Goal: Task Accomplishment & Management: Complete application form

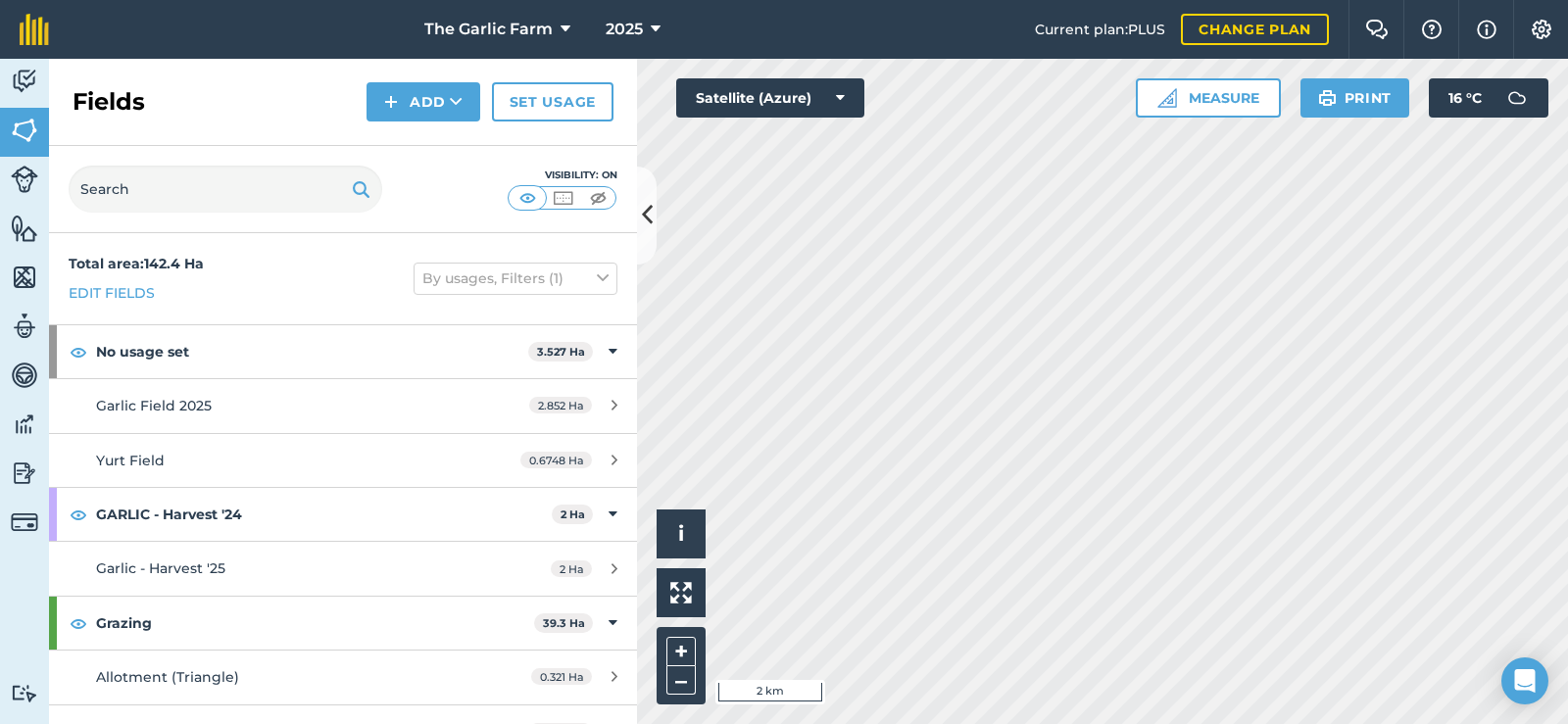
click at [195, 82] on div "Fields Add Set usage" at bounding box center [342, 102] width 588 height 87
click at [31, 85] on img at bounding box center [25, 81] width 28 height 29
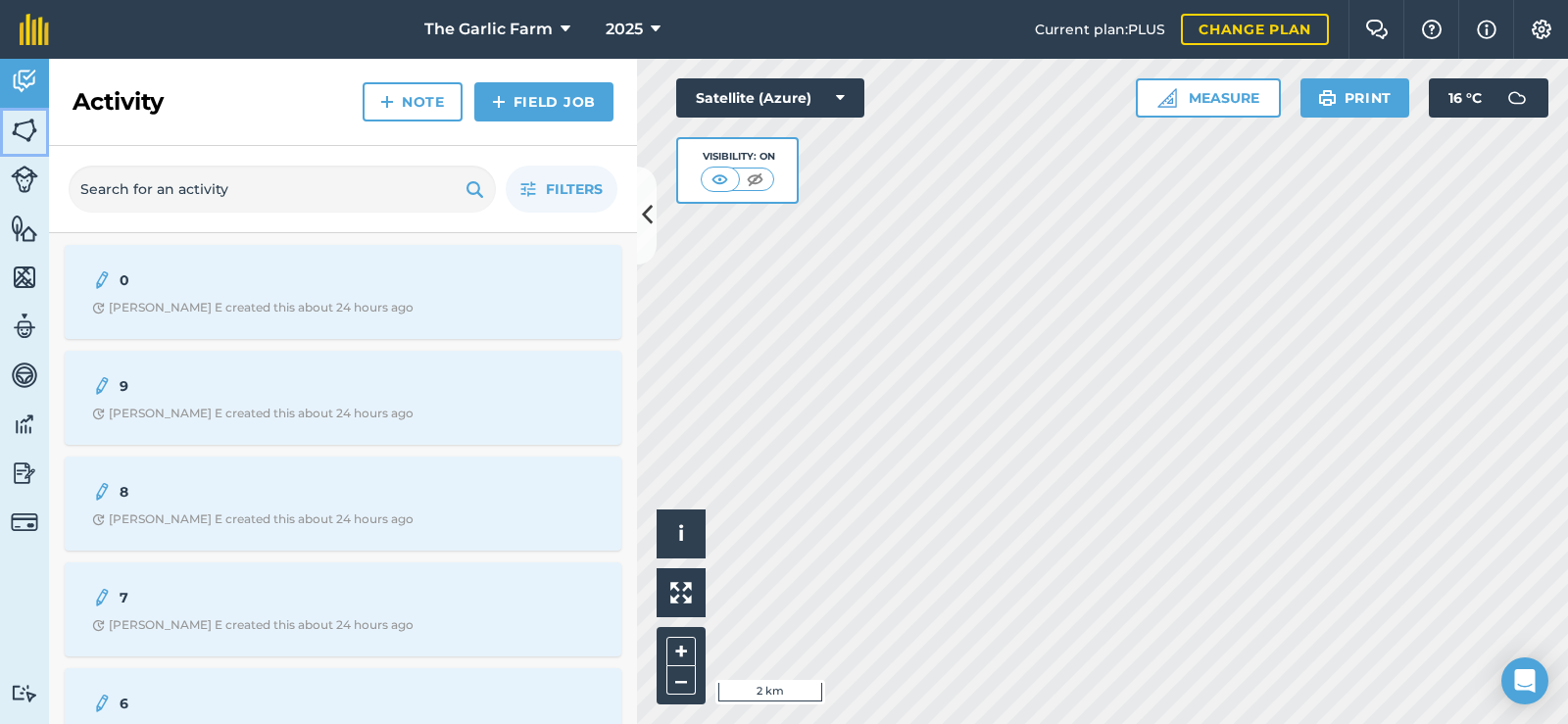
click at [17, 137] on img at bounding box center [25, 130] width 28 height 29
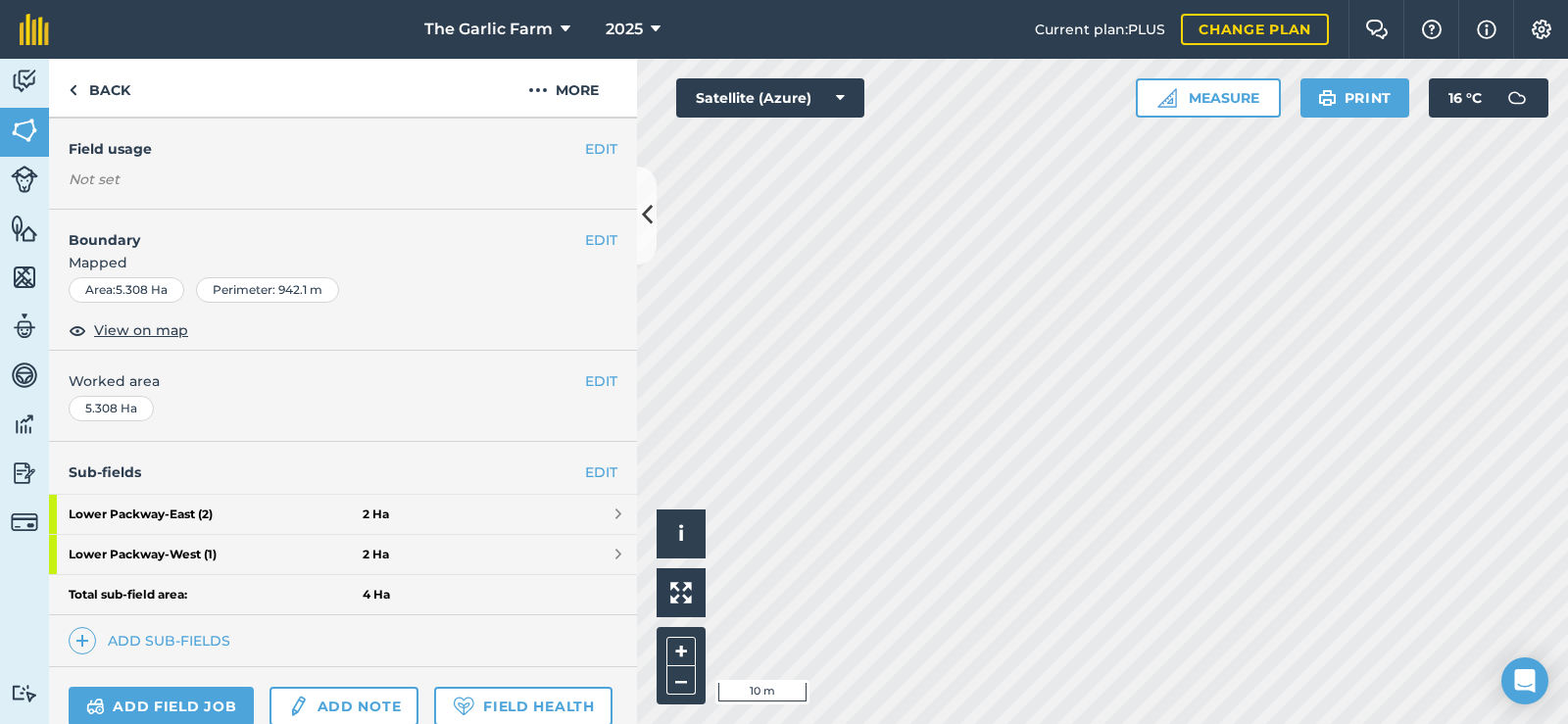
scroll to position [365, 0]
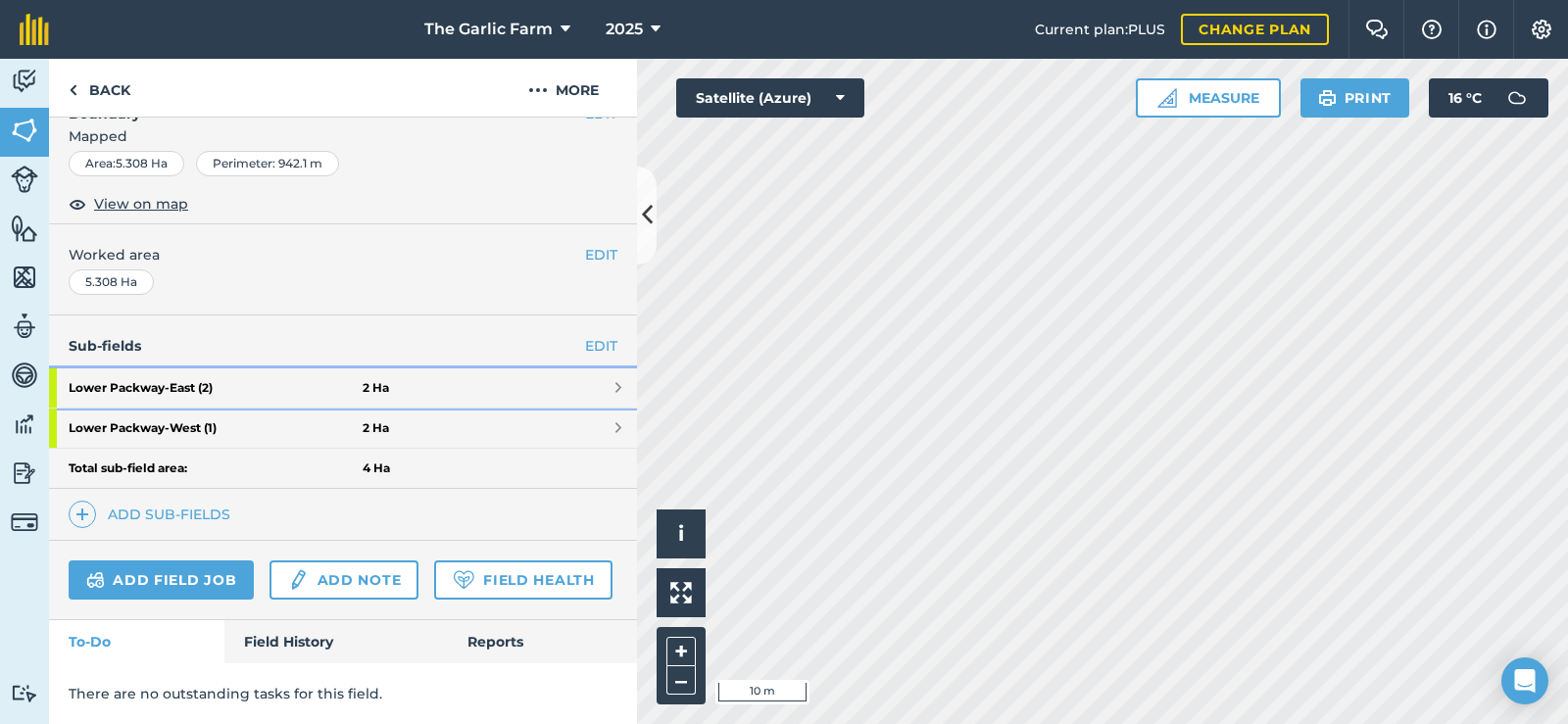
click at [155, 368] on strong "[GEOGRAPHIC_DATA] - East (2)" at bounding box center [215, 387] width 294 height 39
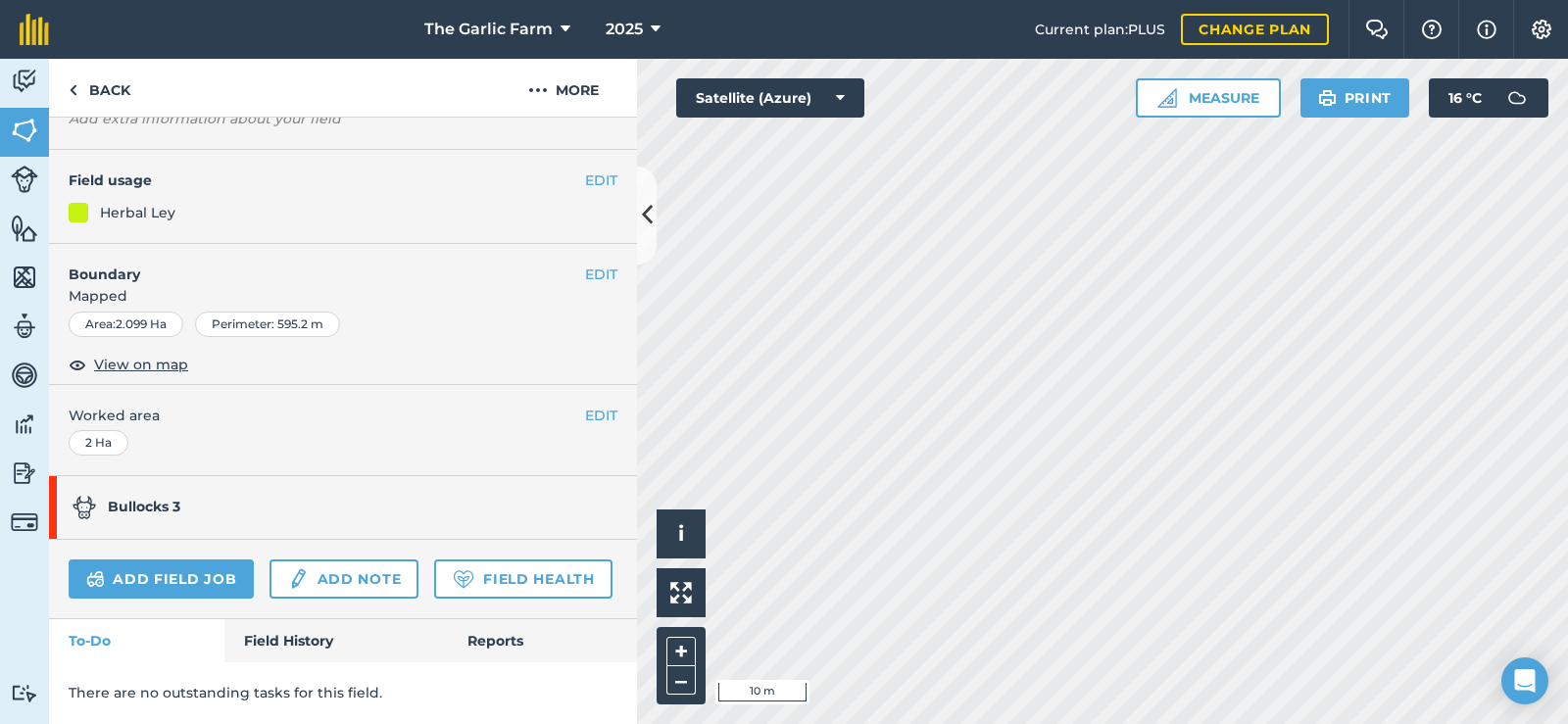
scroll to position [225, 0]
click at [323, 636] on link "Field History" at bounding box center [335, 640] width 222 height 43
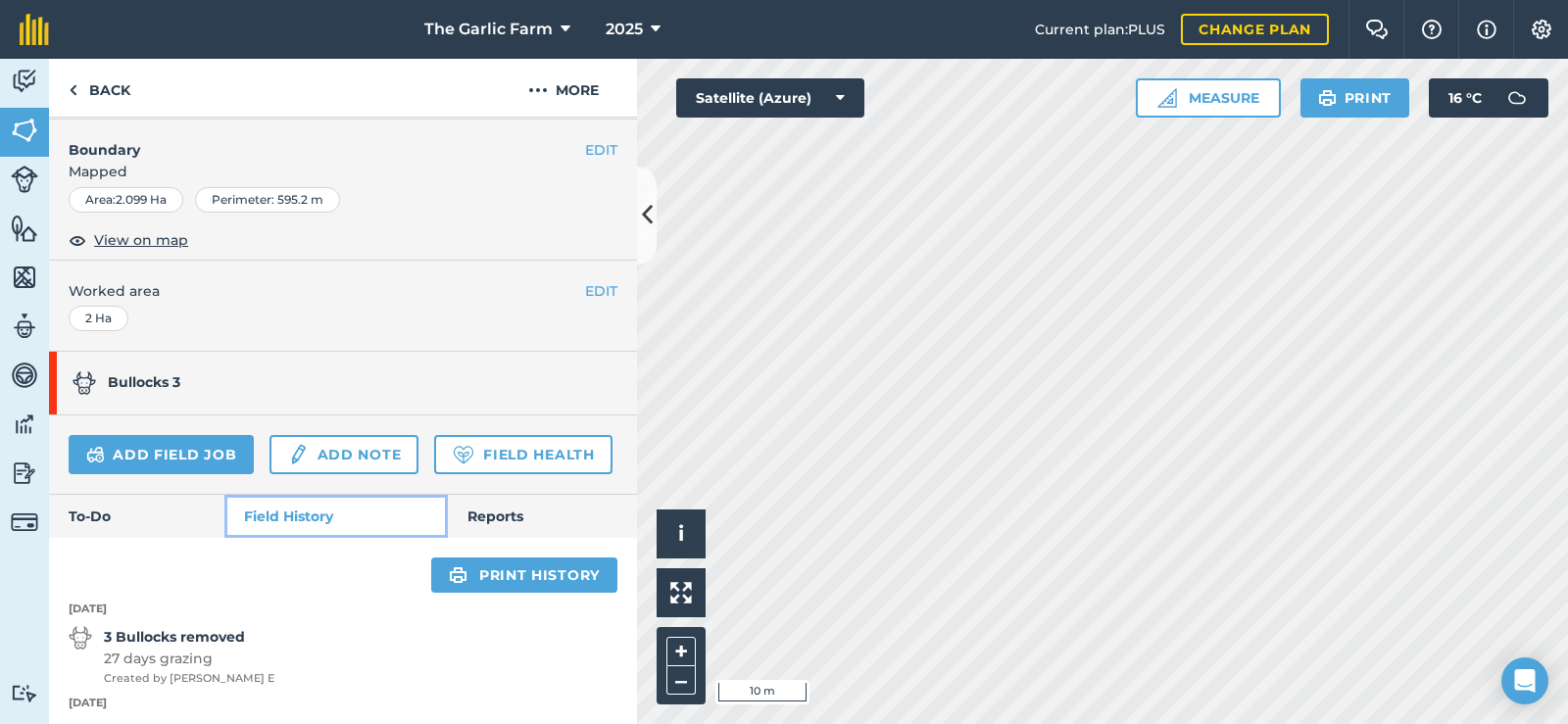
scroll to position [490, 0]
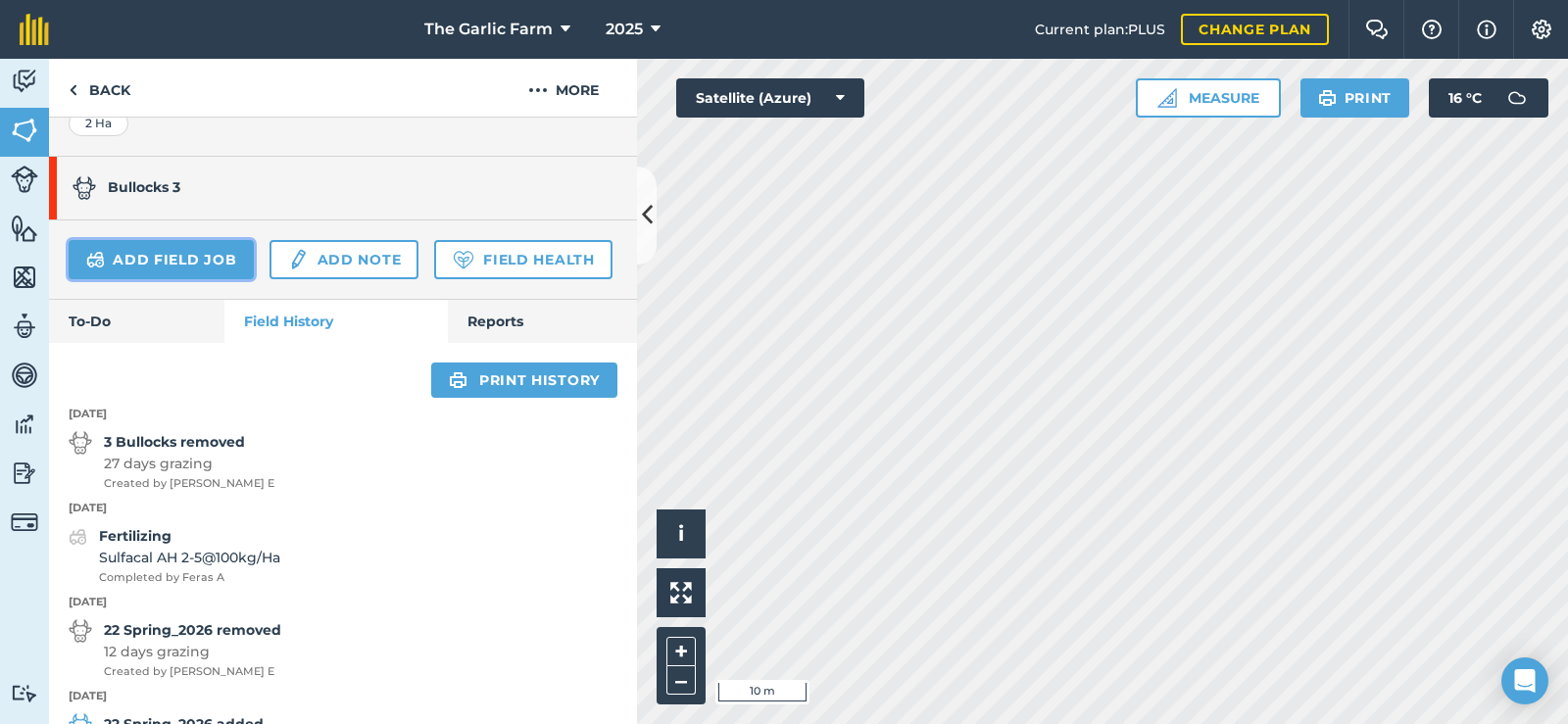
click at [190, 263] on link "Add field job" at bounding box center [162, 259] width 186 height 39
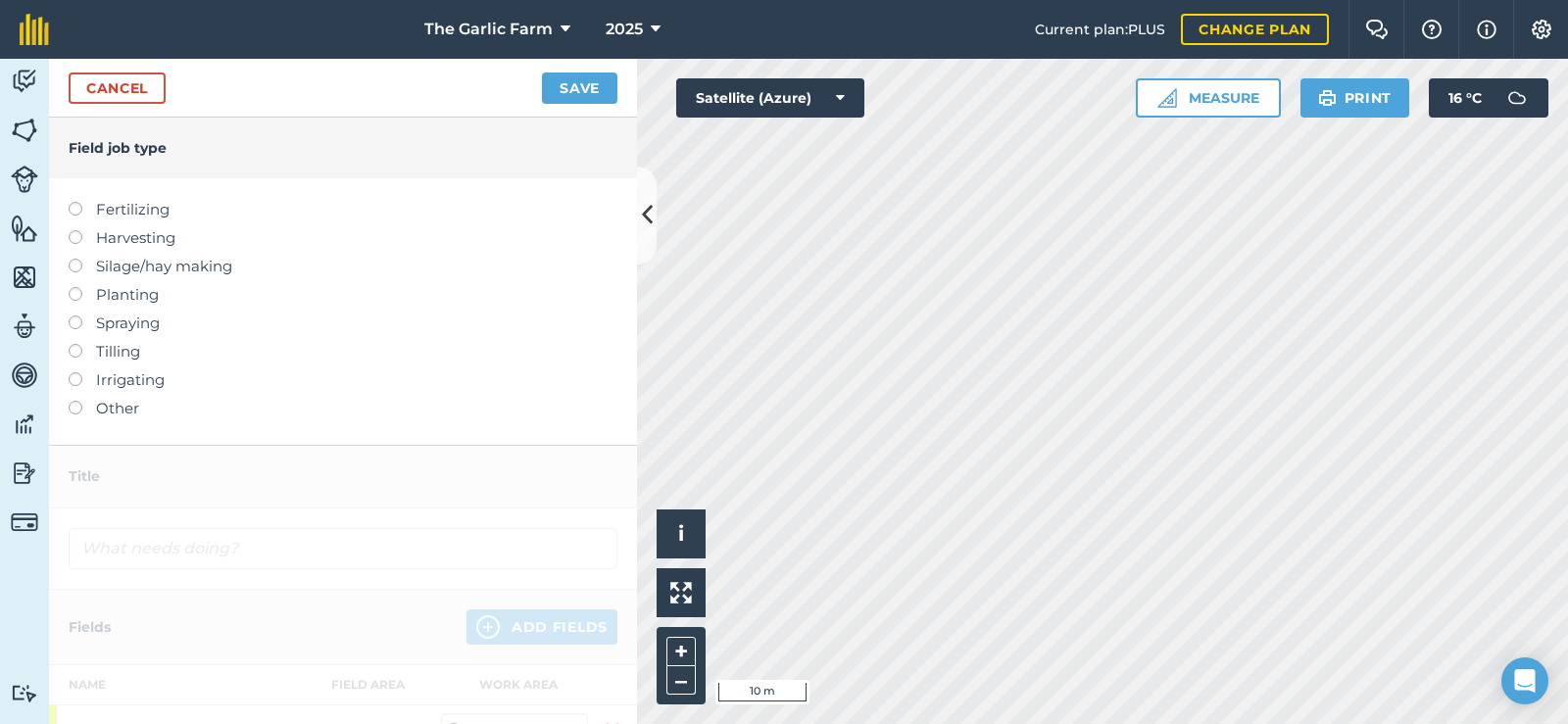
click at [78, 401] on label at bounding box center [83, 401] width 28 height 0
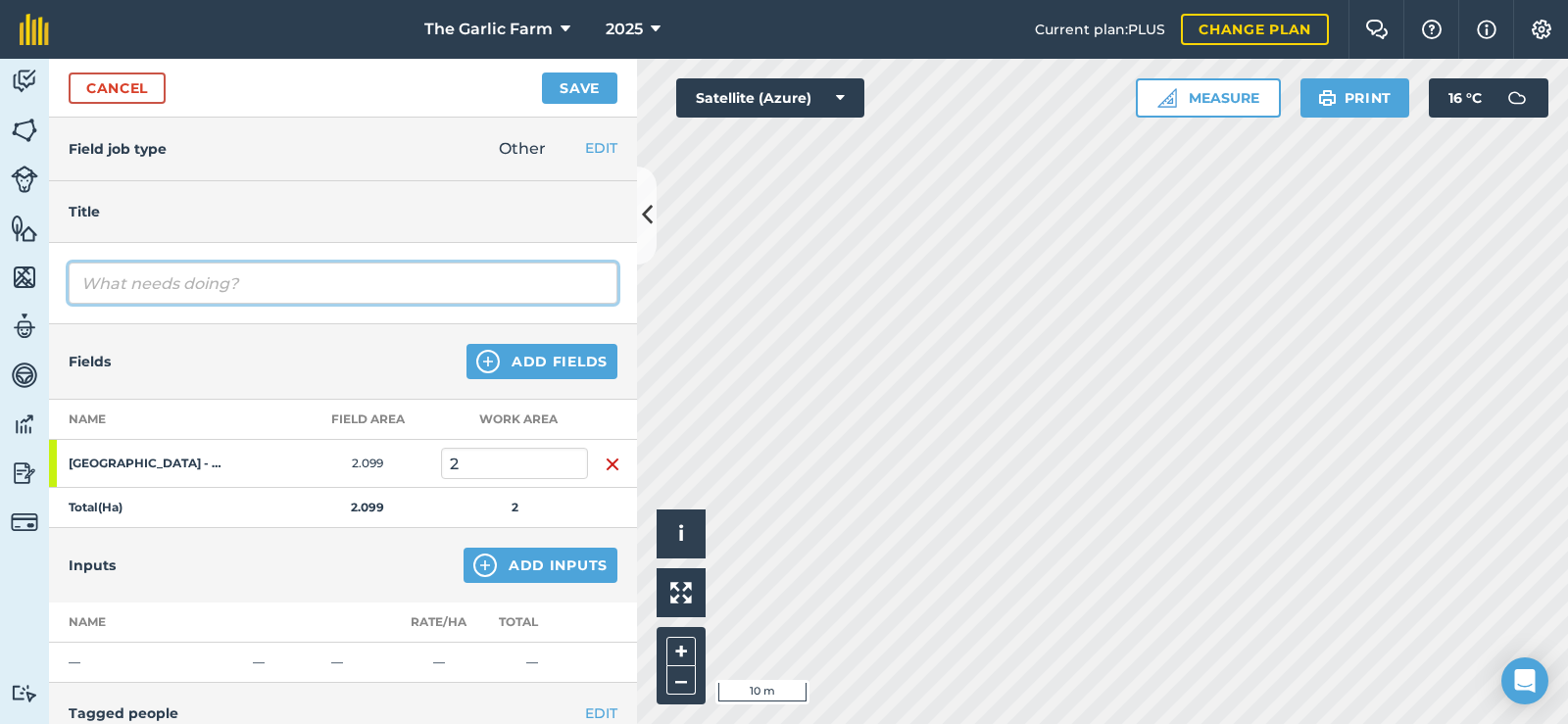
click at [195, 290] on input "text" at bounding box center [343, 282] width 549 height 41
type input "p"
type input "Plowing and powerharrow"
click at [579, 92] on button "Save" at bounding box center [580, 88] width 76 height 31
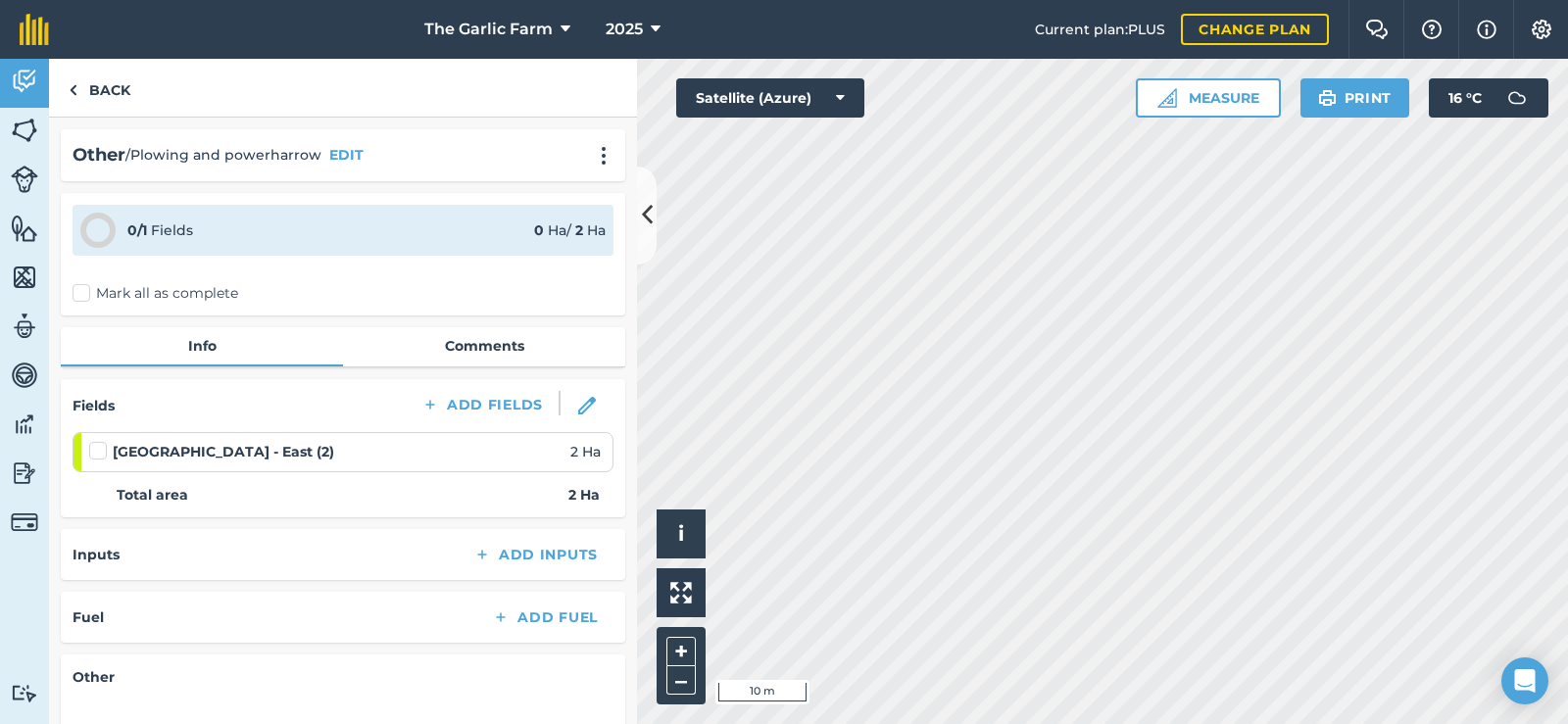
click at [98, 292] on label "Mark all as complete" at bounding box center [156, 293] width 166 height 21
click at [85, 292] on input "Mark all as complete" at bounding box center [79, 289] width 13 height 13
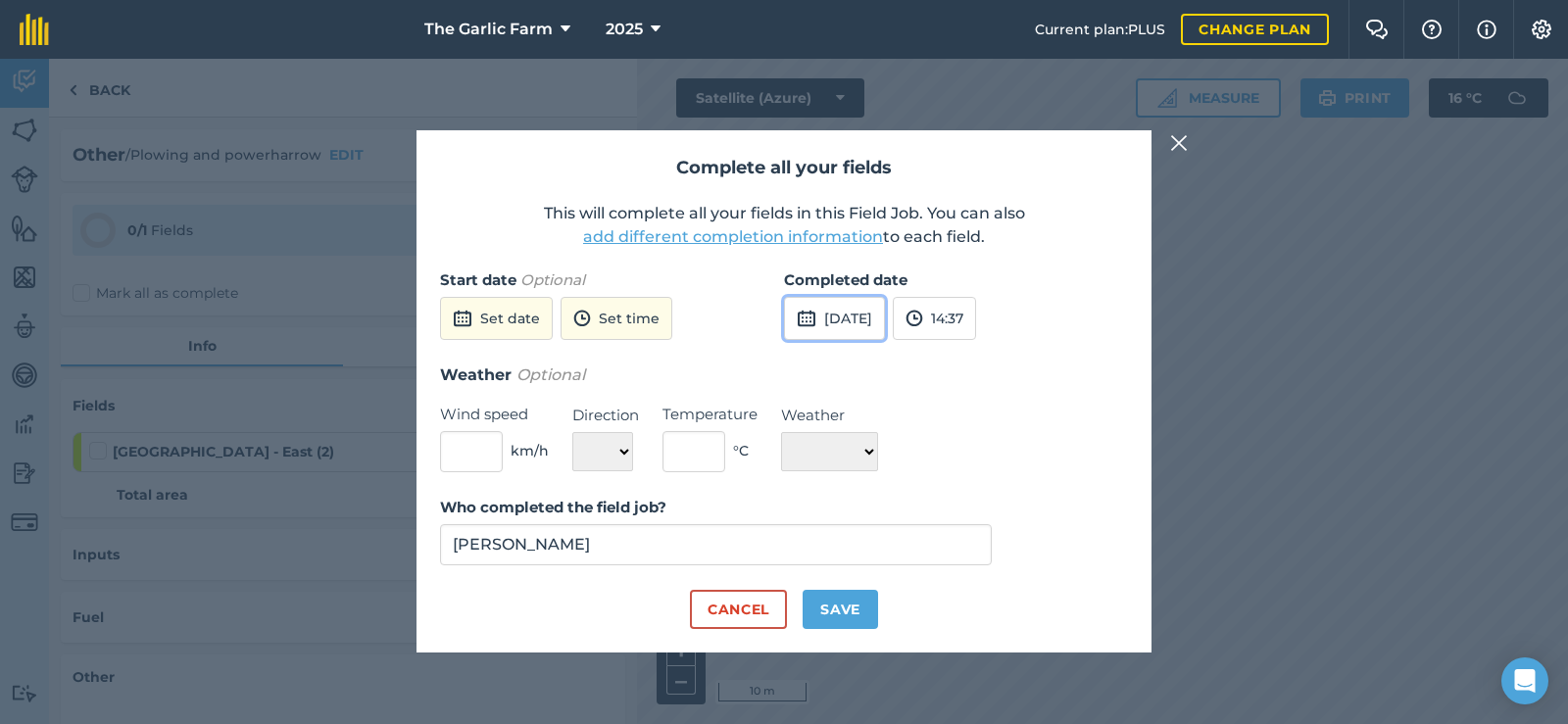
click at [870, 308] on button "[DATE]" at bounding box center [834, 318] width 101 height 43
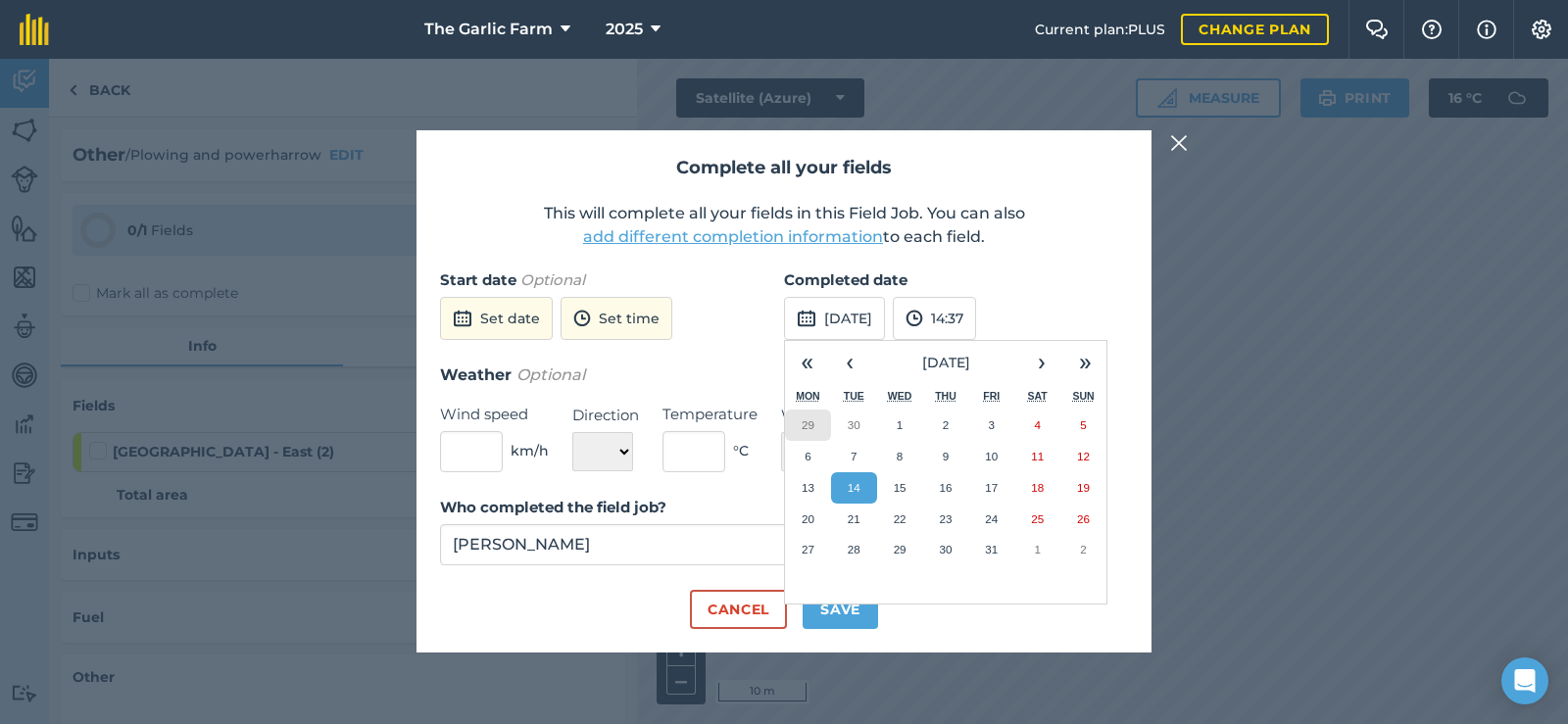
click at [797, 427] on button "29" at bounding box center [808, 425] width 46 height 31
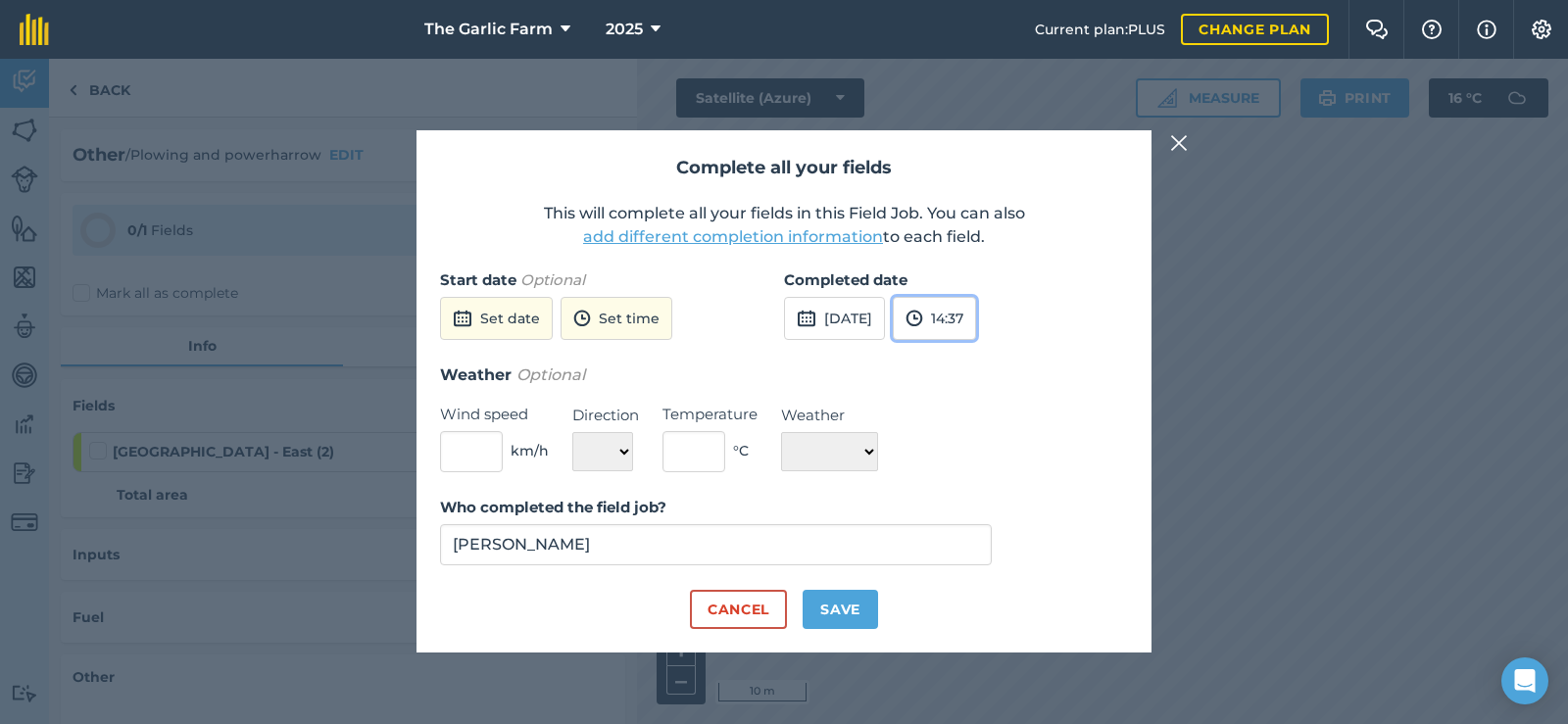
click at [976, 317] on button "14:37" at bounding box center [935, 318] width 84 height 43
click at [985, 460] on button "12:00" at bounding box center [940, 458] width 92 height 31
click at [978, 412] on div "Weather Optional Wind speed km/h Direction N NE E SE S SW W NW Temperature ° C …" at bounding box center [784, 417] width 688 height 110
click at [848, 612] on button "Save" at bounding box center [841, 608] width 76 height 39
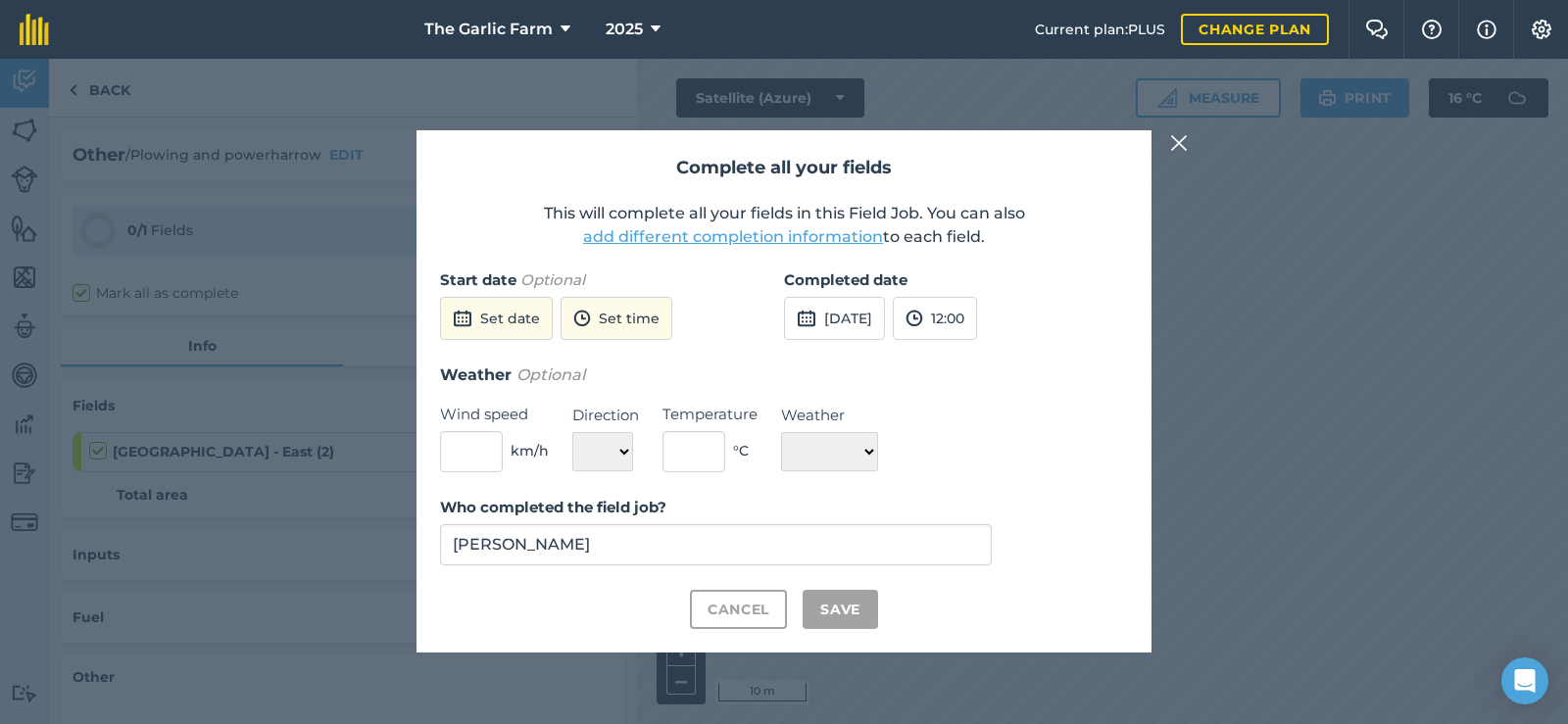
checkbox input "true"
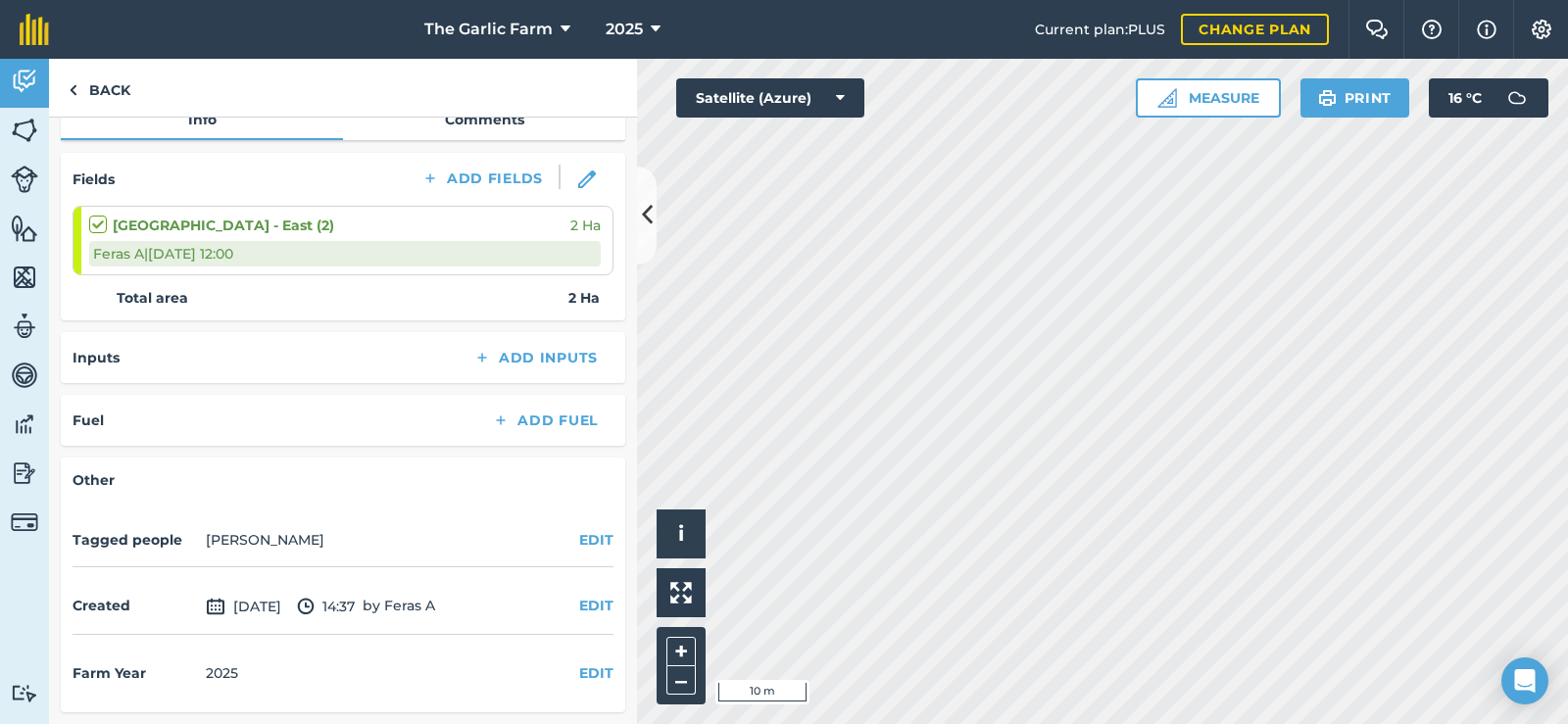
scroll to position [0, 0]
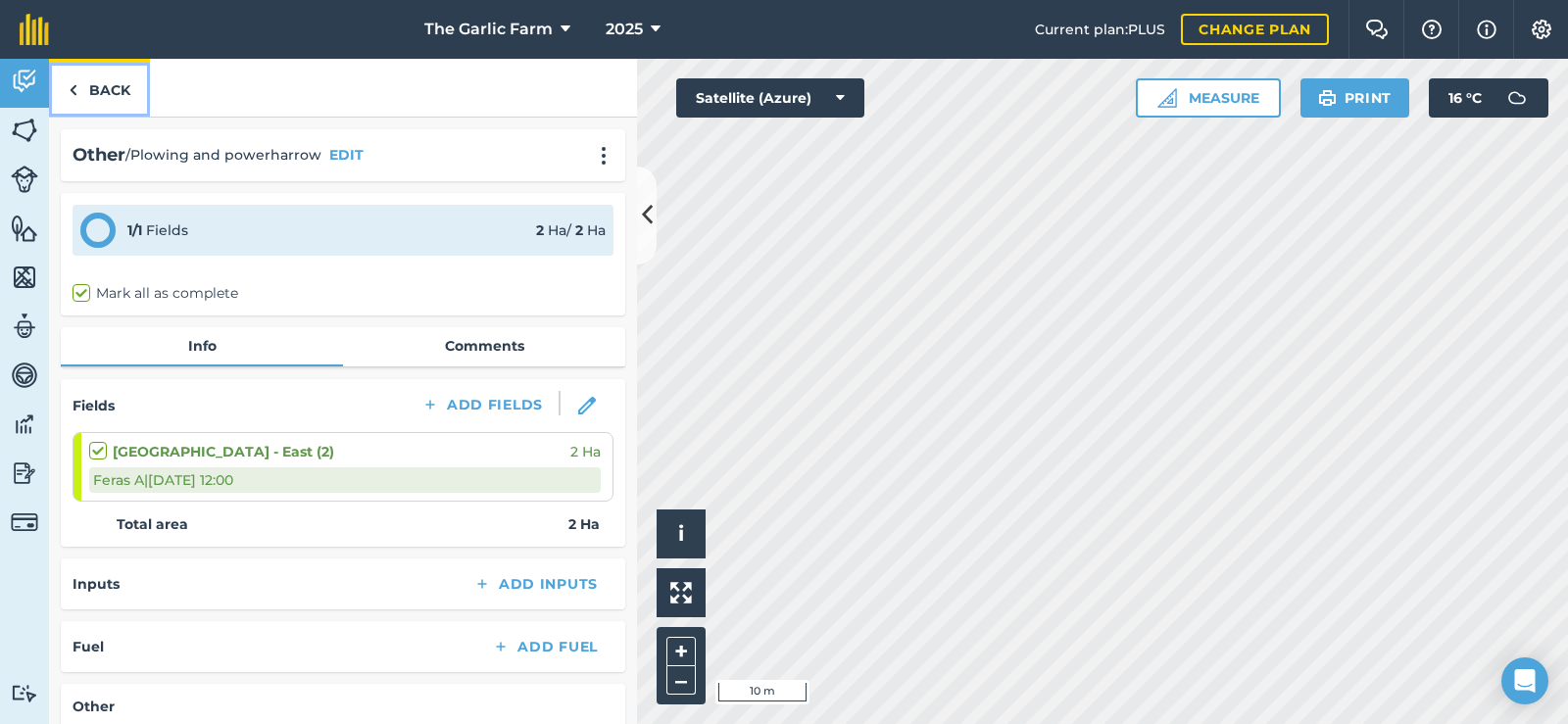
click at [100, 81] on link "Back" at bounding box center [99, 88] width 101 height 58
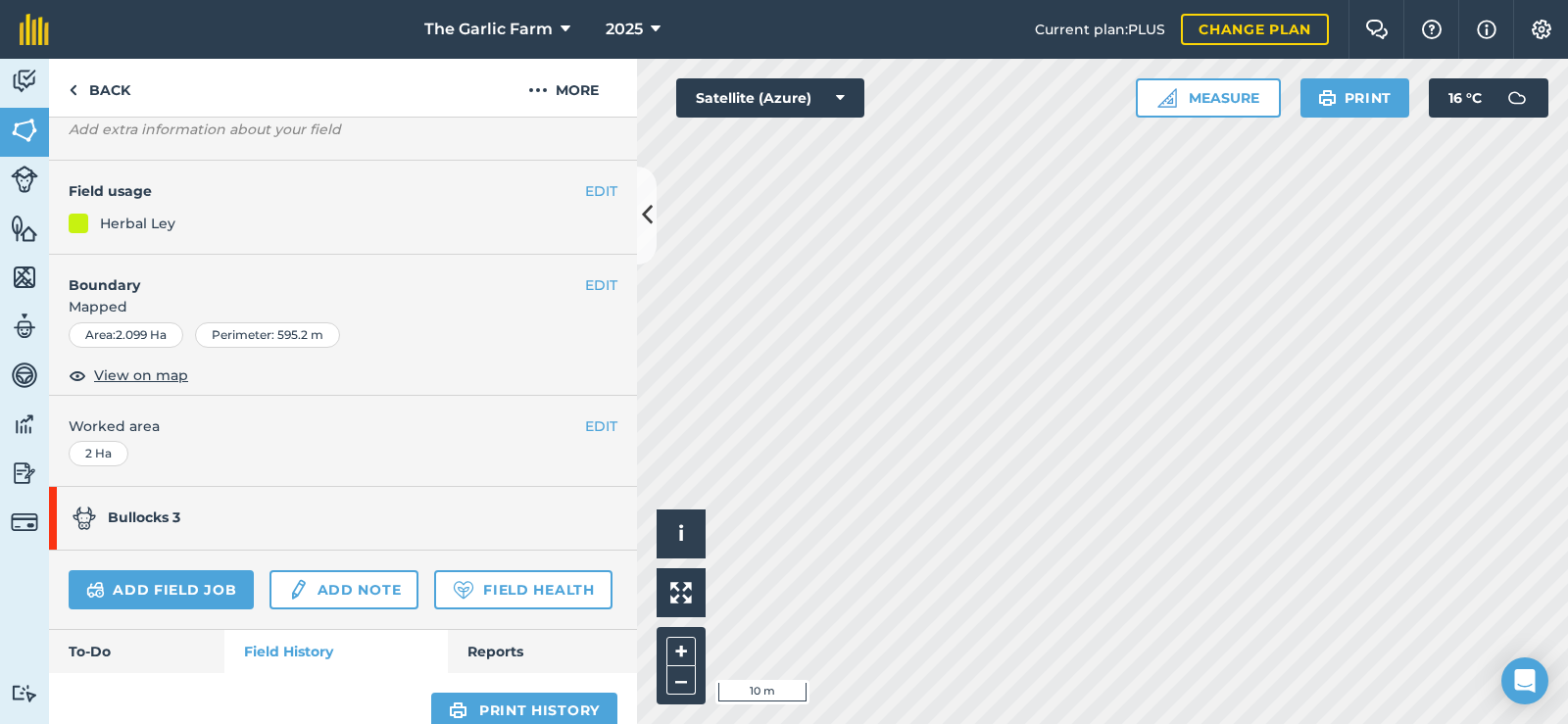
scroll to position [490, 0]
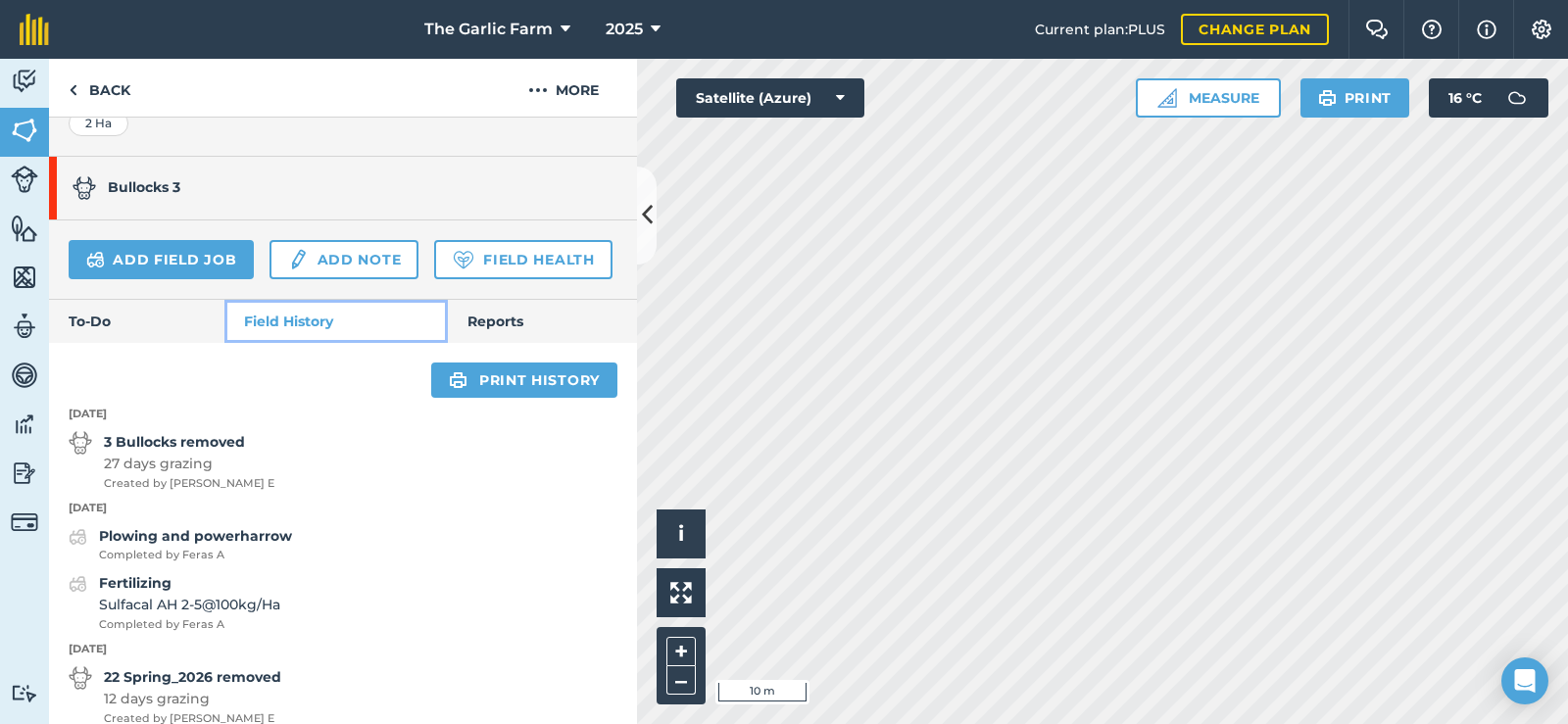
click at [277, 343] on link "Field History" at bounding box center [335, 321] width 222 height 43
click at [174, 343] on link "To-Do" at bounding box center [137, 321] width 176 height 43
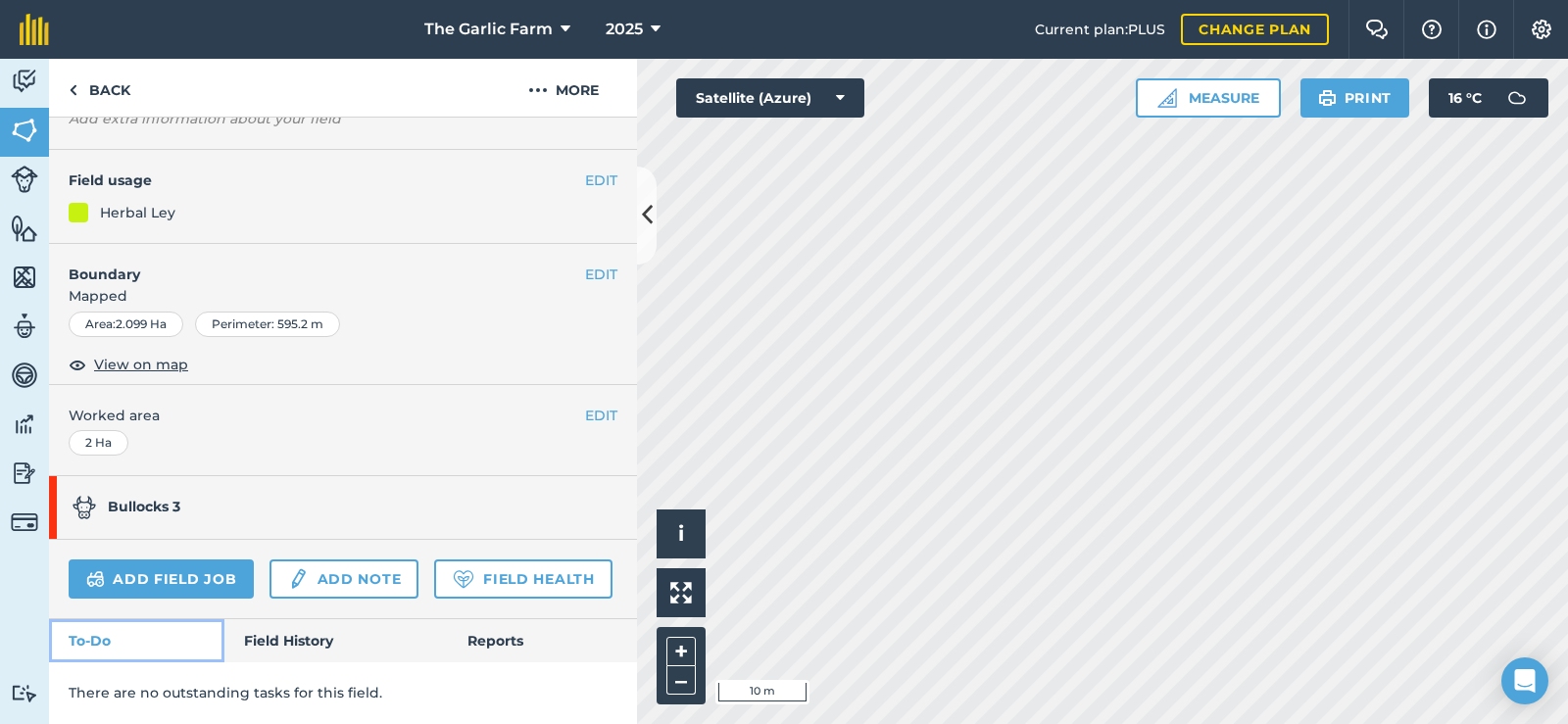
scroll to position [225, 0]
click at [265, 643] on link "Field History" at bounding box center [335, 640] width 222 height 43
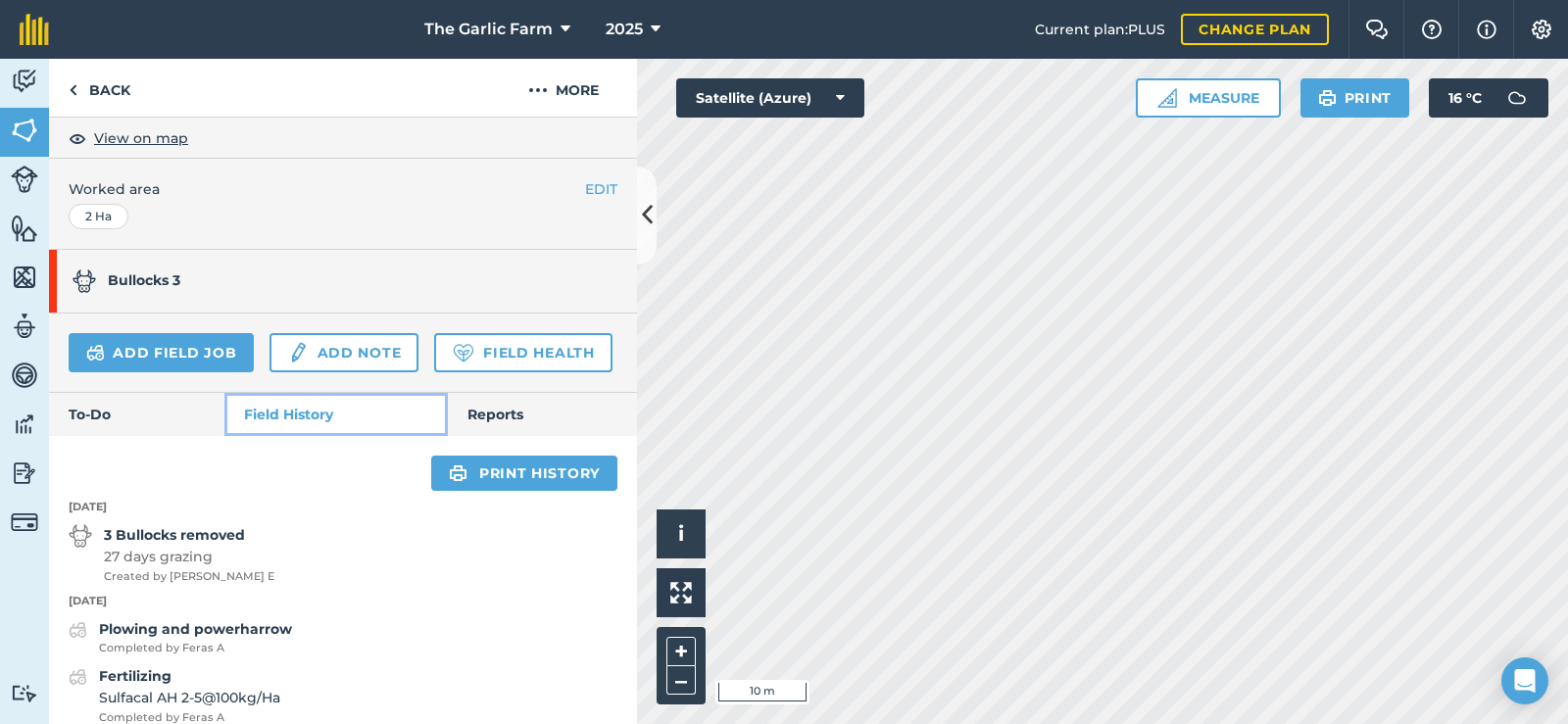
scroll to position [587, 0]
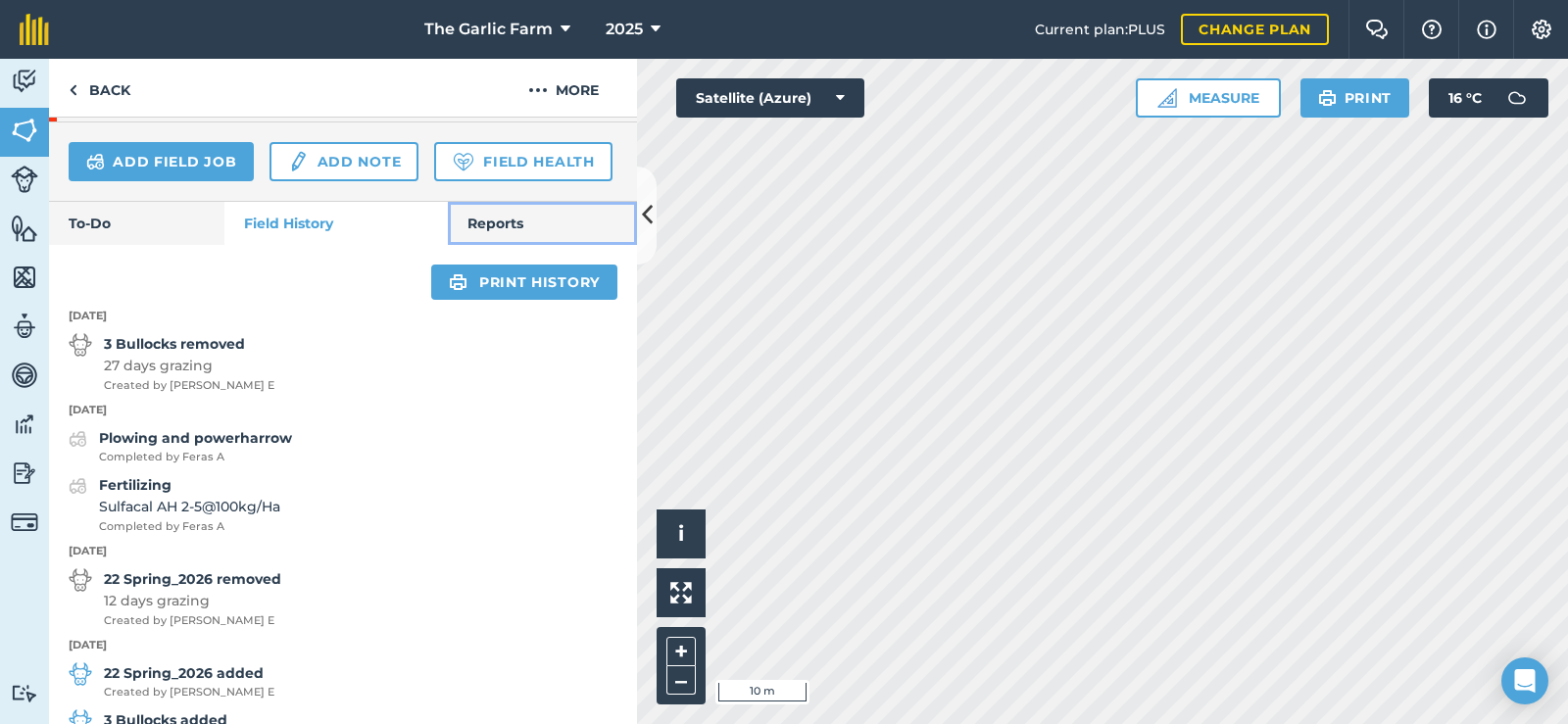
click at [512, 245] on link "Reports" at bounding box center [543, 222] width 190 height 43
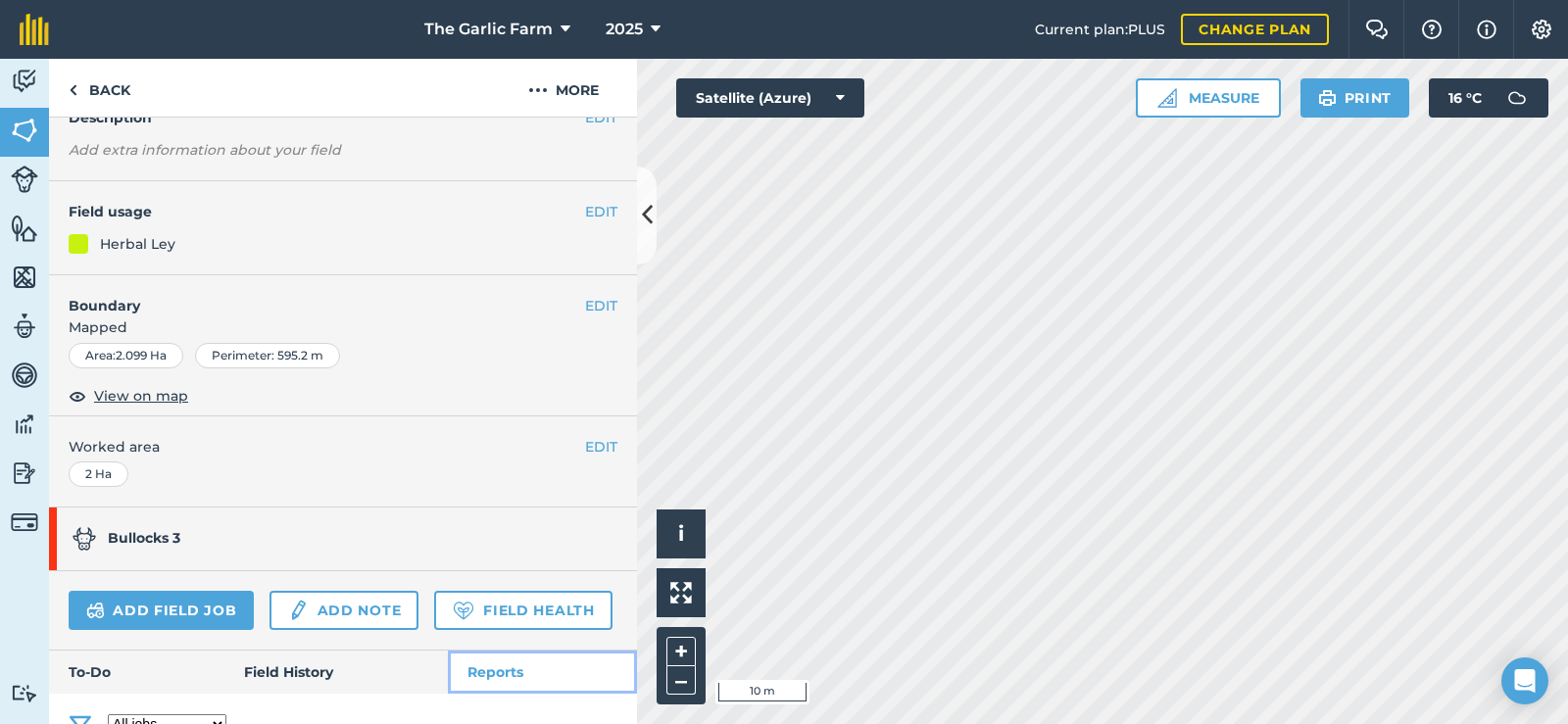
scroll to position [362, 0]
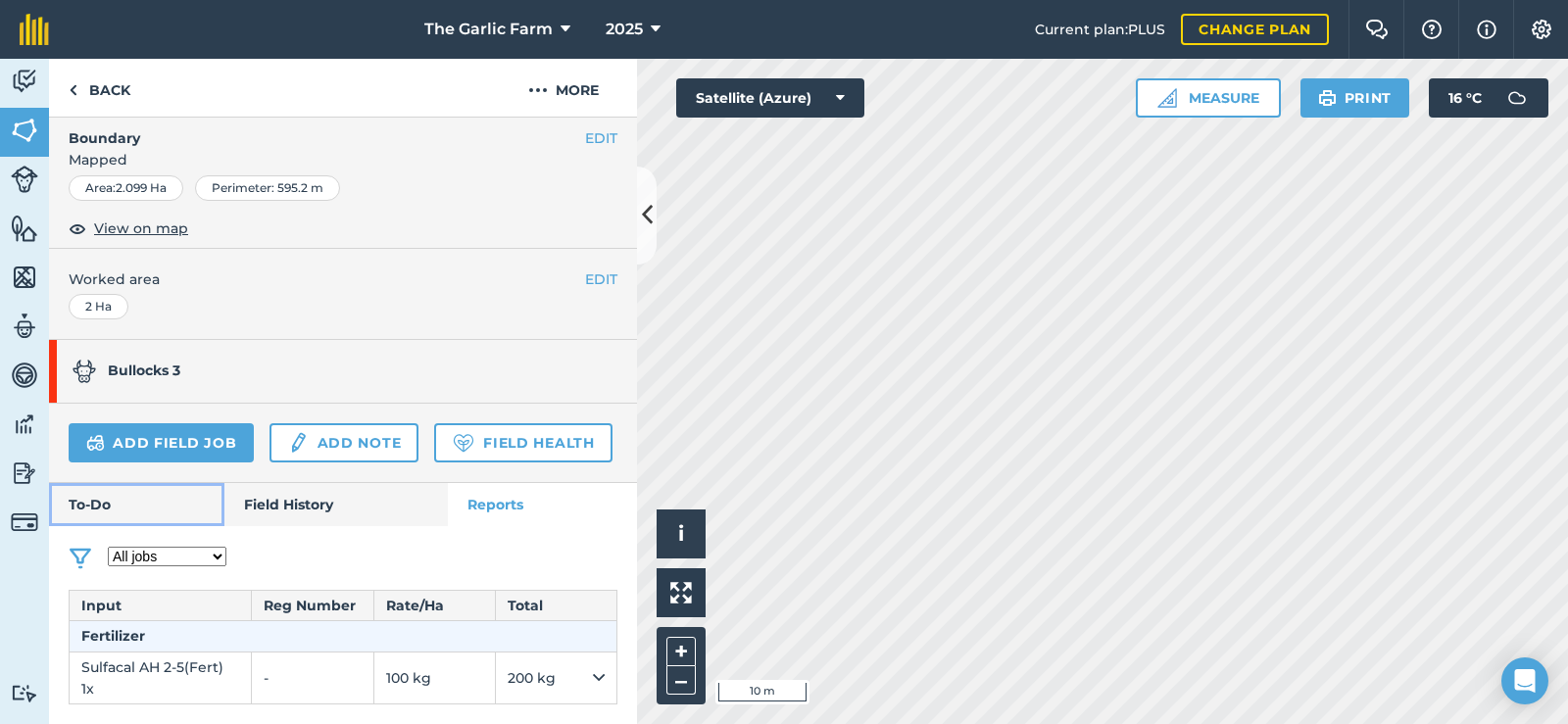
click at [135, 510] on link "To-Do" at bounding box center [137, 504] width 176 height 43
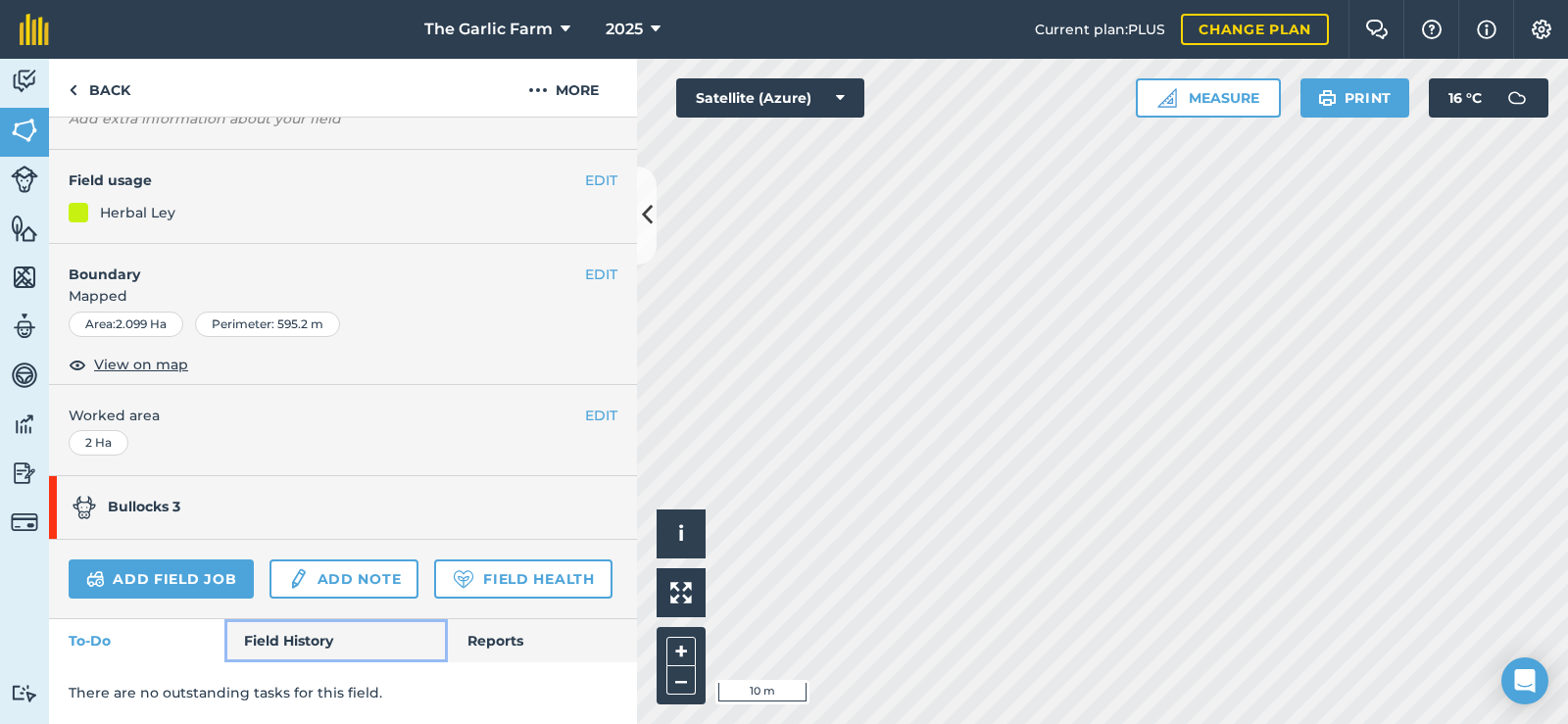
click at [303, 633] on link "Field History" at bounding box center [335, 640] width 222 height 43
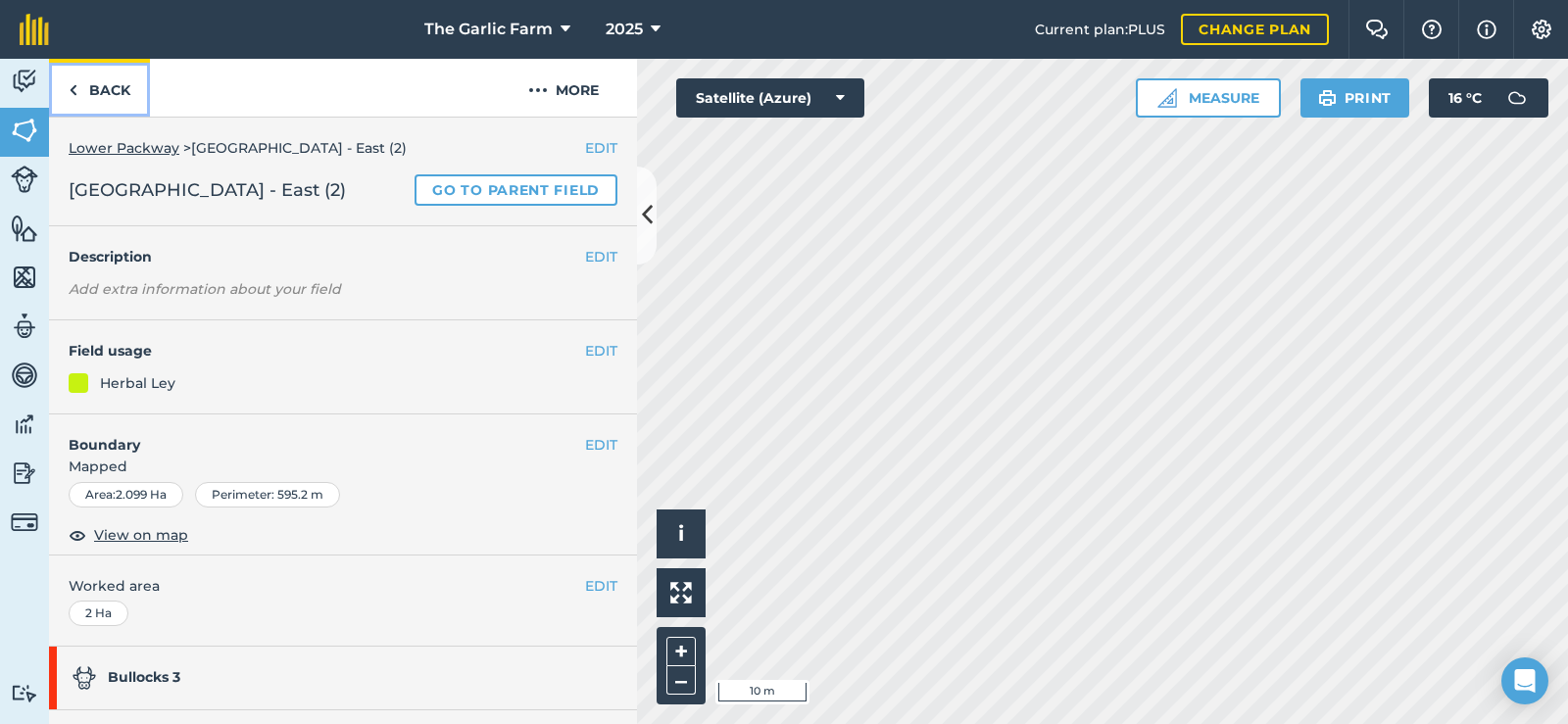
click at [115, 84] on link "Back" at bounding box center [99, 88] width 101 height 58
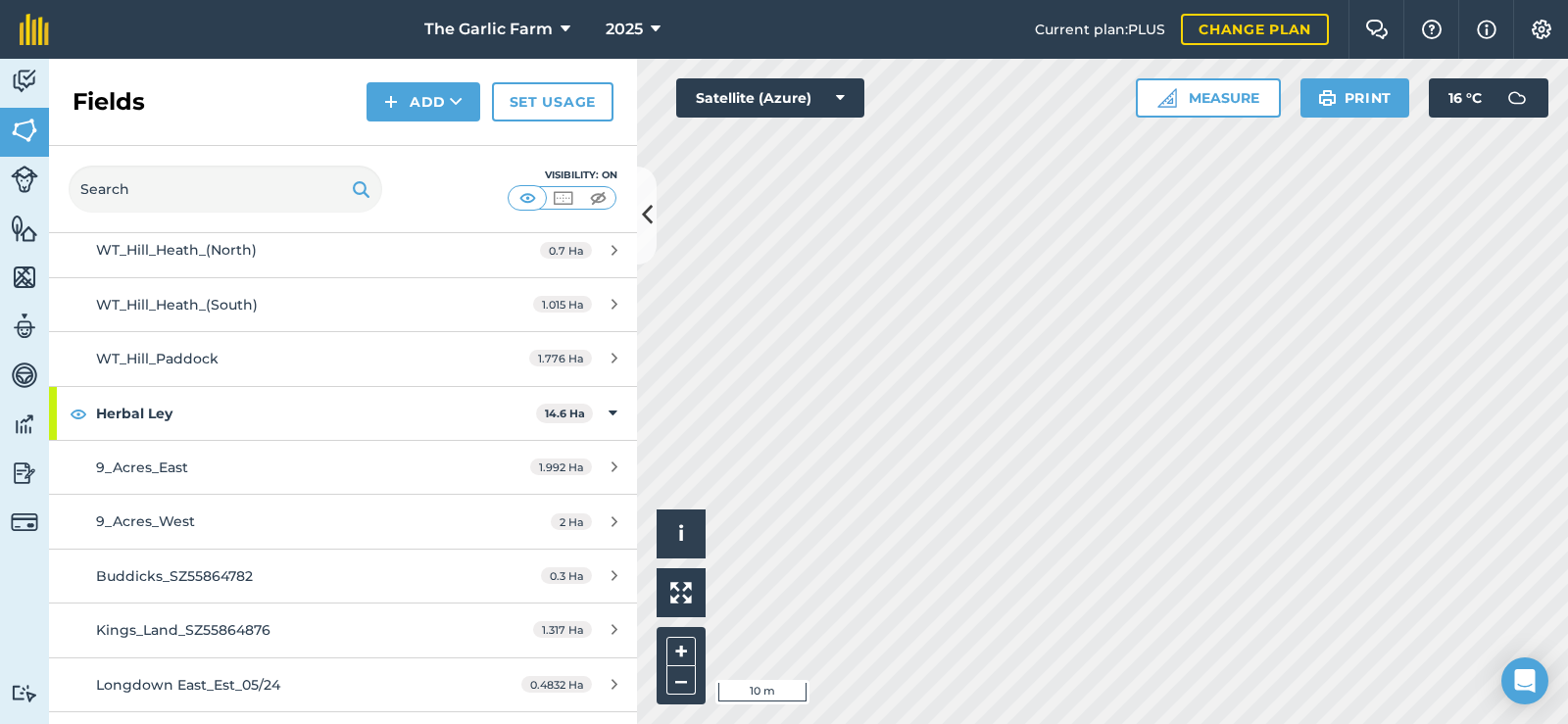
scroll to position [3331, 0]
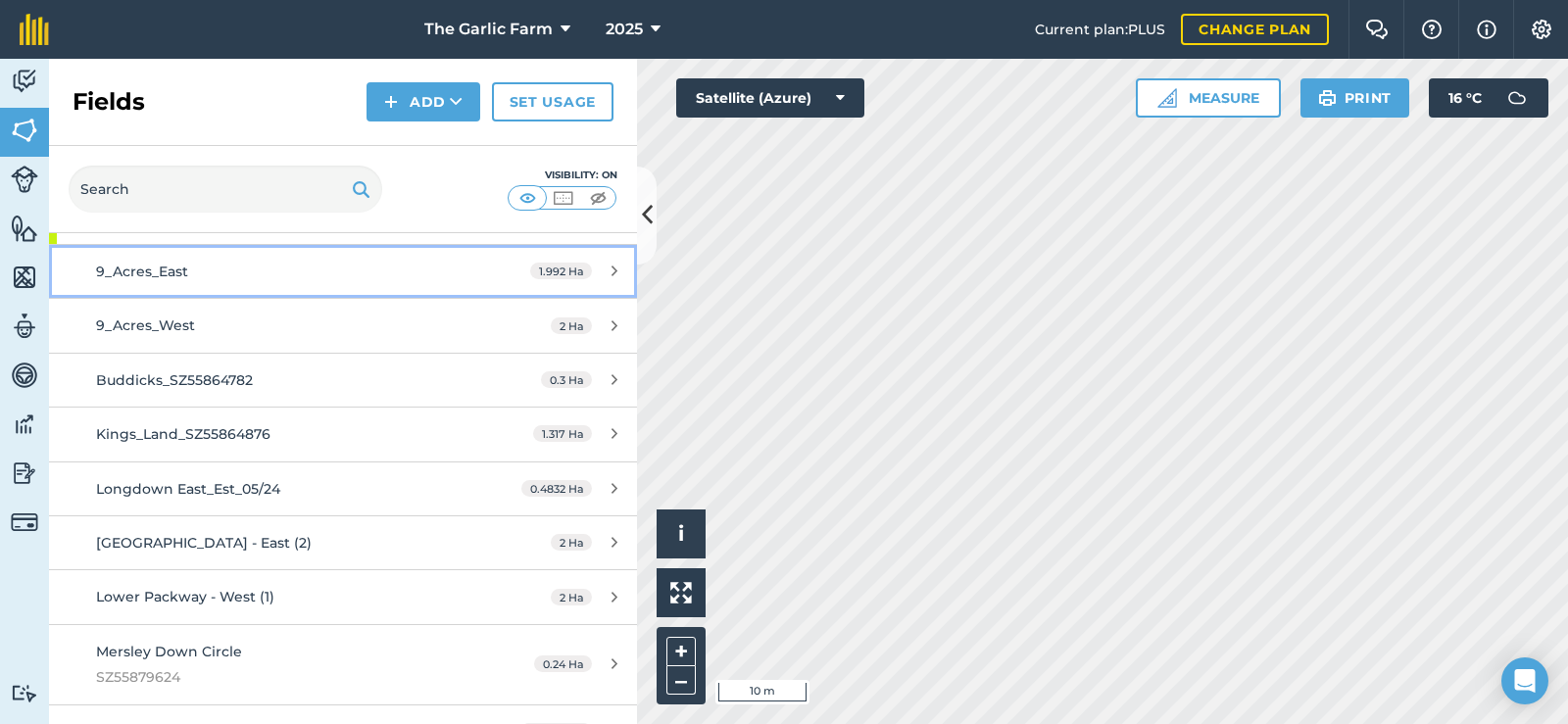
click at [175, 271] on span "9_Acres_East" at bounding box center [142, 271] width 92 height 18
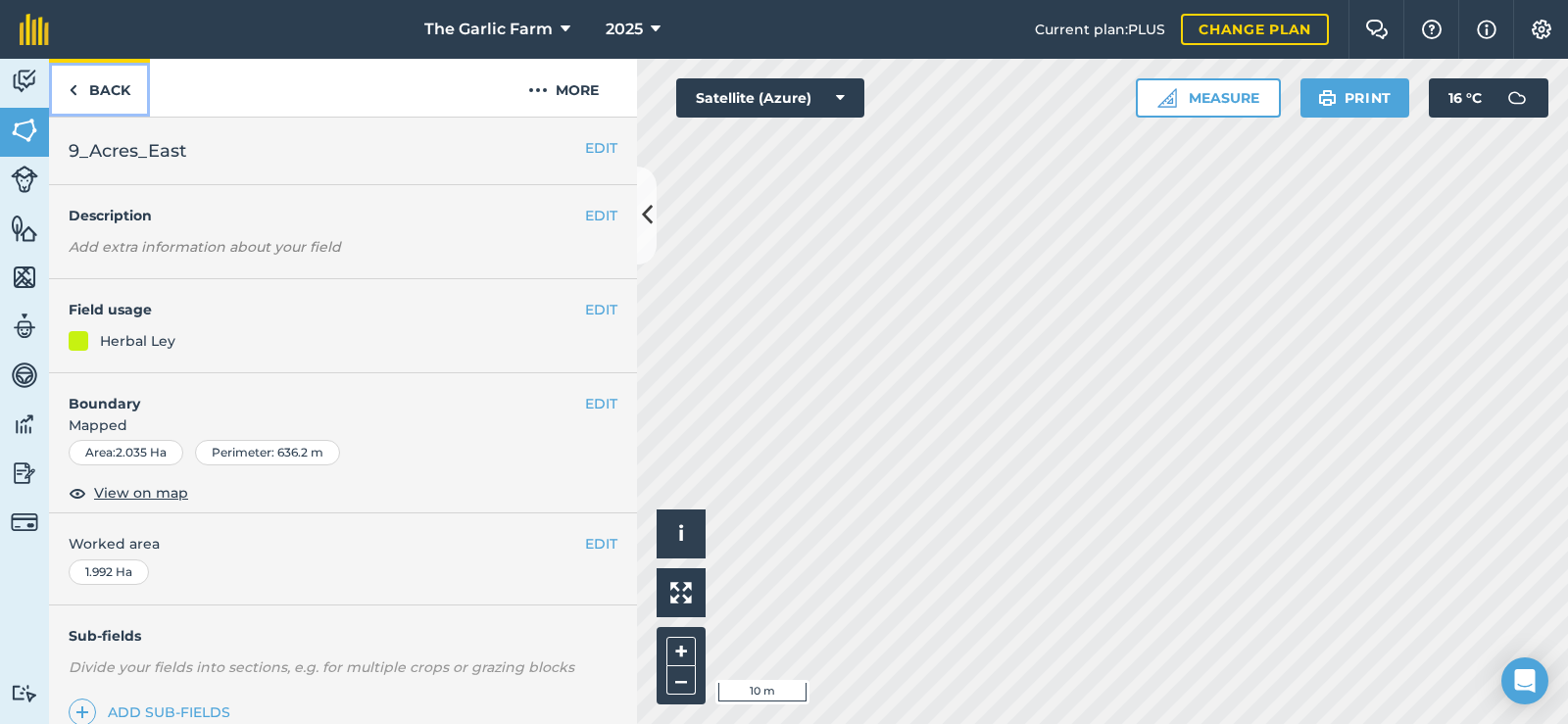
click at [130, 87] on link "Back" at bounding box center [99, 88] width 101 height 58
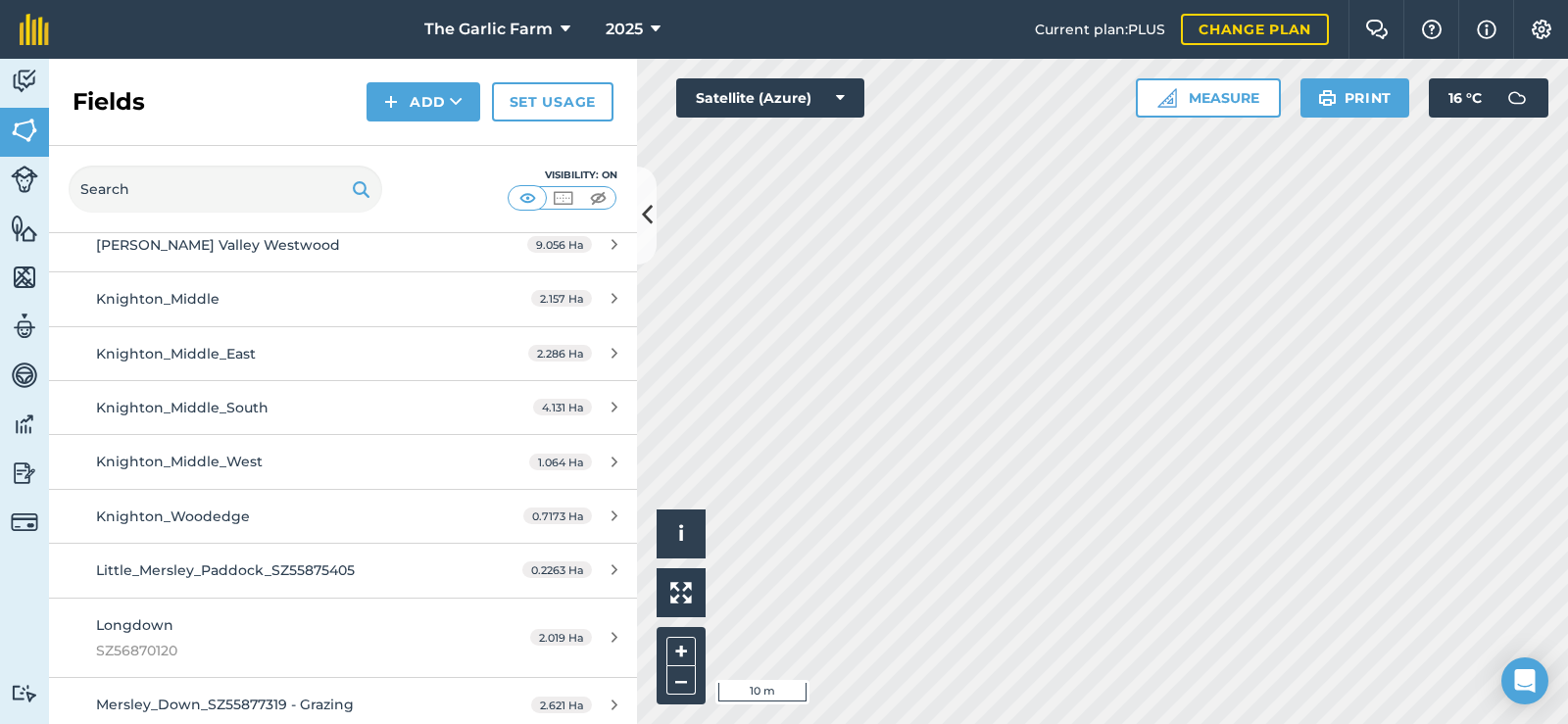
scroll to position [1273, 0]
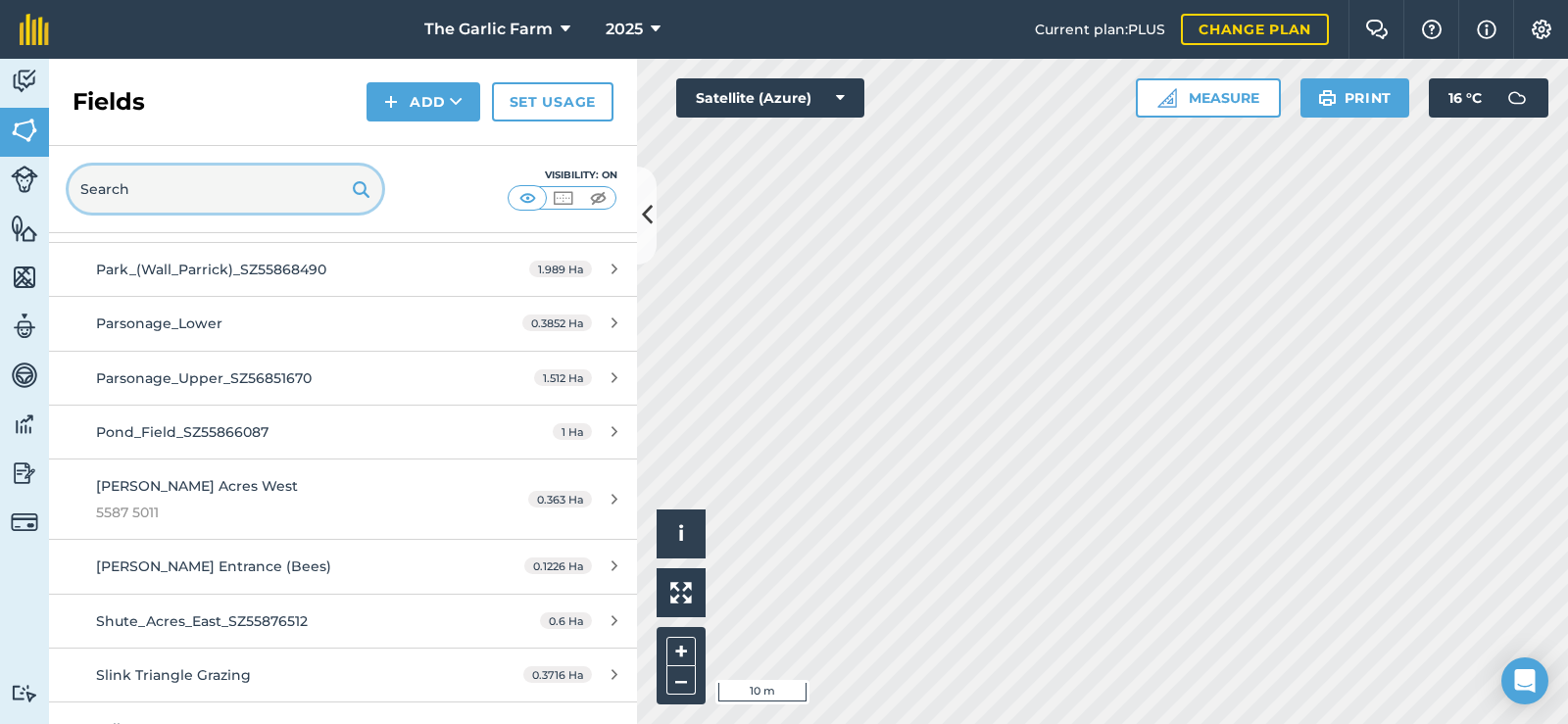
click at [240, 181] on input "text" at bounding box center [225, 188] width 313 height 47
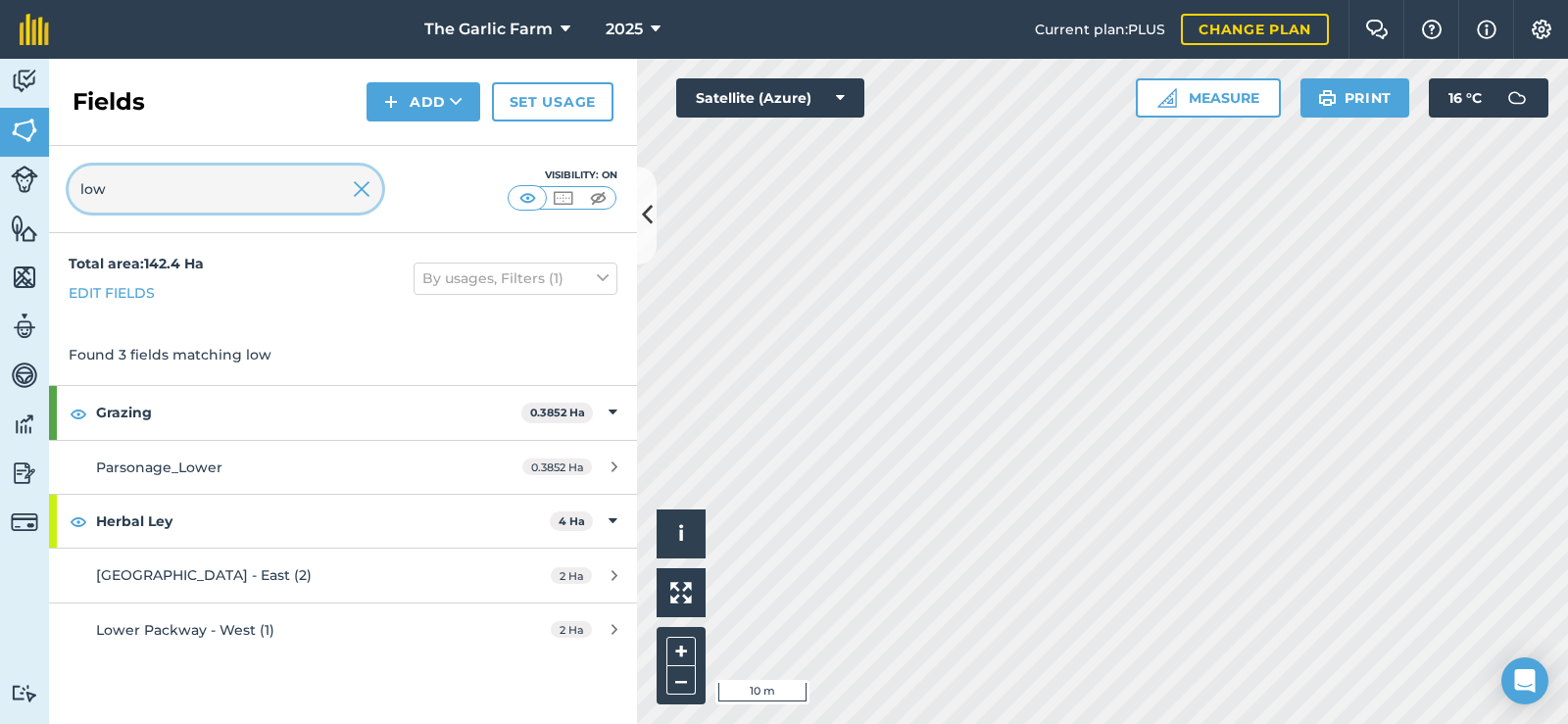
scroll to position [0, 0]
type input "lower"
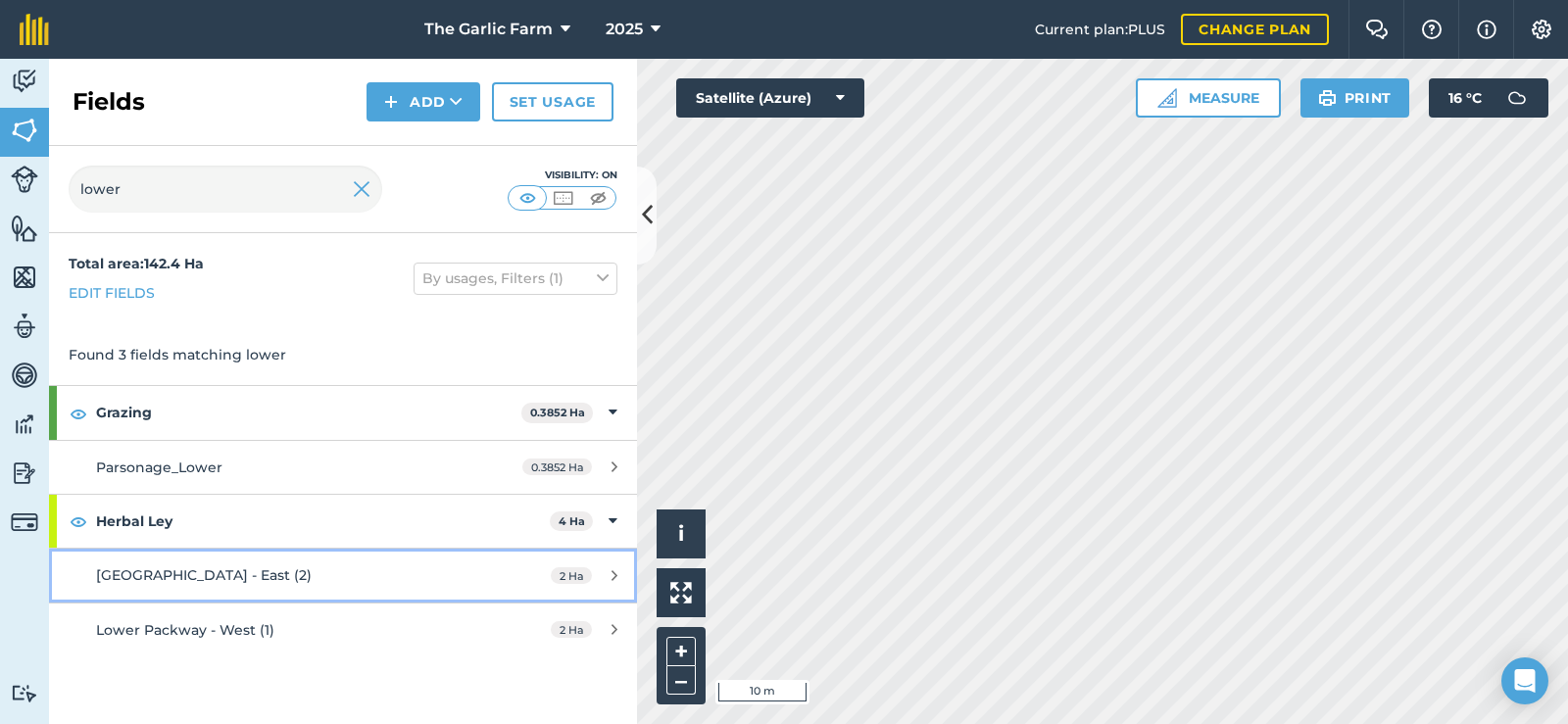
click at [195, 579] on span "[GEOGRAPHIC_DATA] - East (2)" at bounding box center [203, 575] width 215 height 18
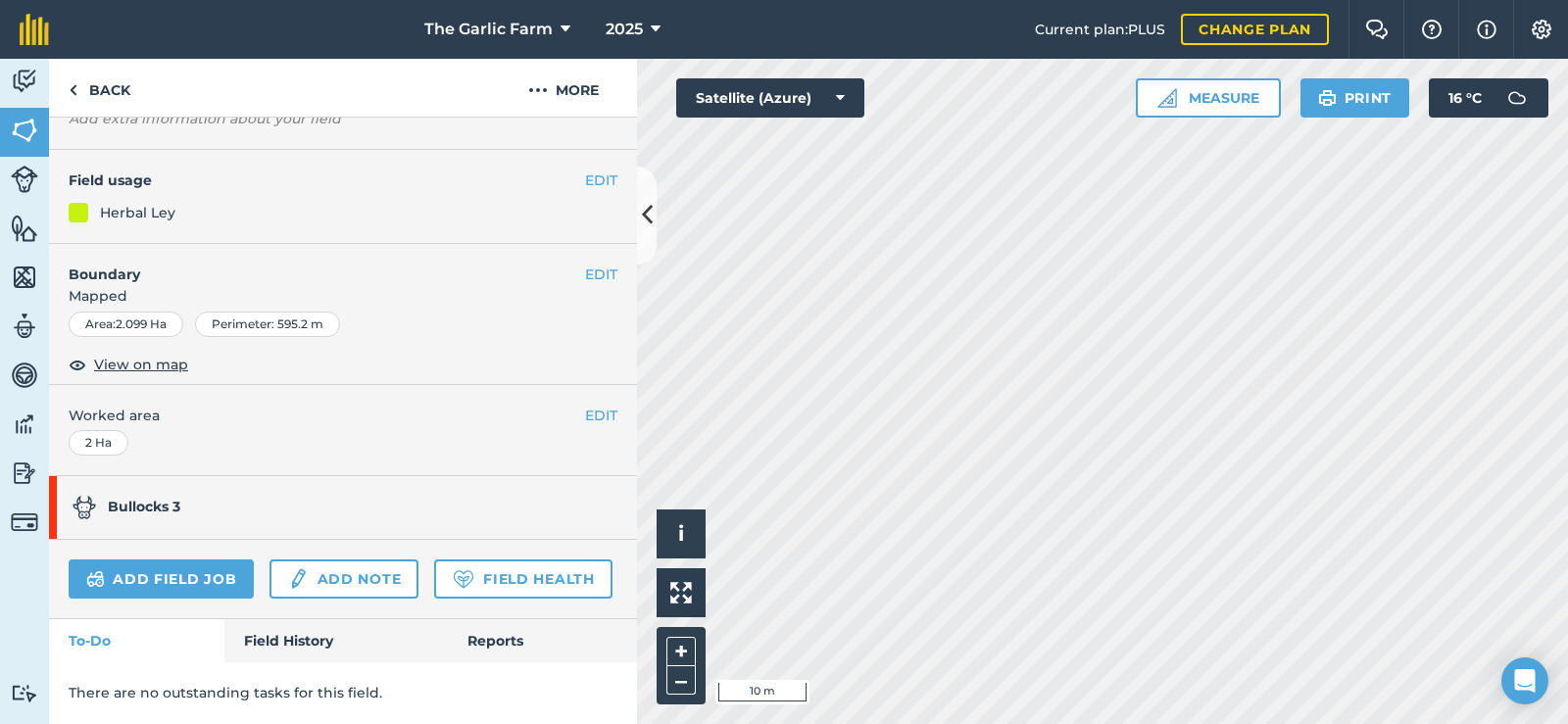
scroll to position [225, 0]
click at [213, 559] on link "Add field job" at bounding box center [162, 578] width 186 height 39
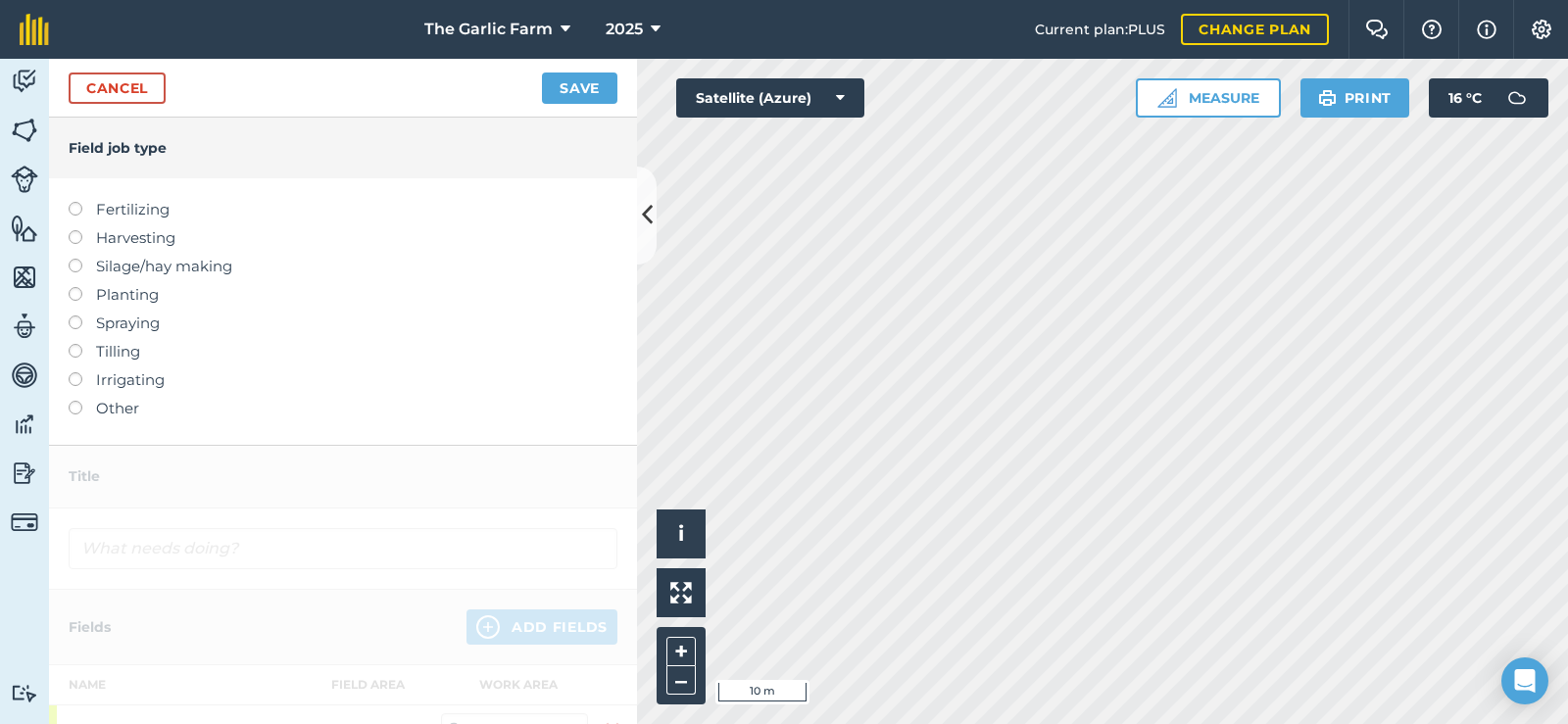
click at [87, 295] on label "Planting" at bounding box center [343, 295] width 549 height 24
type input "Planting"
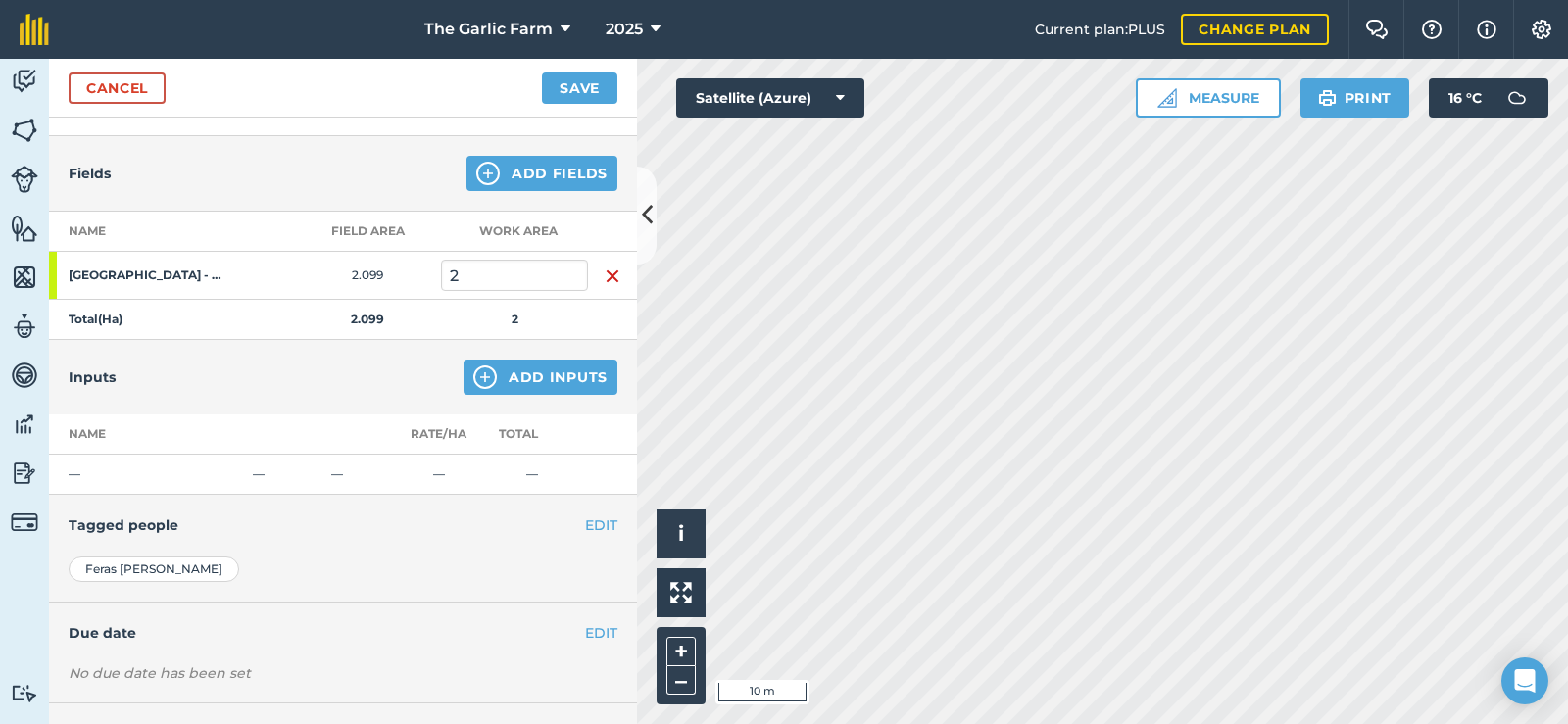
scroll to position [195, 0]
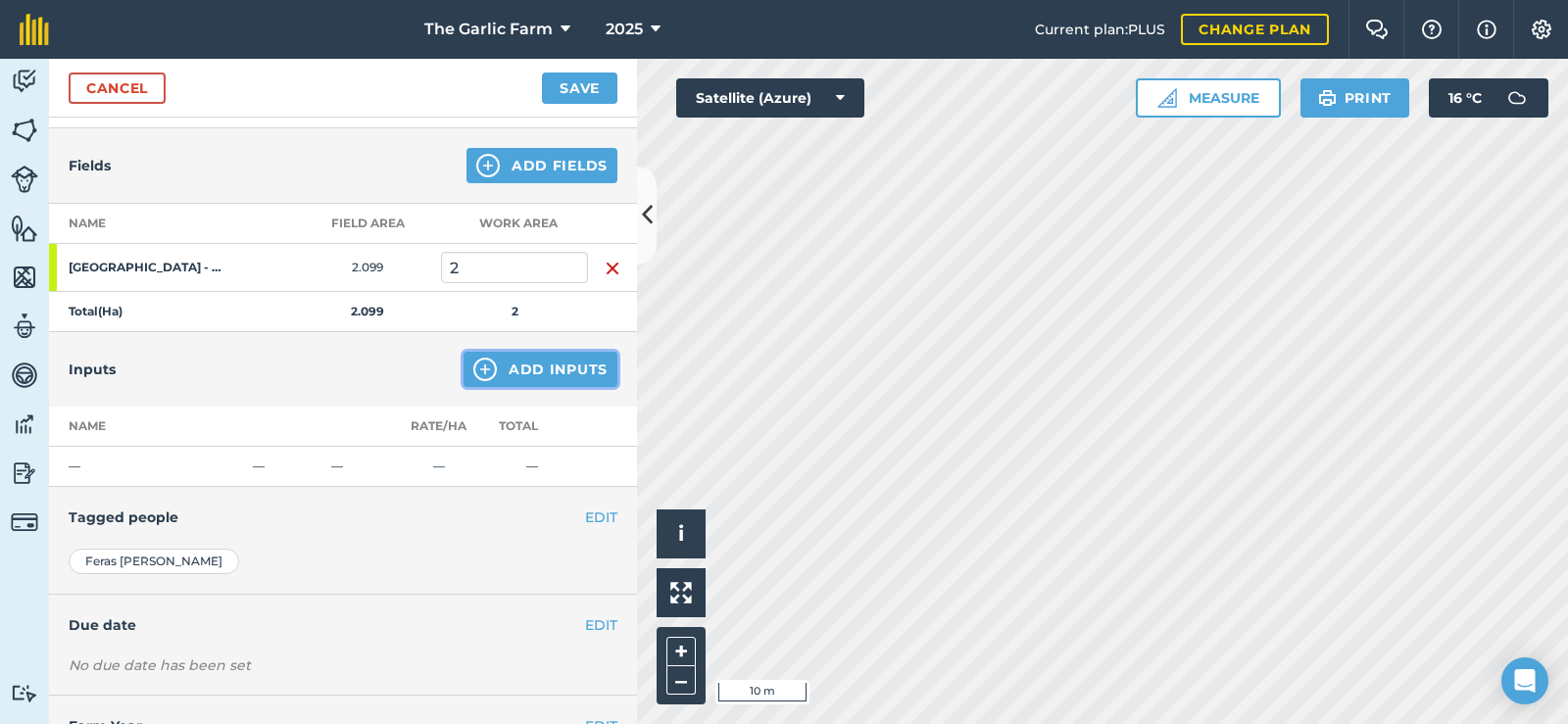
click at [501, 373] on button "Add Inputs" at bounding box center [541, 369] width 154 height 35
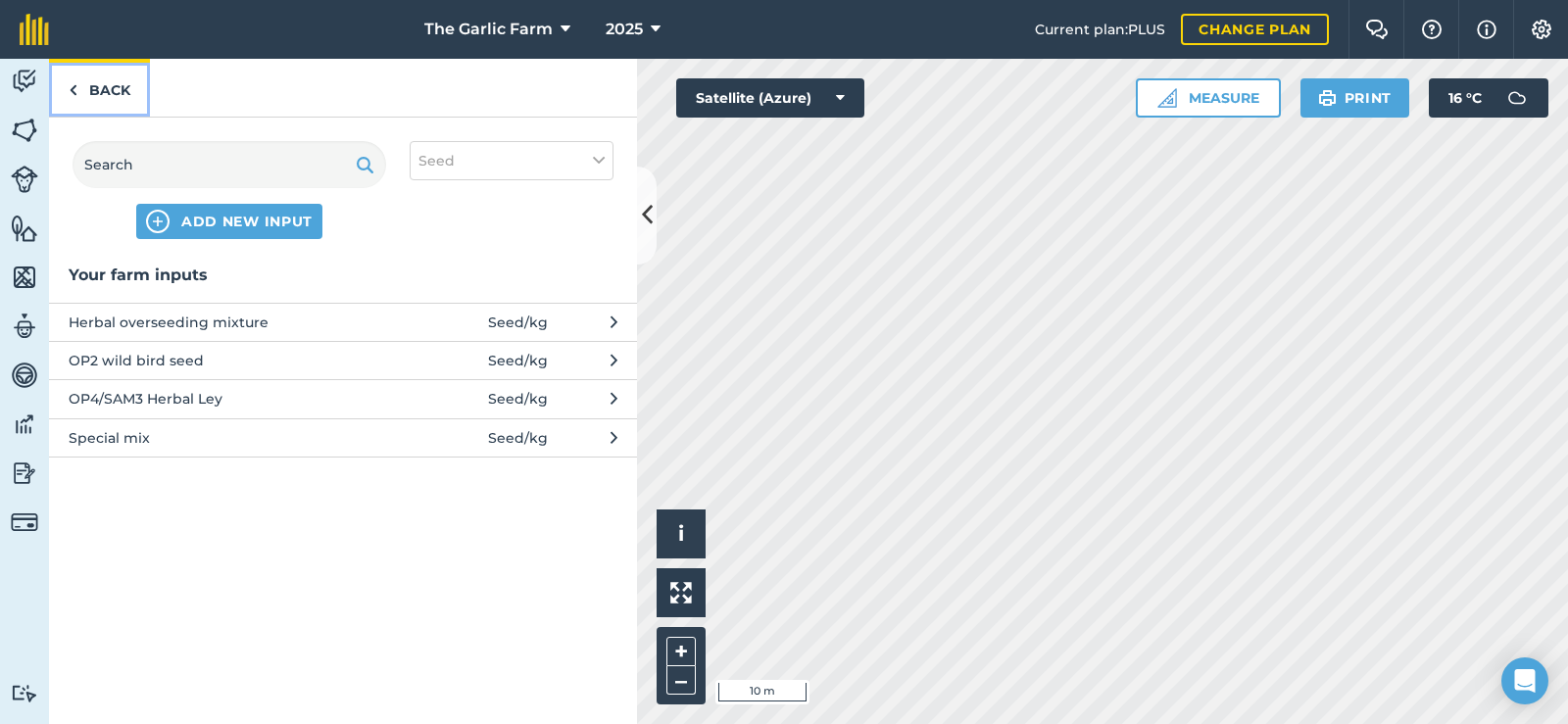
click at [120, 92] on link "Back" at bounding box center [99, 88] width 101 height 58
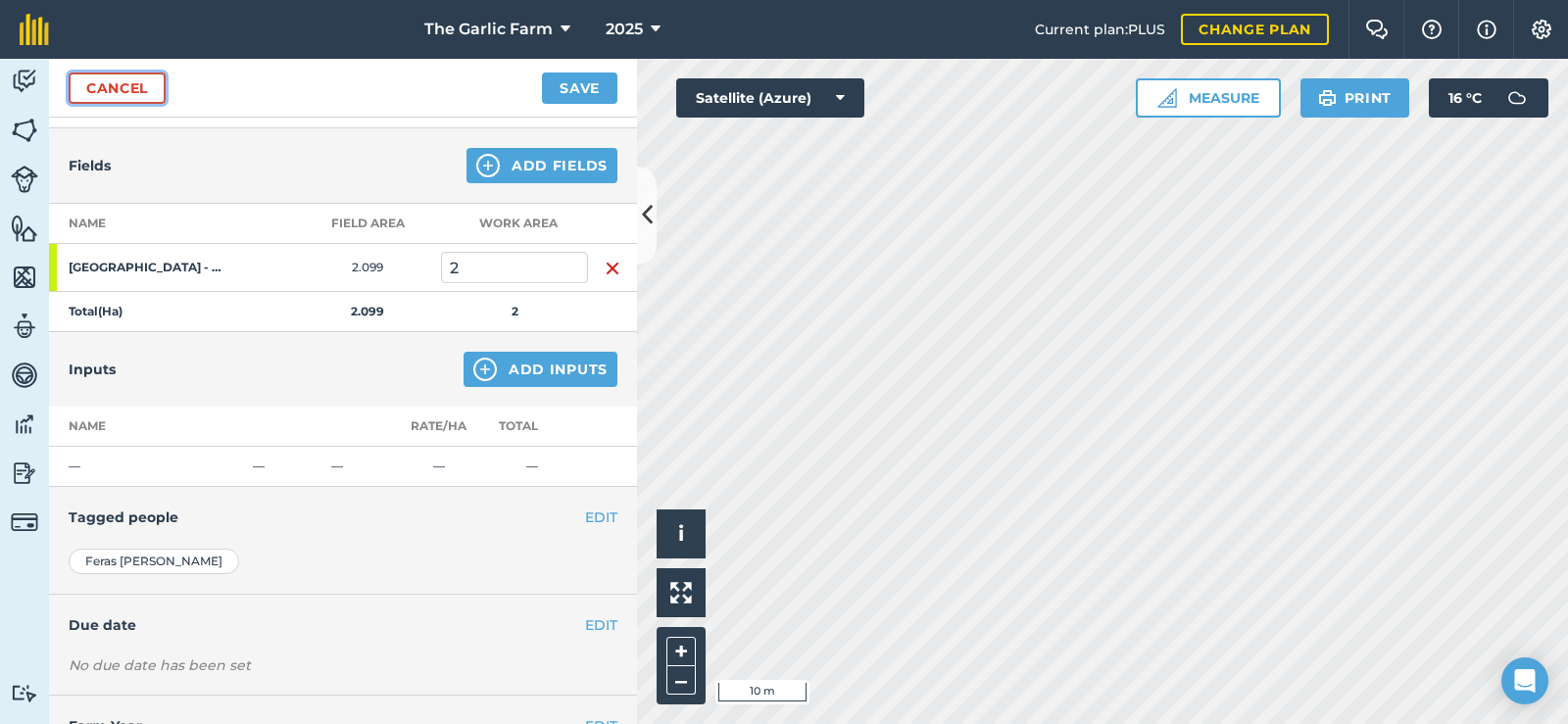
click at [120, 92] on link "Cancel" at bounding box center [117, 88] width 97 height 31
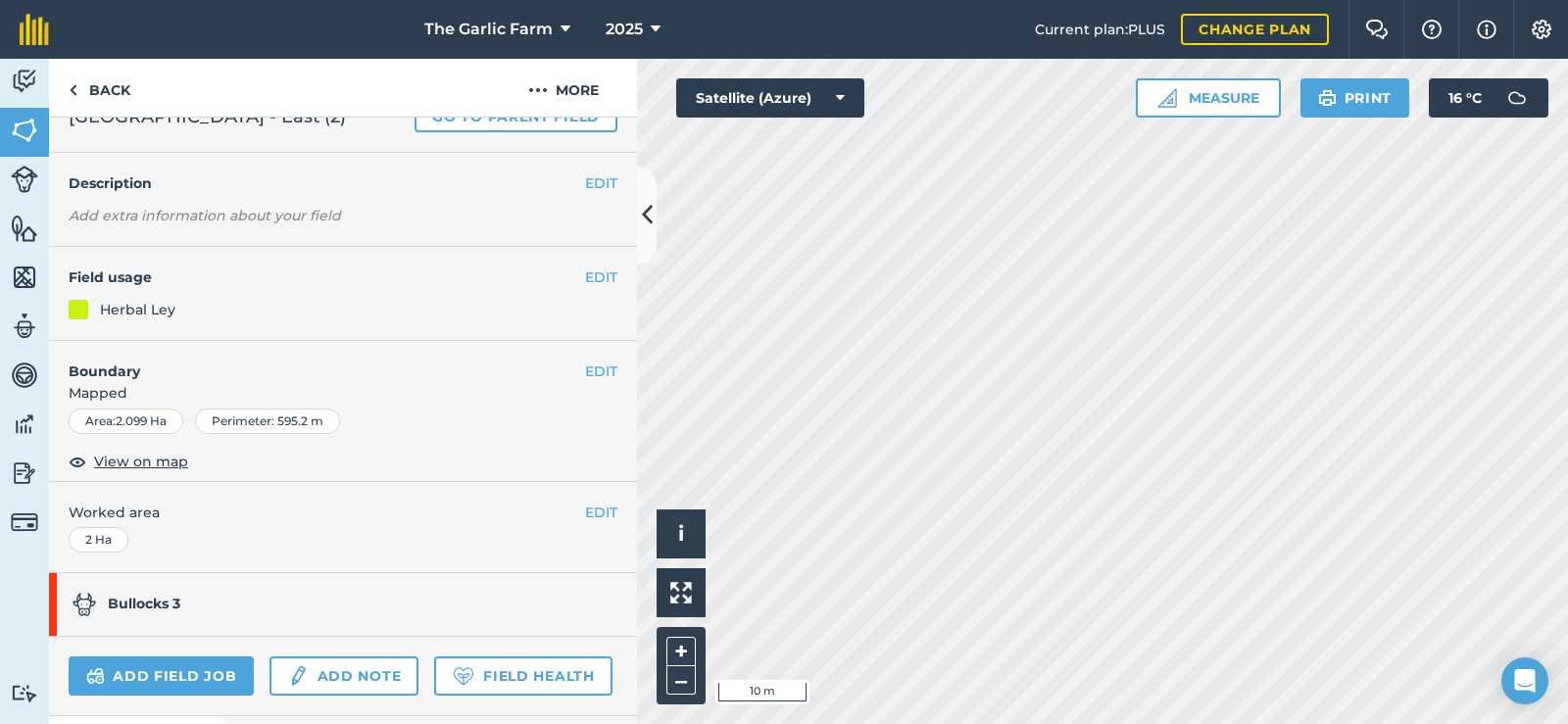
scroll to position [225, 0]
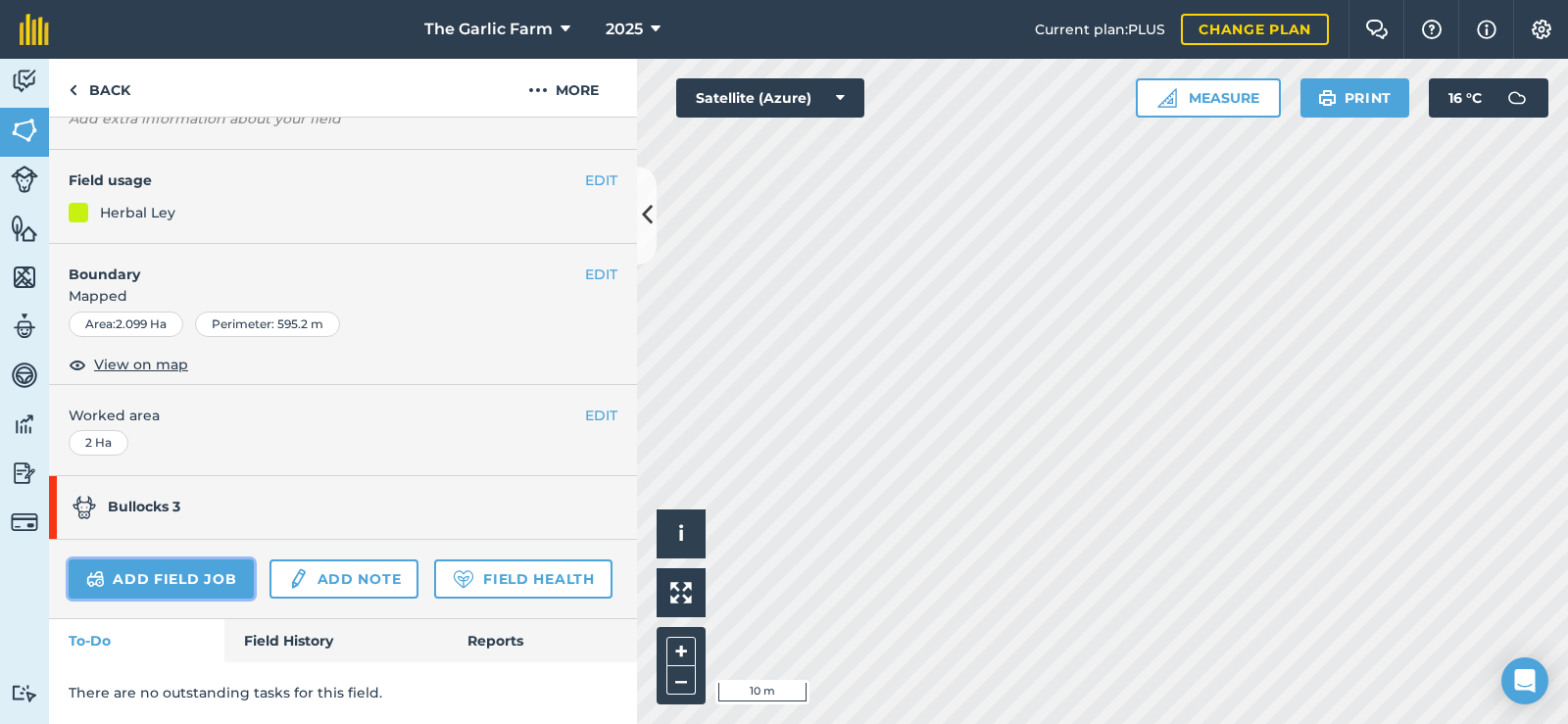
click at [175, 559] on link "Add field job" at bounding box center [162, 578] width 186 height 39
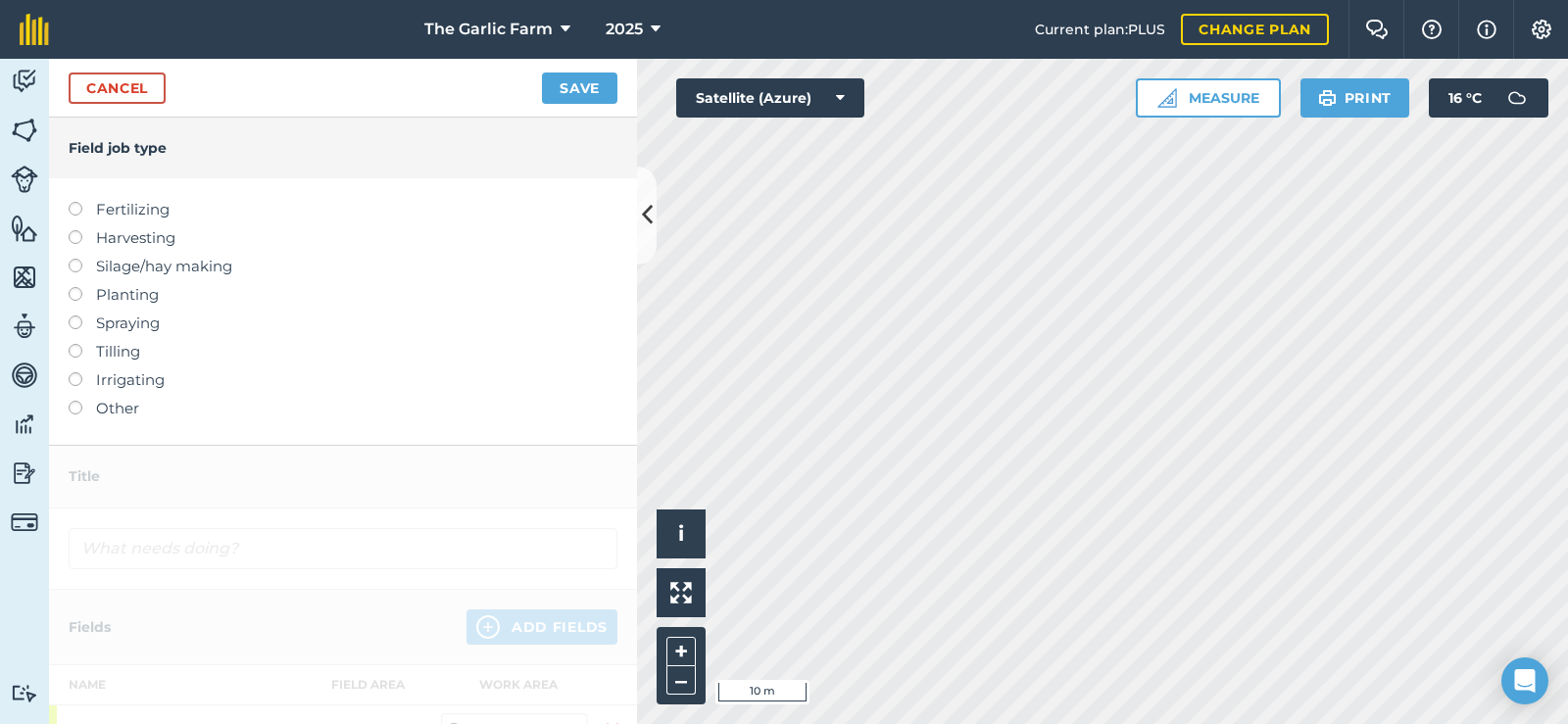
click at [78, 401] on label at bounding box center [83, 401] width 28 height 0
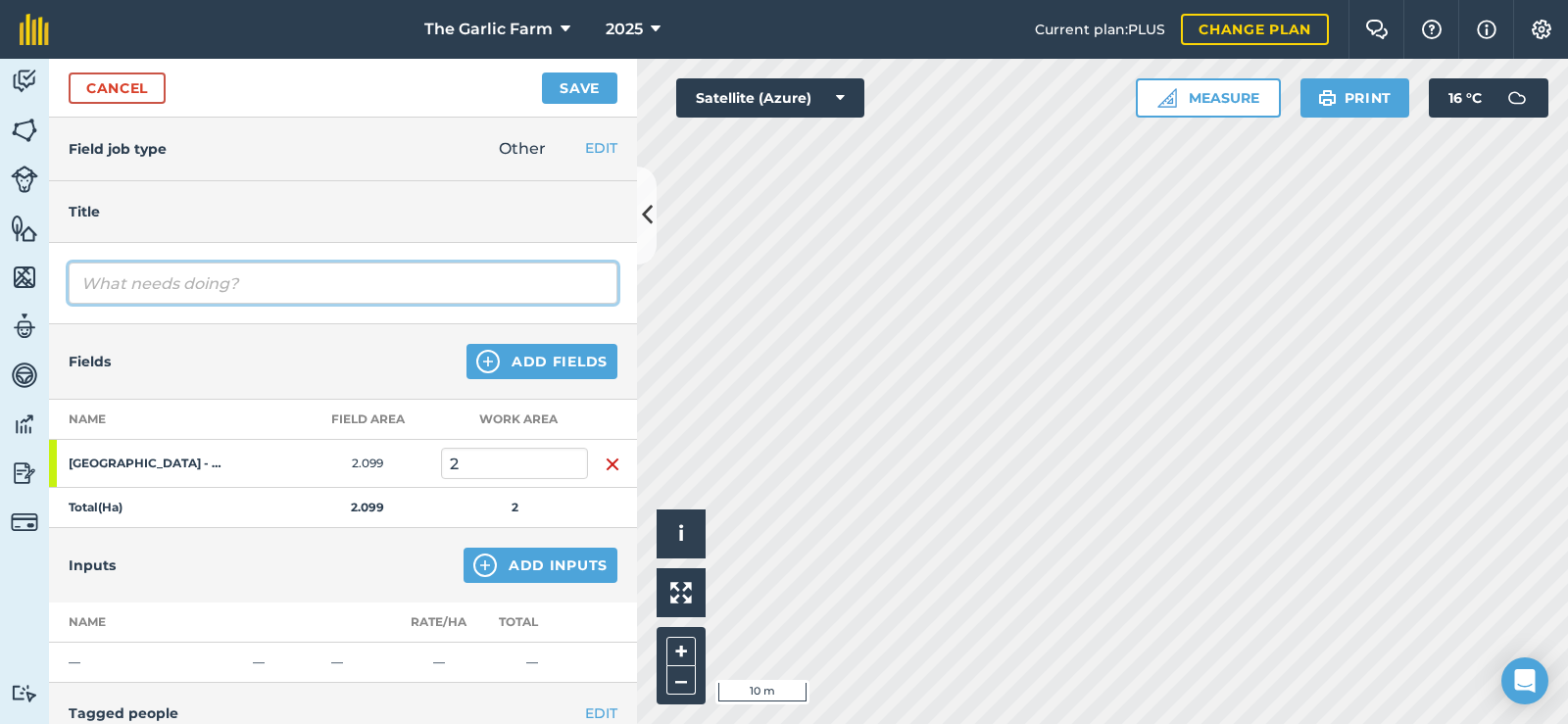
click at [152, 285] on input "text" at bounding box center [343, 282] width 549 height 41
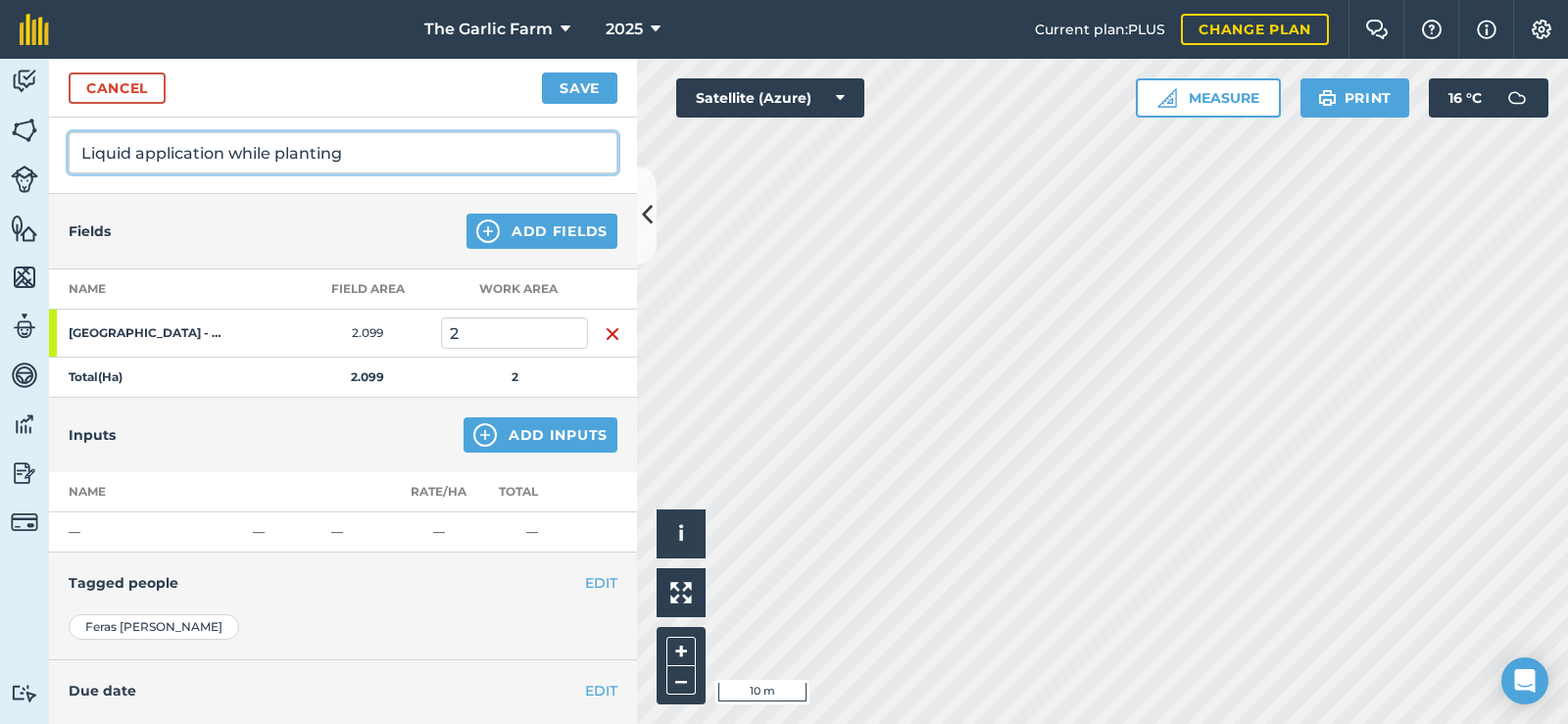
scroll to position [271, 0]
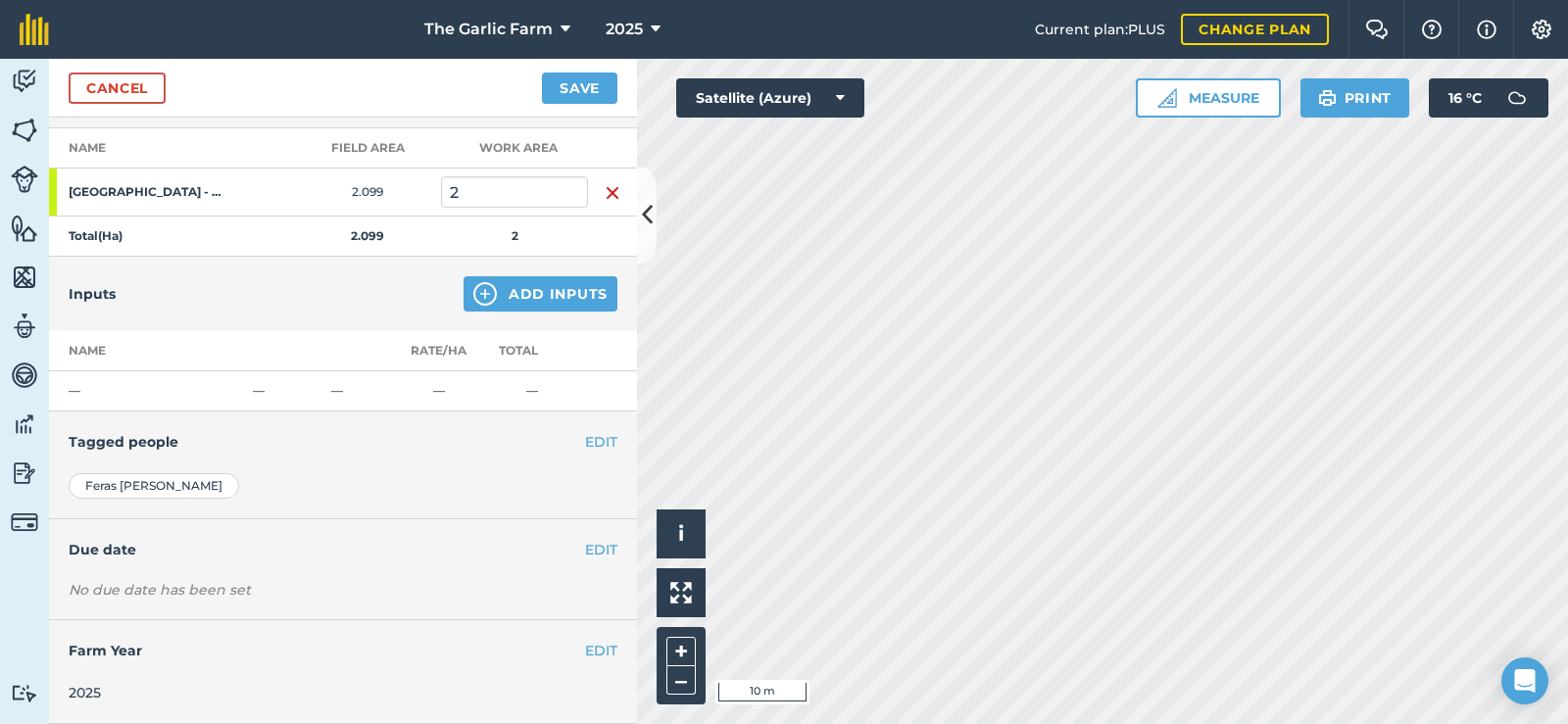
type input "Liquid application while planting"
click at [505, 288] on button "Add Inputs" at bounding box center [541, 293] width 154 height 35
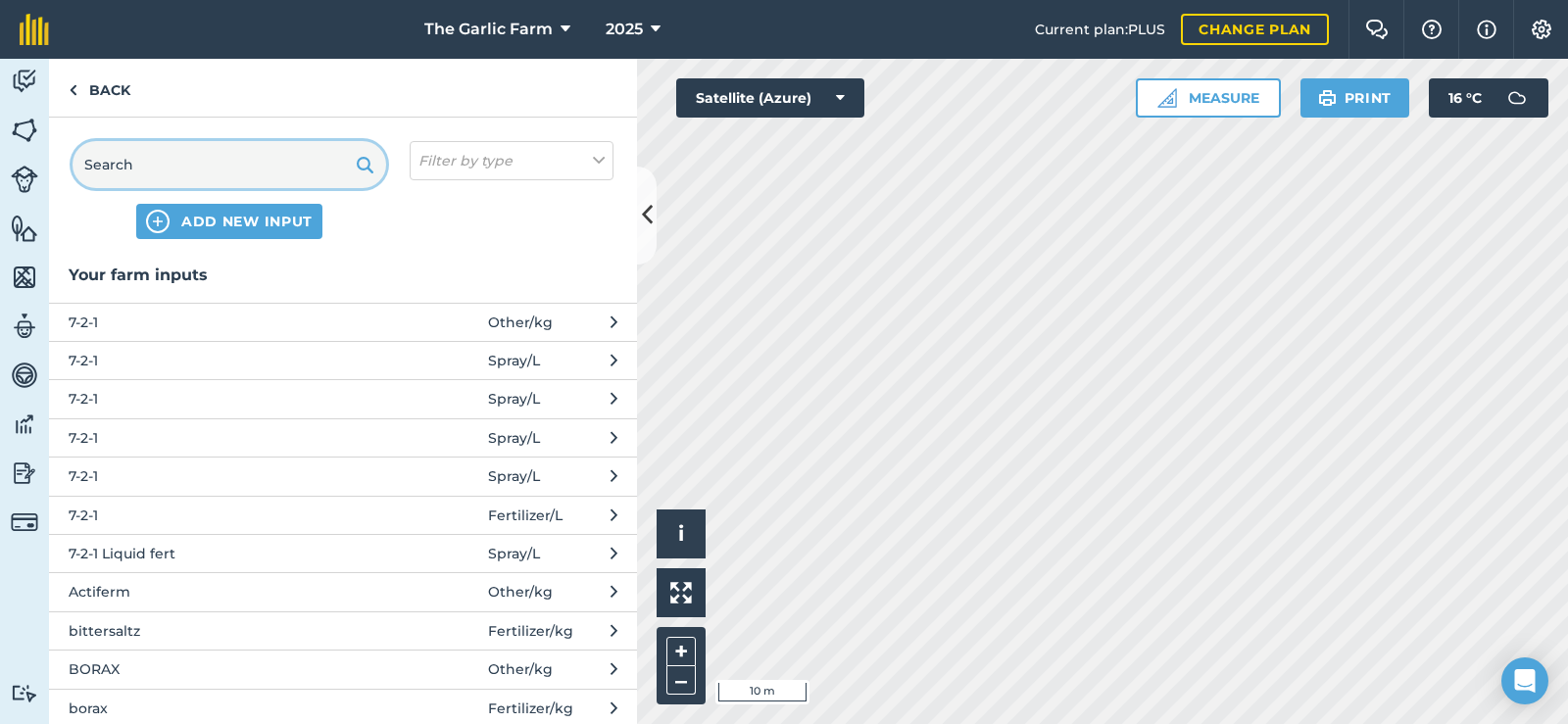
click at [196, 171] on input "text" at bounding box center [229, 164] width 313 height 47
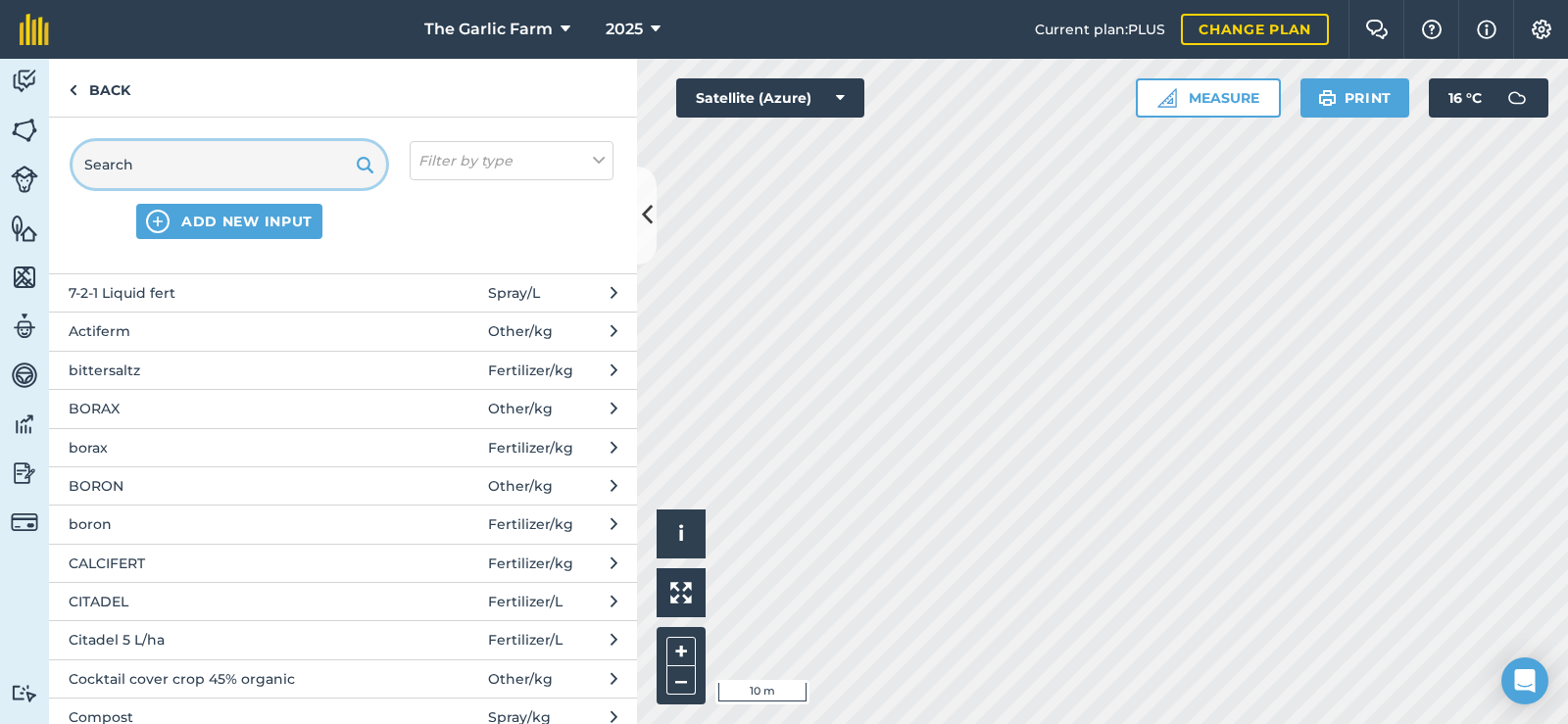
scroll to position [294, 0]
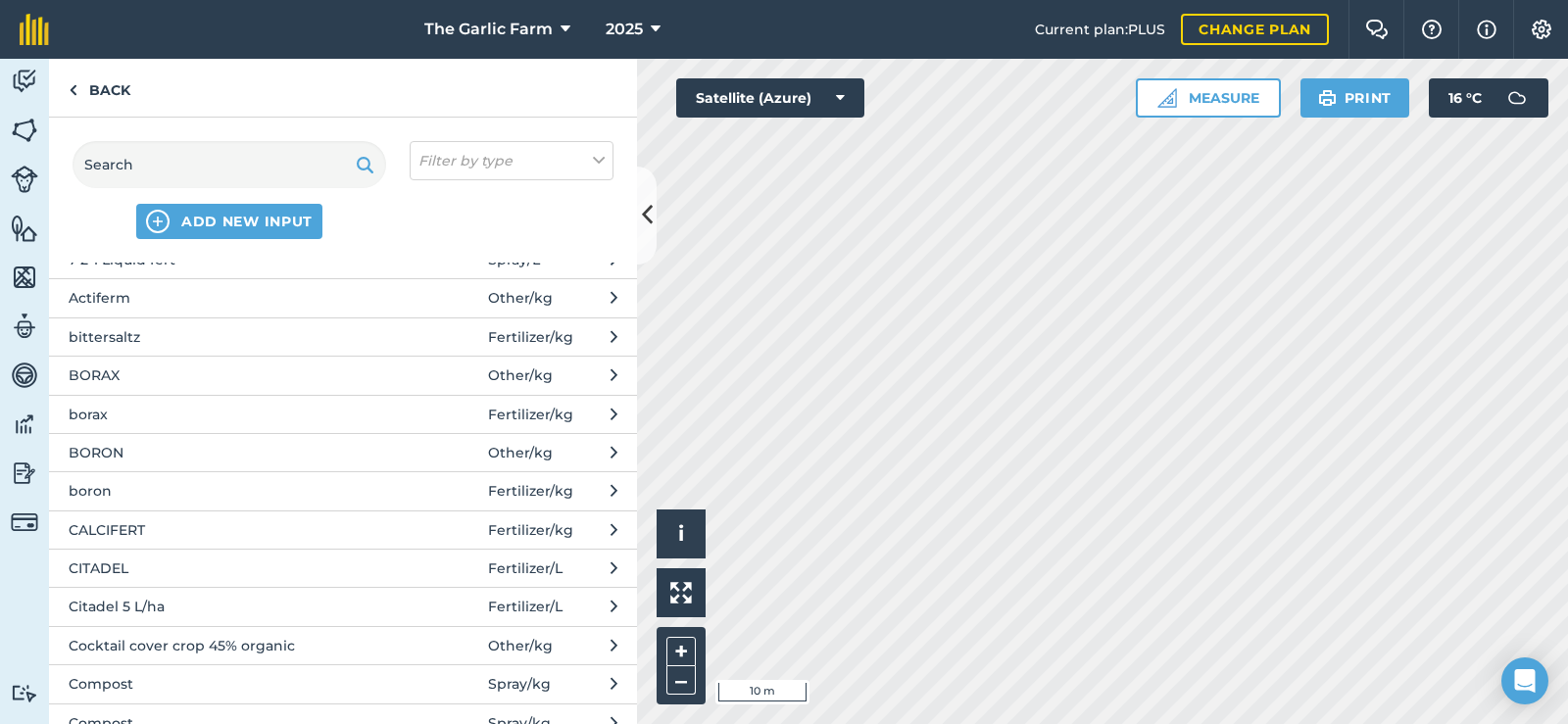
click at [118, 440] on button "BORON Other / kg" at bounding box center [342, 452] width 588 height 38
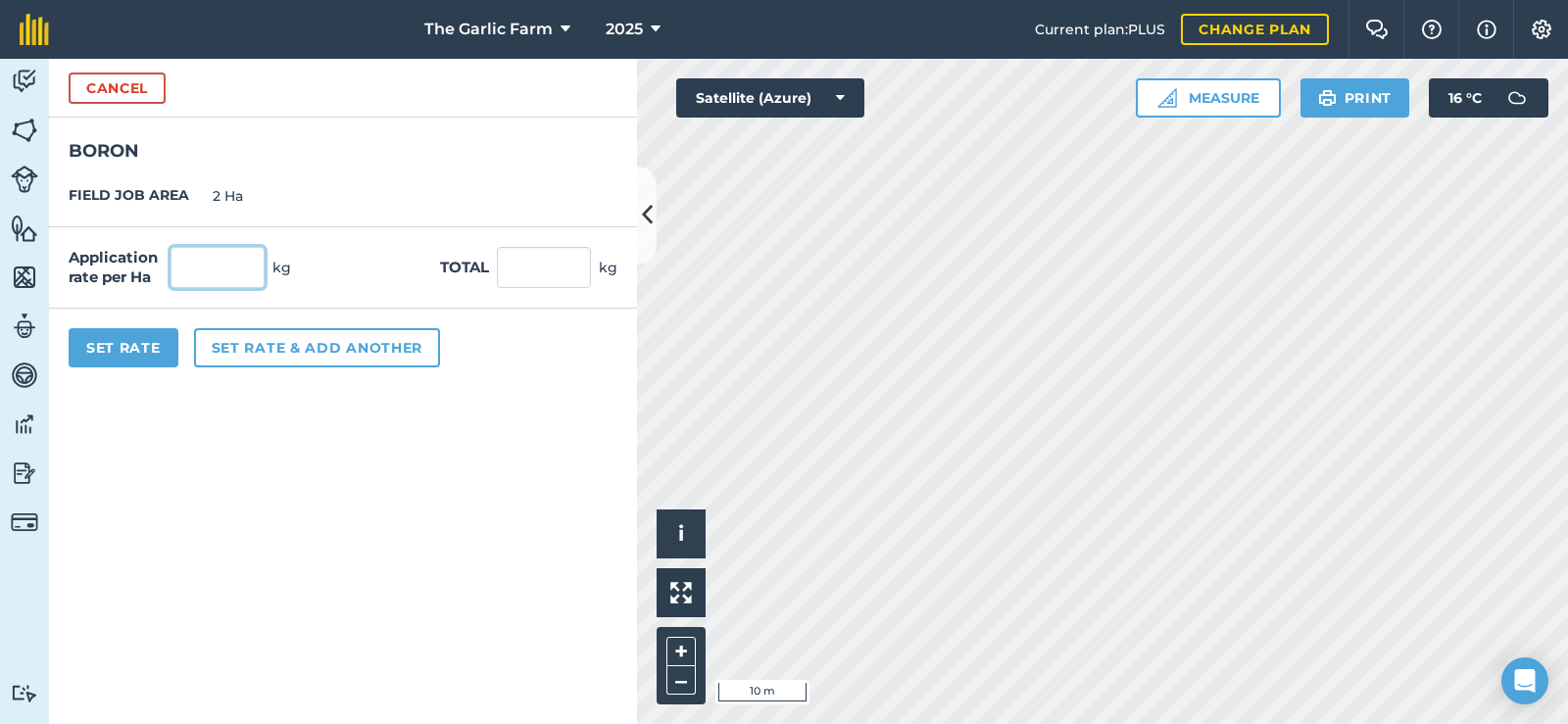
click at [232, 254] on input "text" at bounding box center [217, 267] width 94 height 41
type input "0.5"
type input "1"
click at [359, 168] on div "FIELD JOB AREA 2 Ha" at bounding box center [342, 196] width 588 height 62
click at [275, 353] on button "Set rate & add another" at bounding box center [317, 347] width 246 height 39
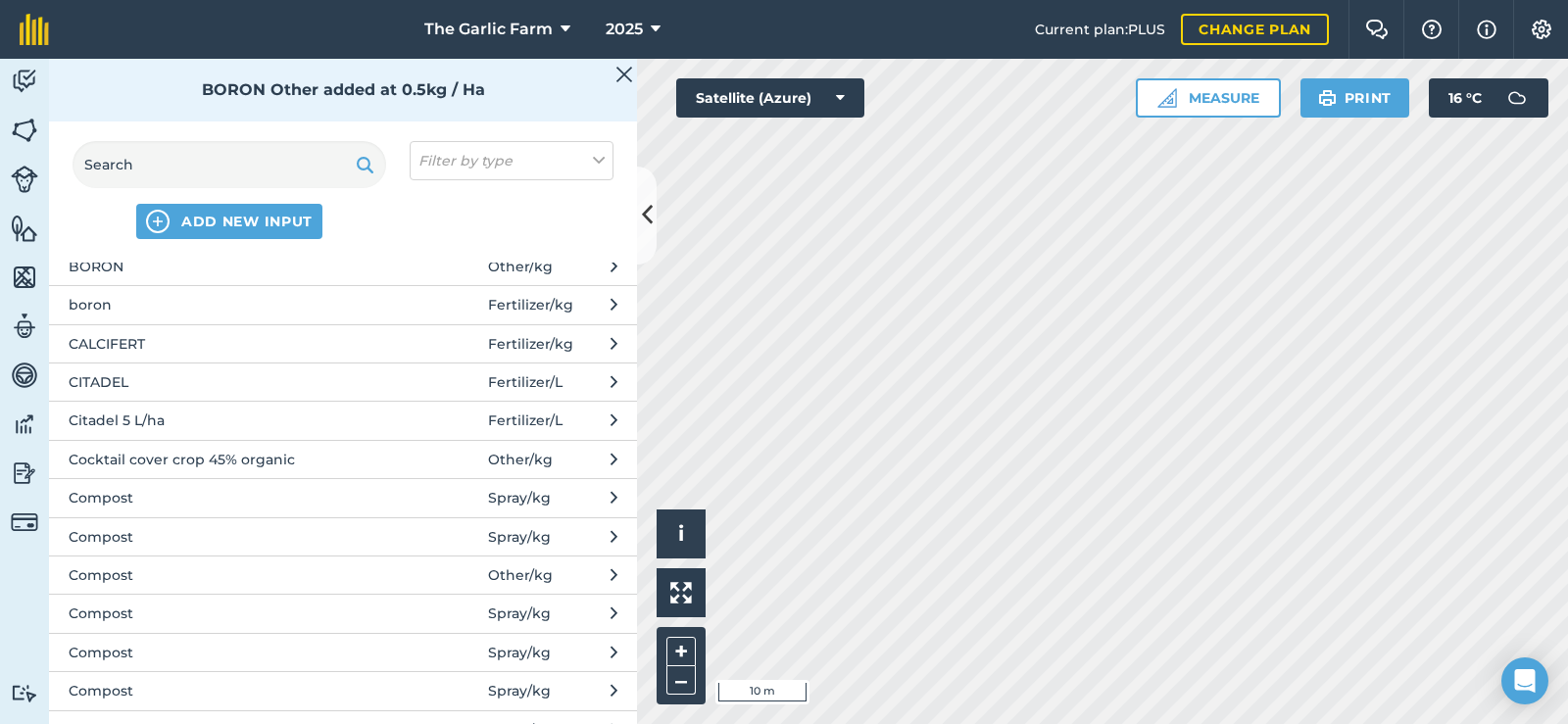
scroll to position [490, 0]
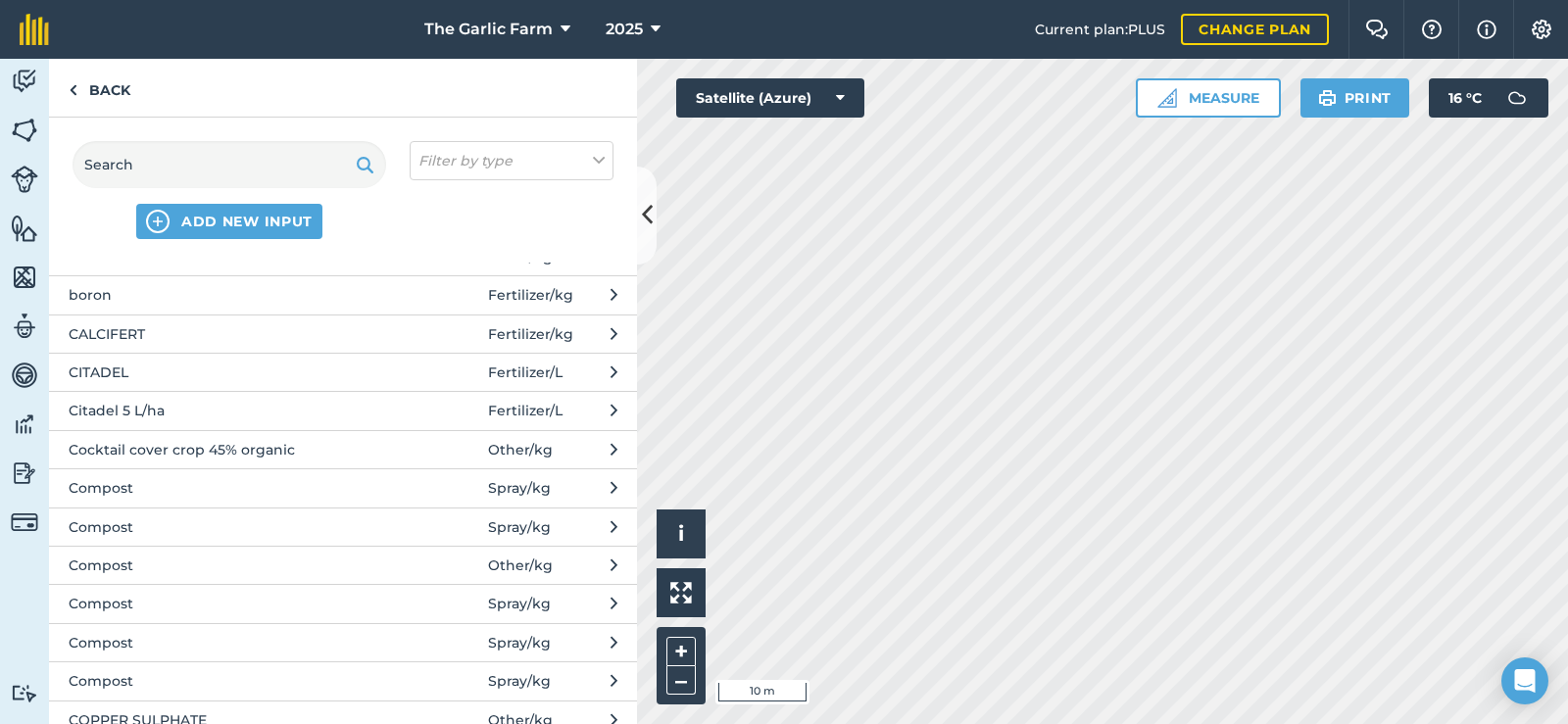
click at [180, 388] on button "CITADEL Fertilizer / L" at bounding box center [342, 372] width 588 height 38
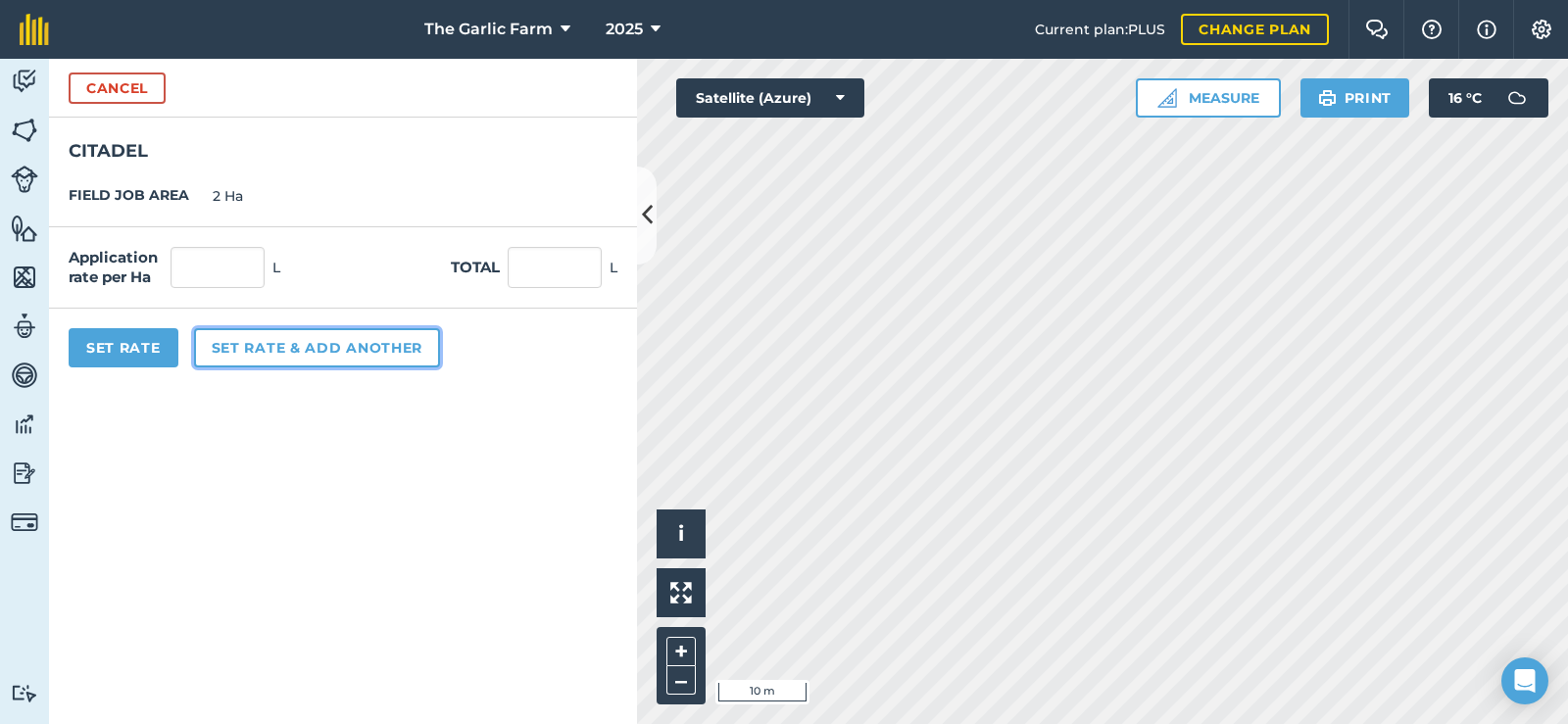
click at [246, 341] on button "Set rate & add another" at bounding box center [317, 347] width 246 height 39
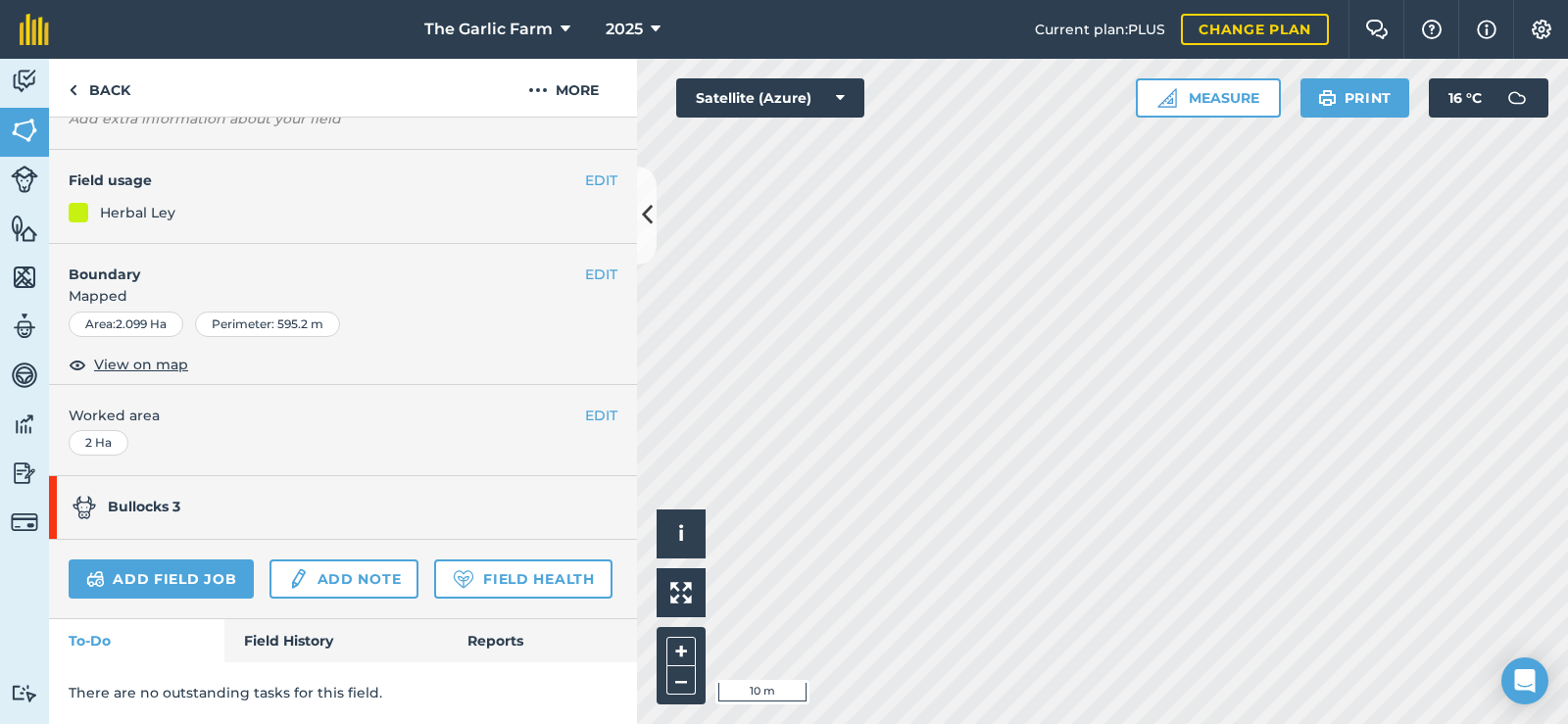
scroll to position [225, 0]
click at [258, 642] on link "Field History" at bounding box center [335, 640] width 222 height 43
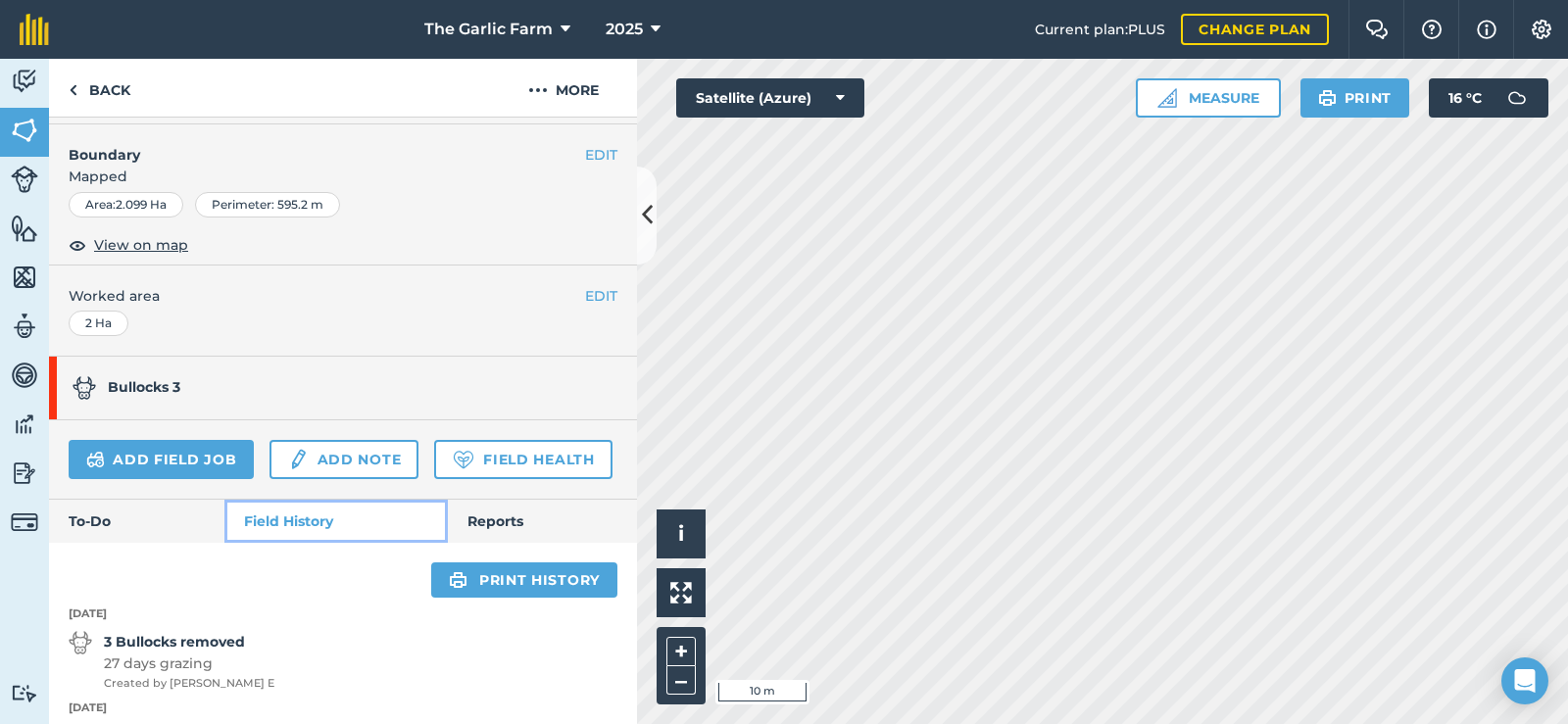
scroll to position [294, 0]
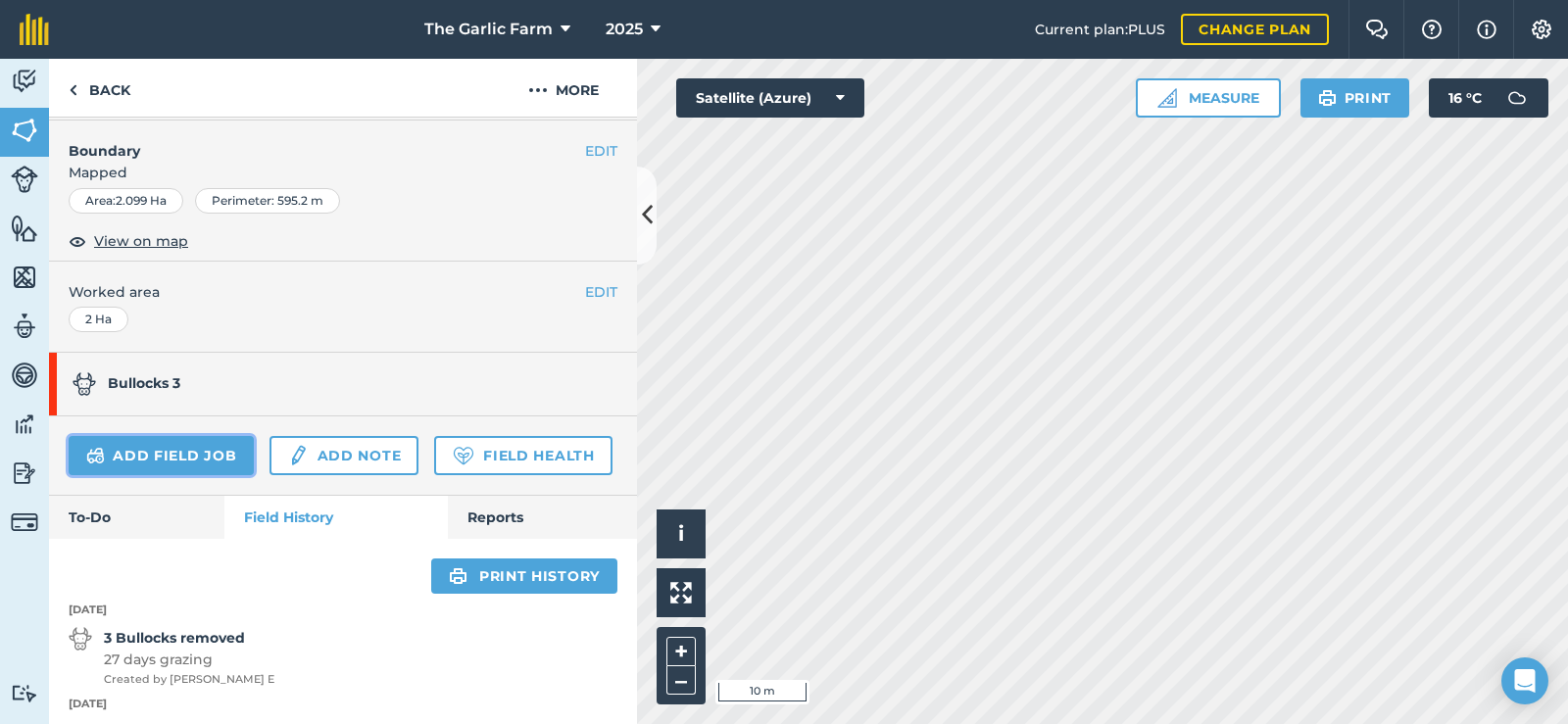
click at [161, 461] on link "Add field job" at bounding box center [162, 455] width 186 height 39
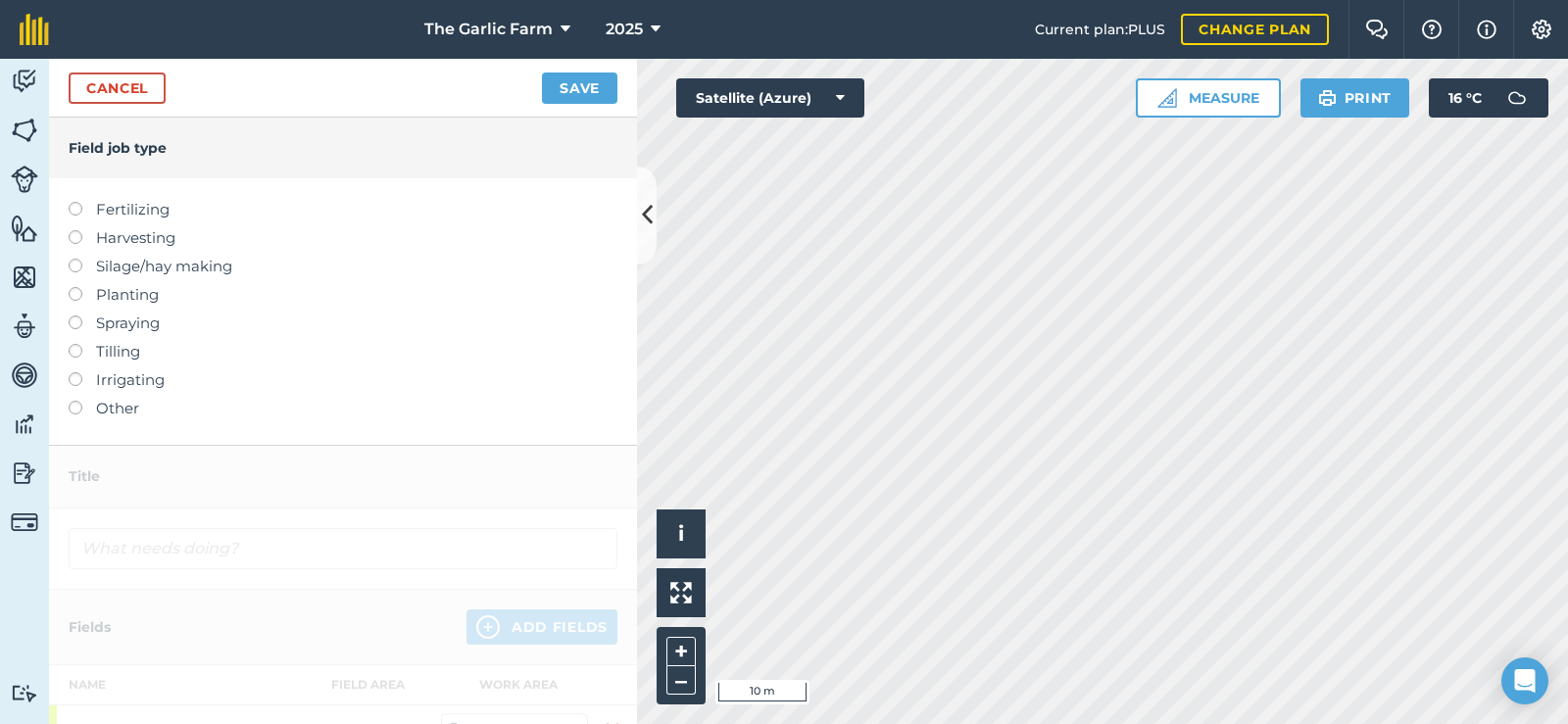
click at [72, 401] on label at bounding box center [83, 401] width 28 height 0
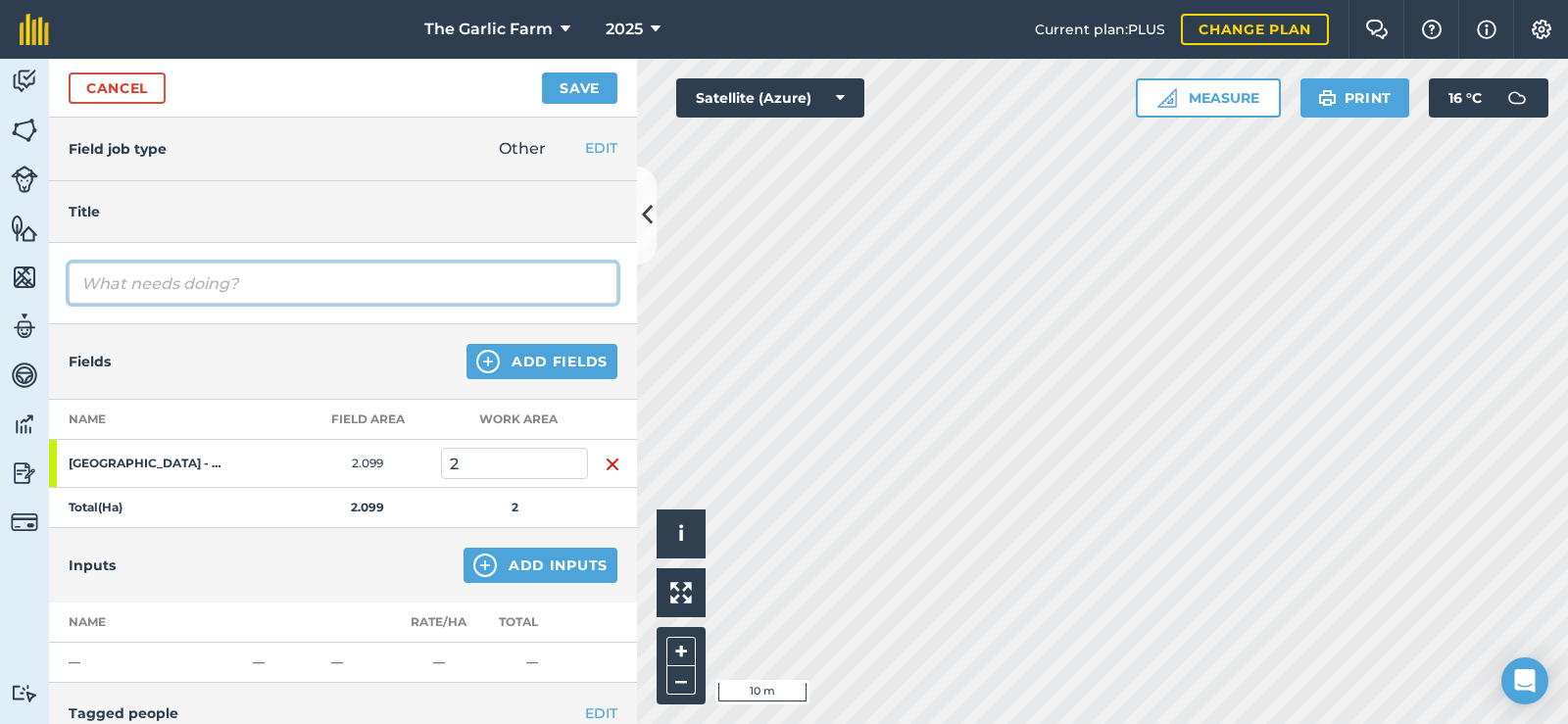
click at [298, 282] on input "text" at bounding box center [343, 282] width 549 height 41
type input "Liquid application while planting"
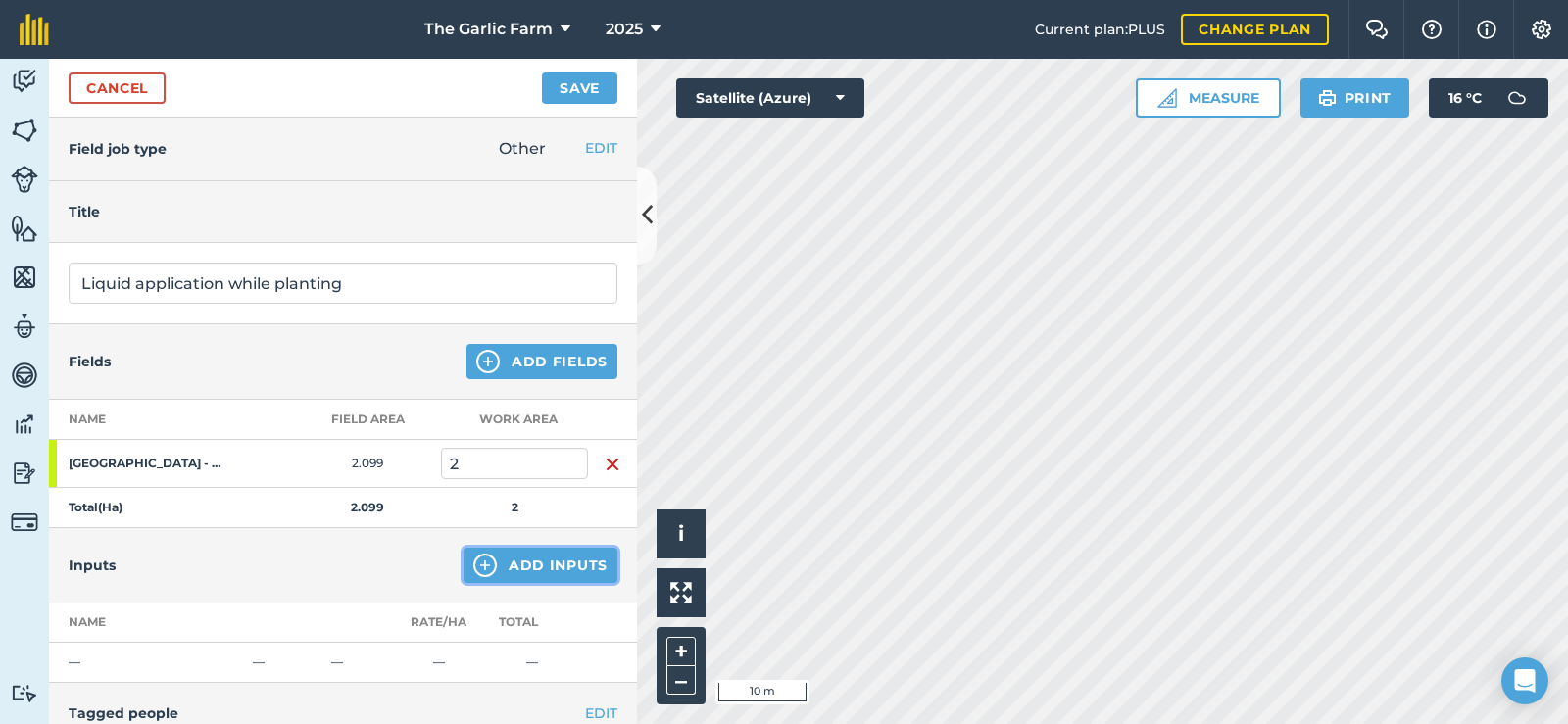
click at [526, 572] on button "Add Inputs" at bounding box center [541, 564] width 154 height 35
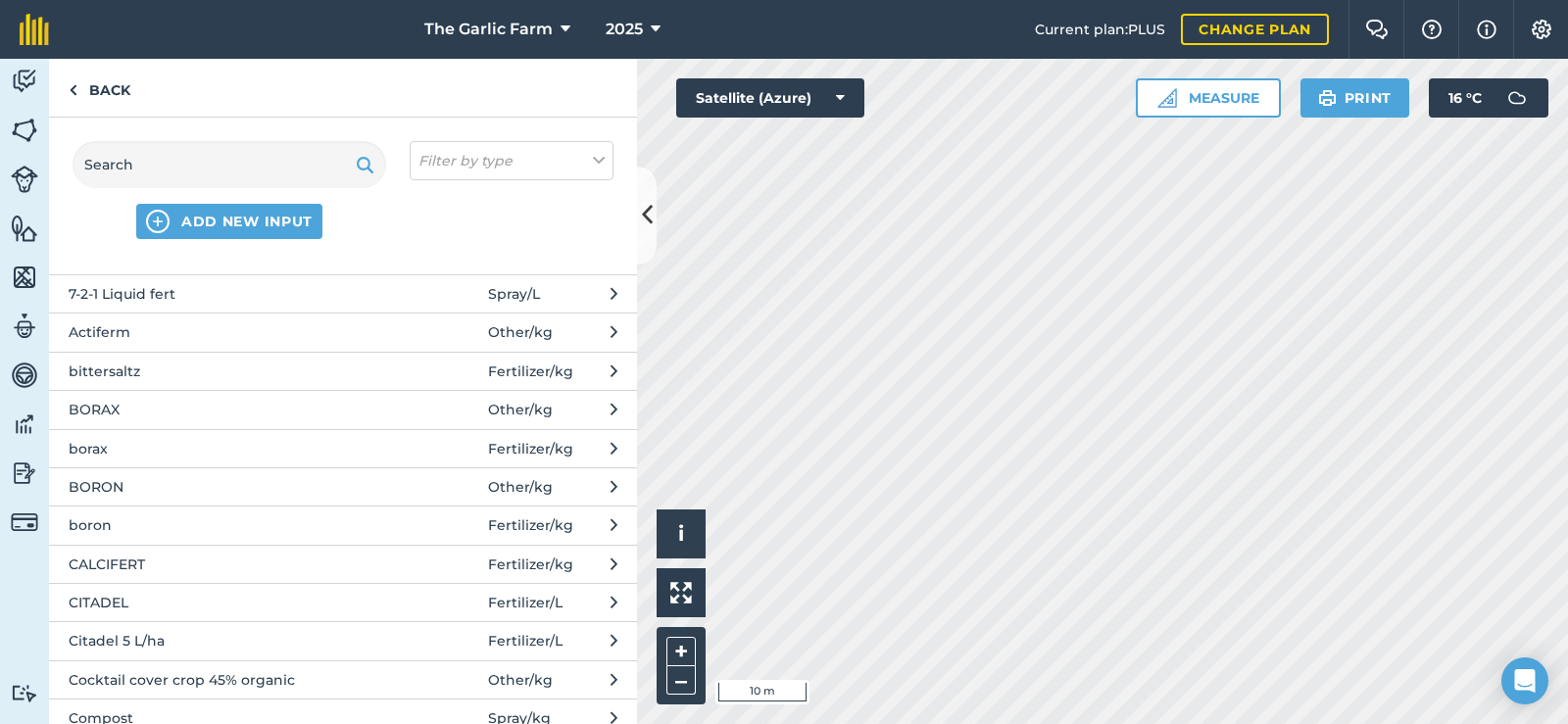
scroll to position [294, 0]
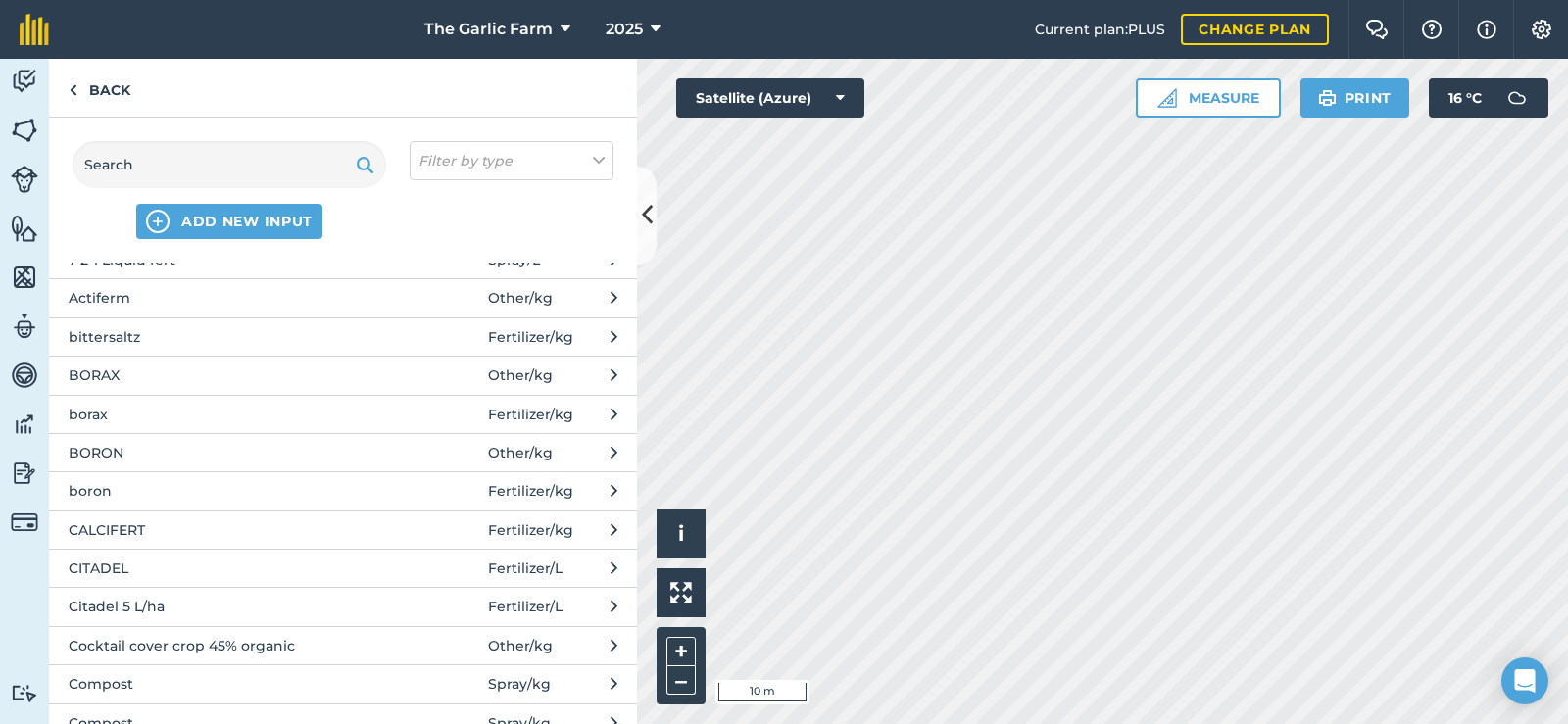
click at [113, 449] on span "BORON" at bounding box center [228, 453] width 320 height 22
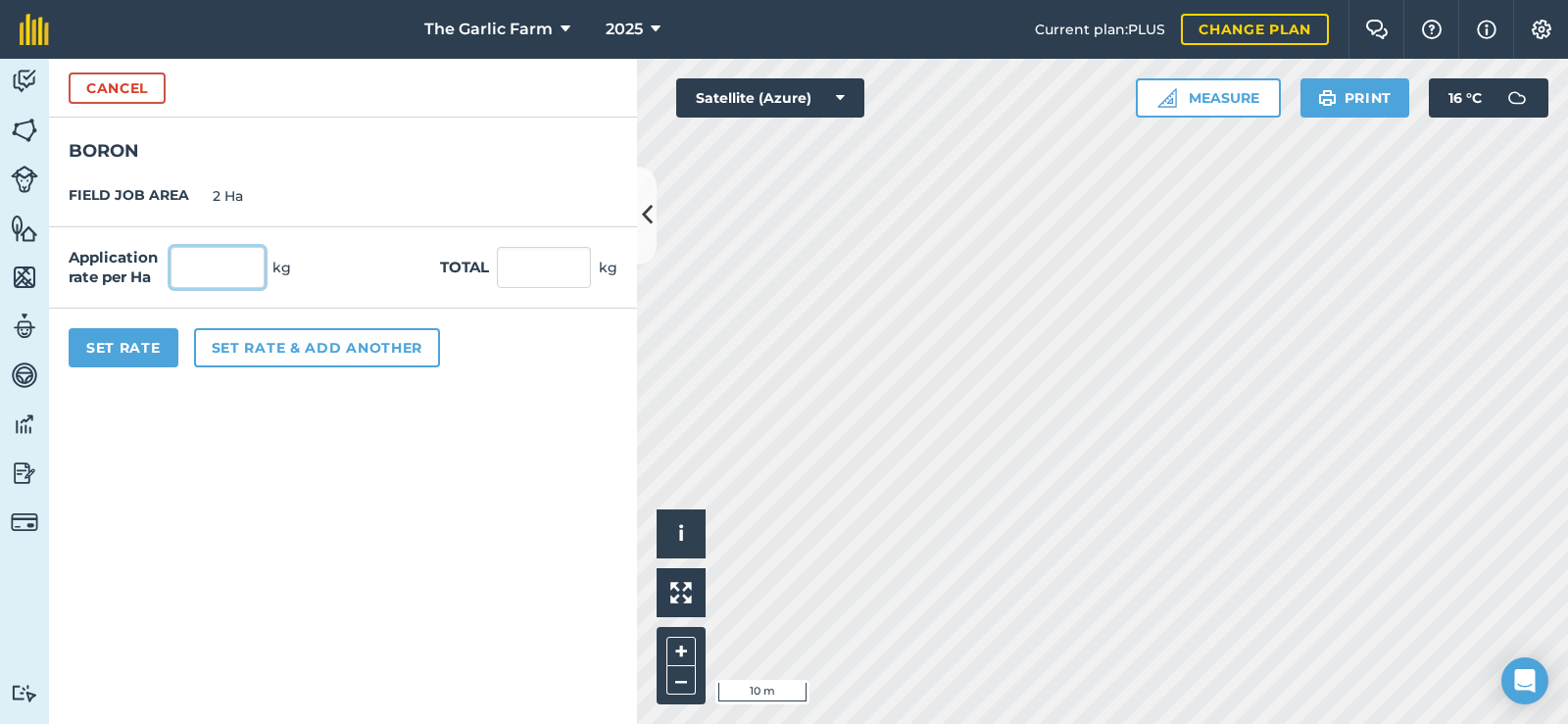
click at [232, 278] on input "text" at bounding box center [217, 267] width 94 height 41
type input "0.5"
type input "1"
click at [254, 334] on button "Set rate & add another" at bounding box center [317, 347] width 246 height 39
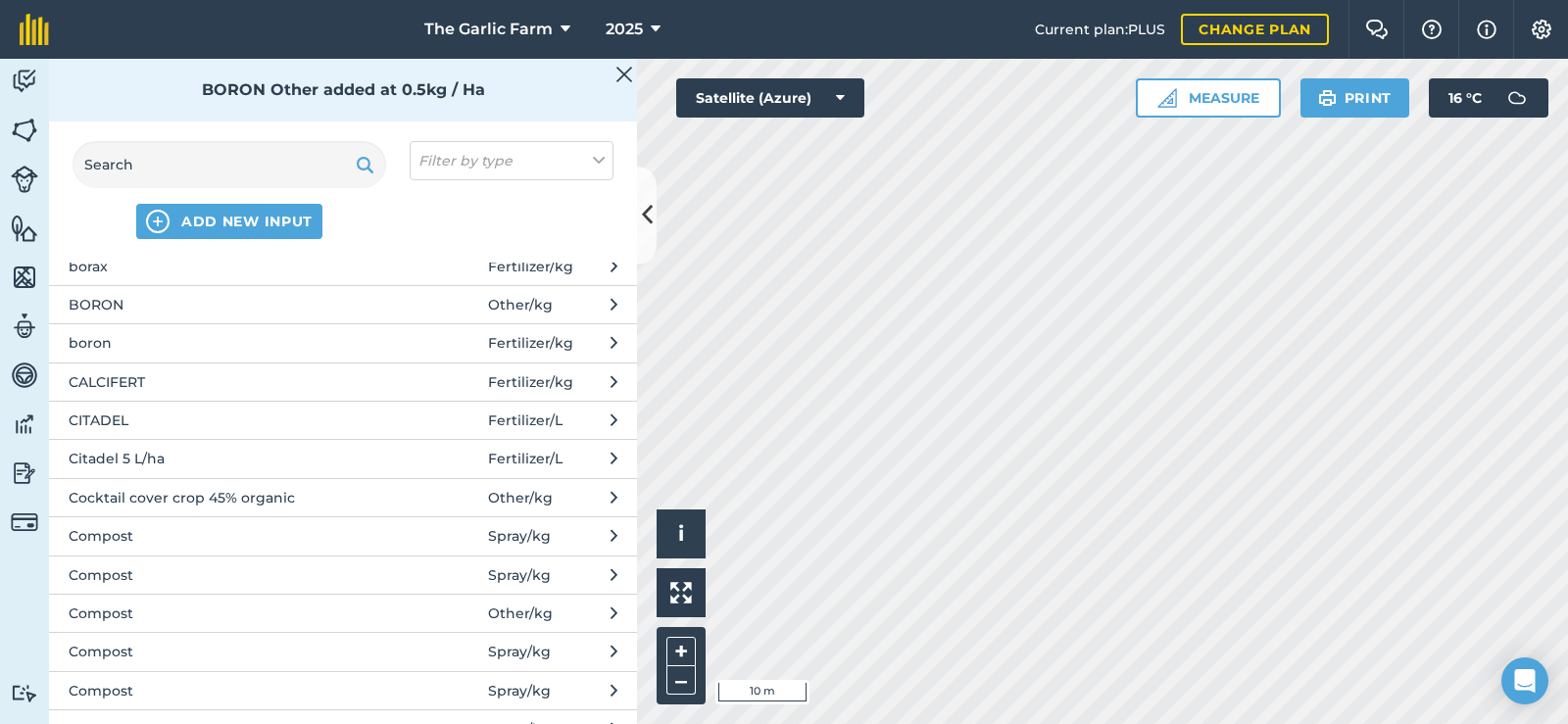
scroll to position [490, 0]
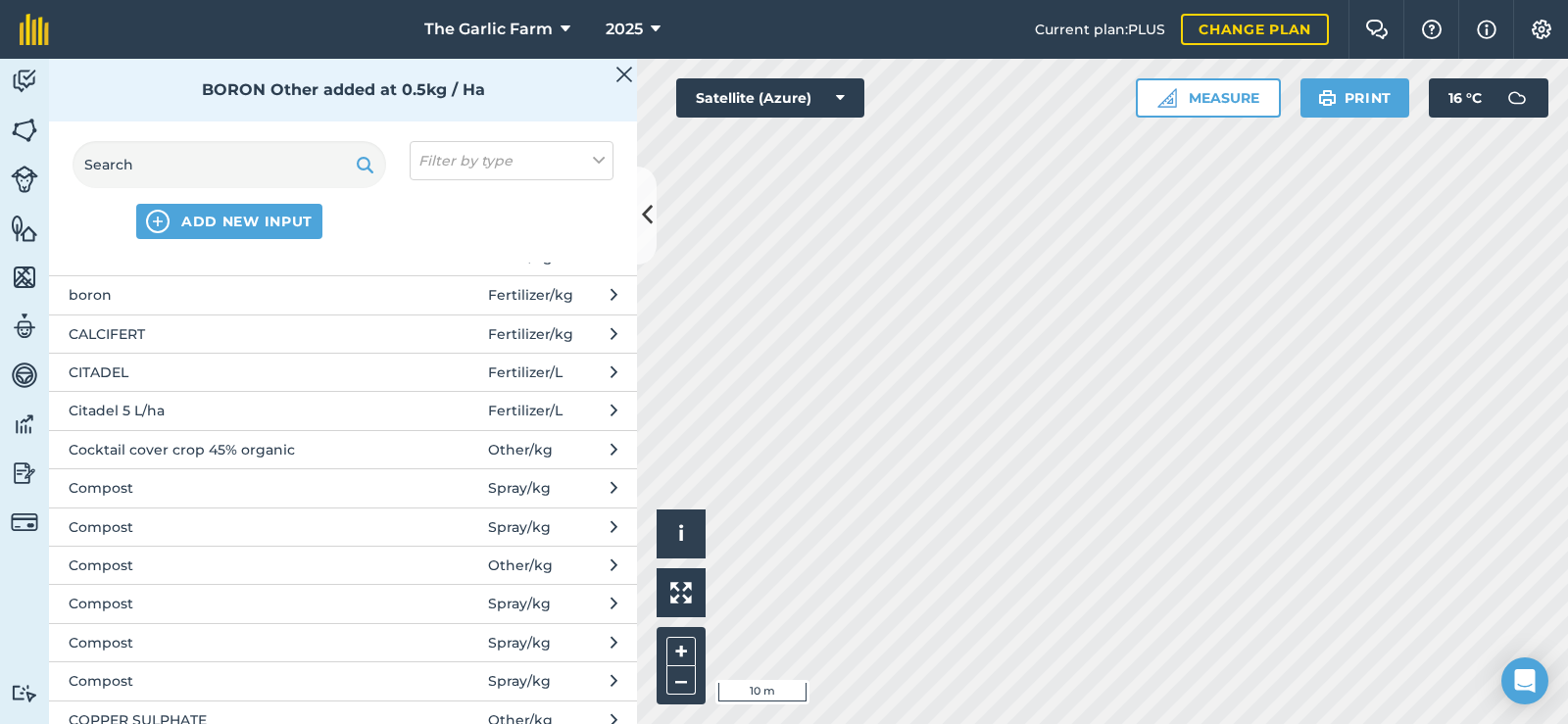
click at [176, 409] on span "Citadel 5 L/ha" at bounding box center [228, 411] width 320 height 22
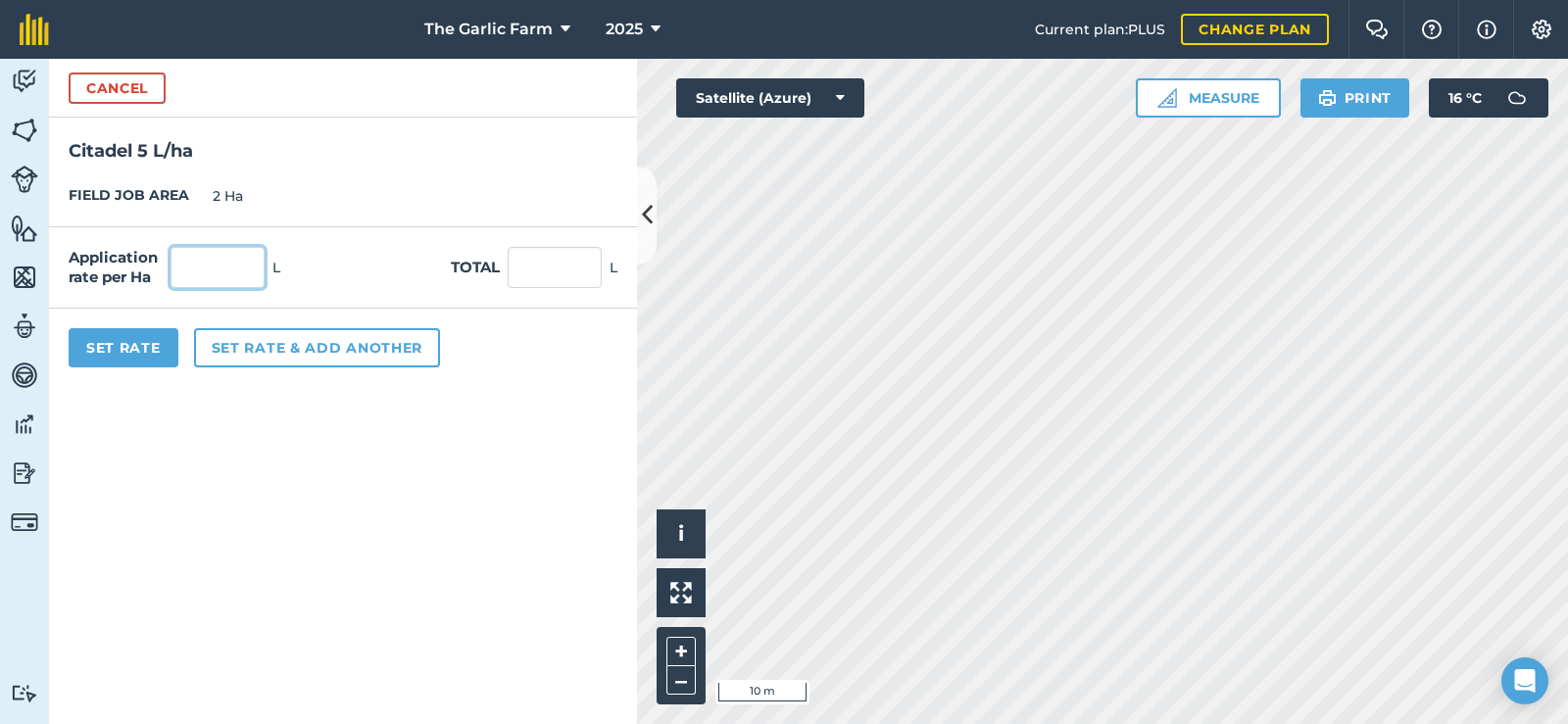
click at [247, 262] on input "text" at bounding box center [217, 267] width 94 height 41
type input "15"
type input "30"
click at [307, 402] on form "Cancel Citadel 5 L/ha FIELD JOB AREA 2 Ha Application rate per Ha 15 L Total 30…" at bounding box center [342, 391] width 588 height 665
click at [301, 337] on button "Set rate & add another" at bounding box center [317, 347] width 246 height 39
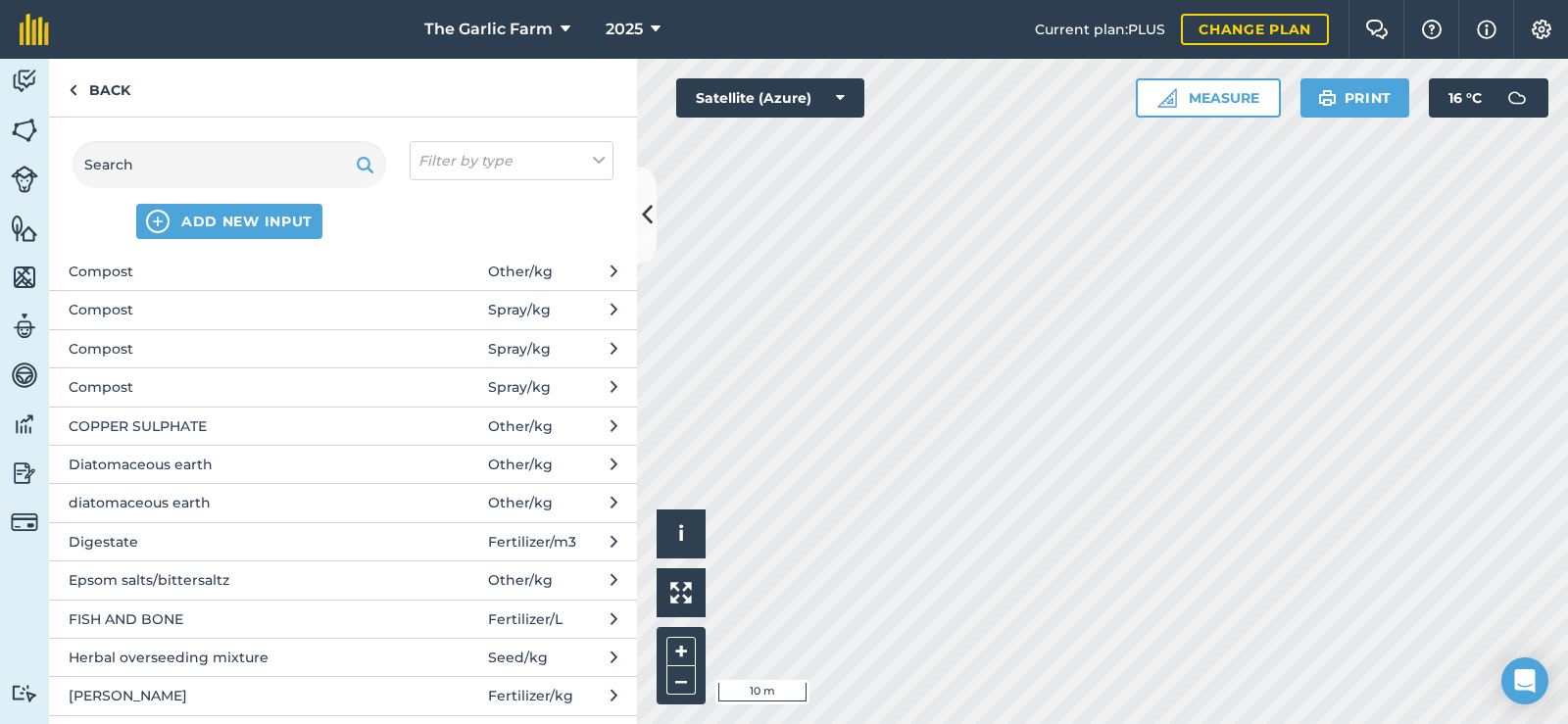
scroll to position [882, 0]
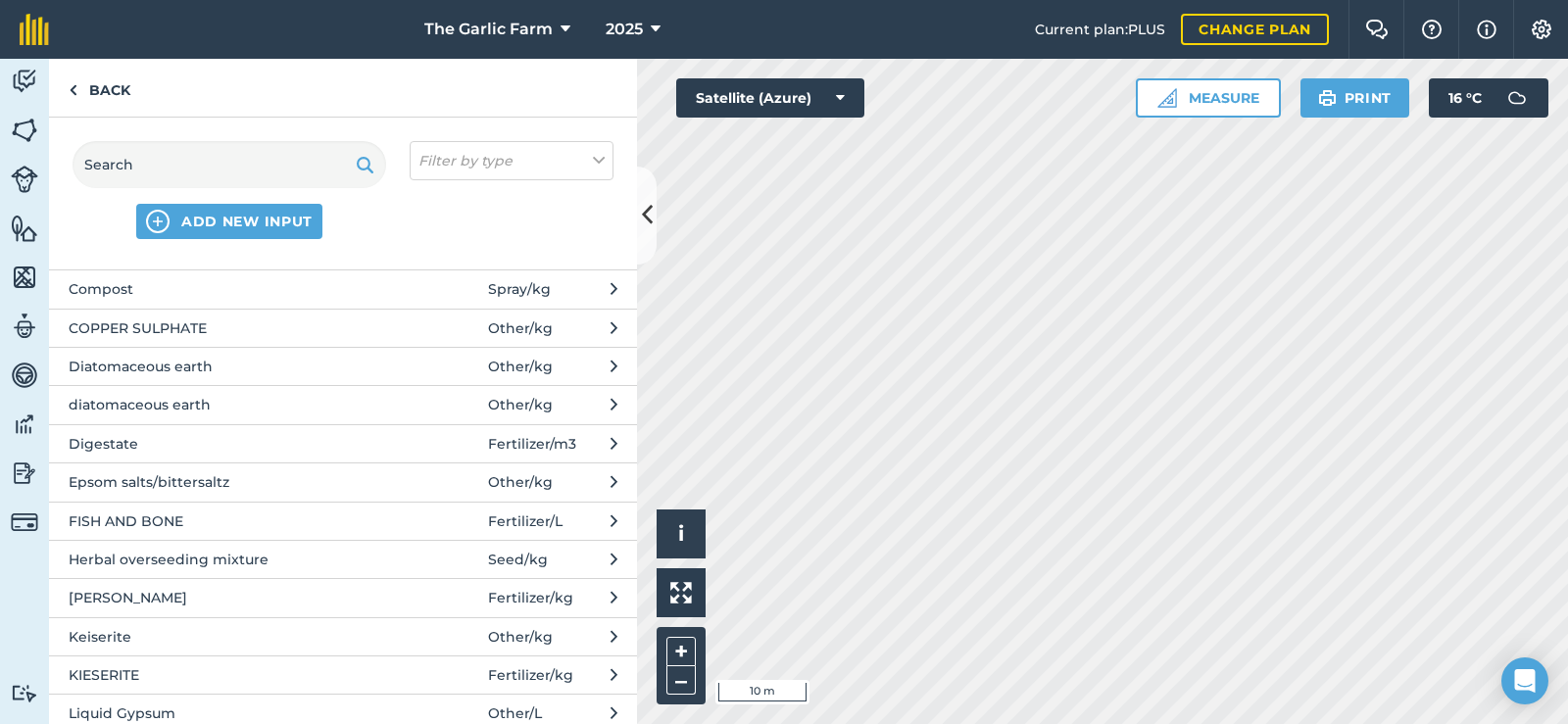
click at [164, 525] on span "FISH AND BONE" at bounding box center [228, 522] width 320 height 22
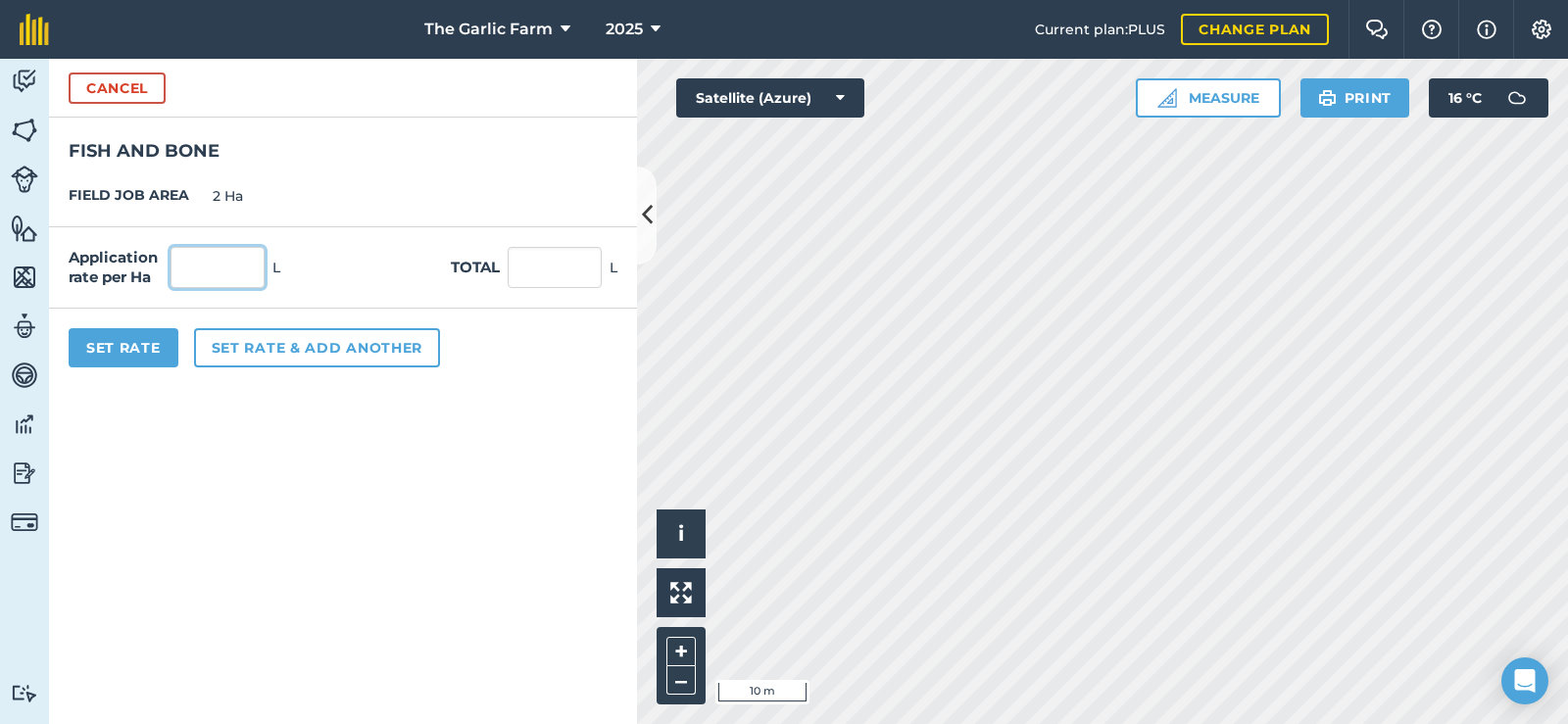
click at [236, 270] on input "text" at bounding box center [217, 267] width 94 height 41
type input "1"
type input "2"
click at [306, 463] on form "Cancel FISH AND BONE FIELD JOB AREA 2 Ha Application rate per Ha 1 L Total 2 L …" at bounding box center [342, 391] width 588 height 665
click at [115, 346] on button "Set Rate" at bounding box center [124, 347] width 110 height 39
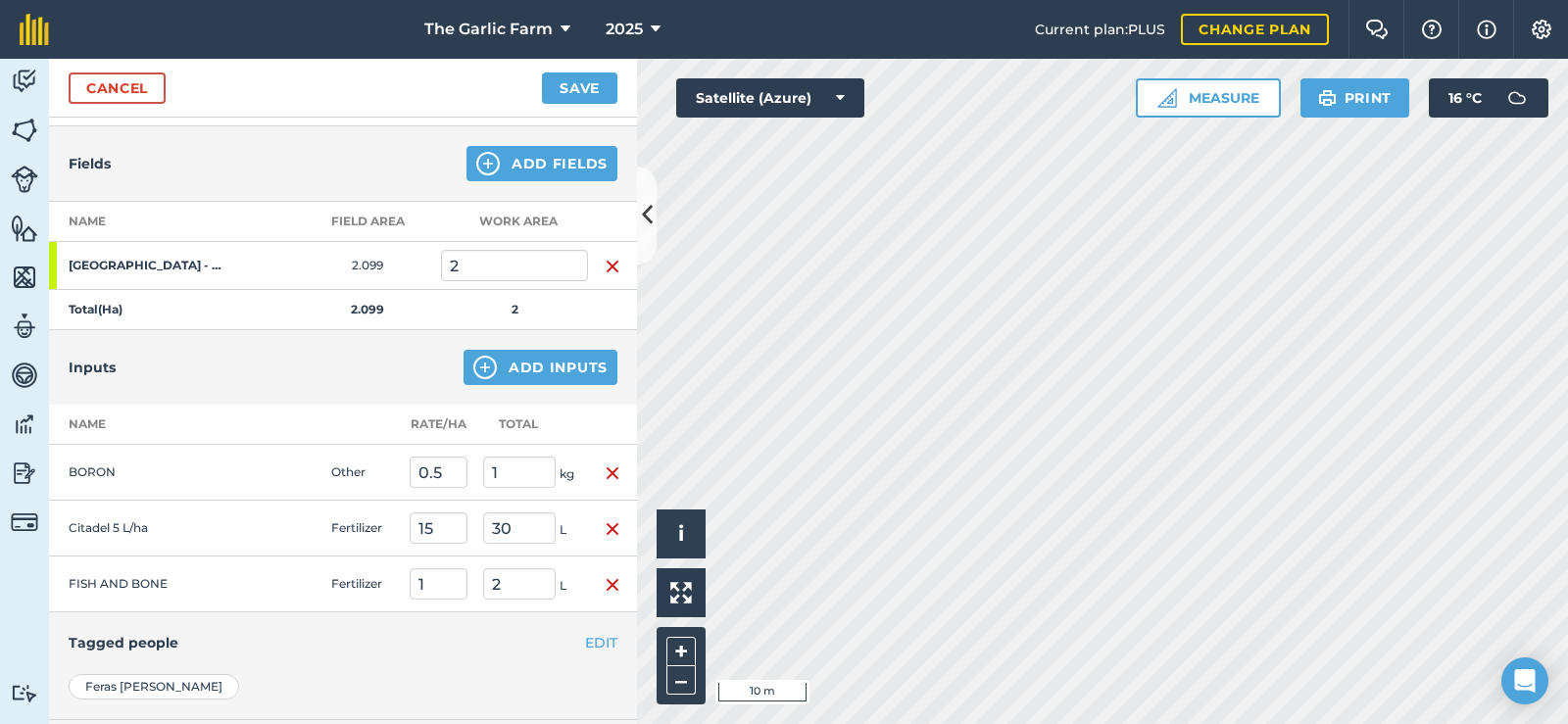
scroll to position [195, 0]
click at [508, 375] on button "Add Inputs" at bounding box center [541, 369] width 154 height 35
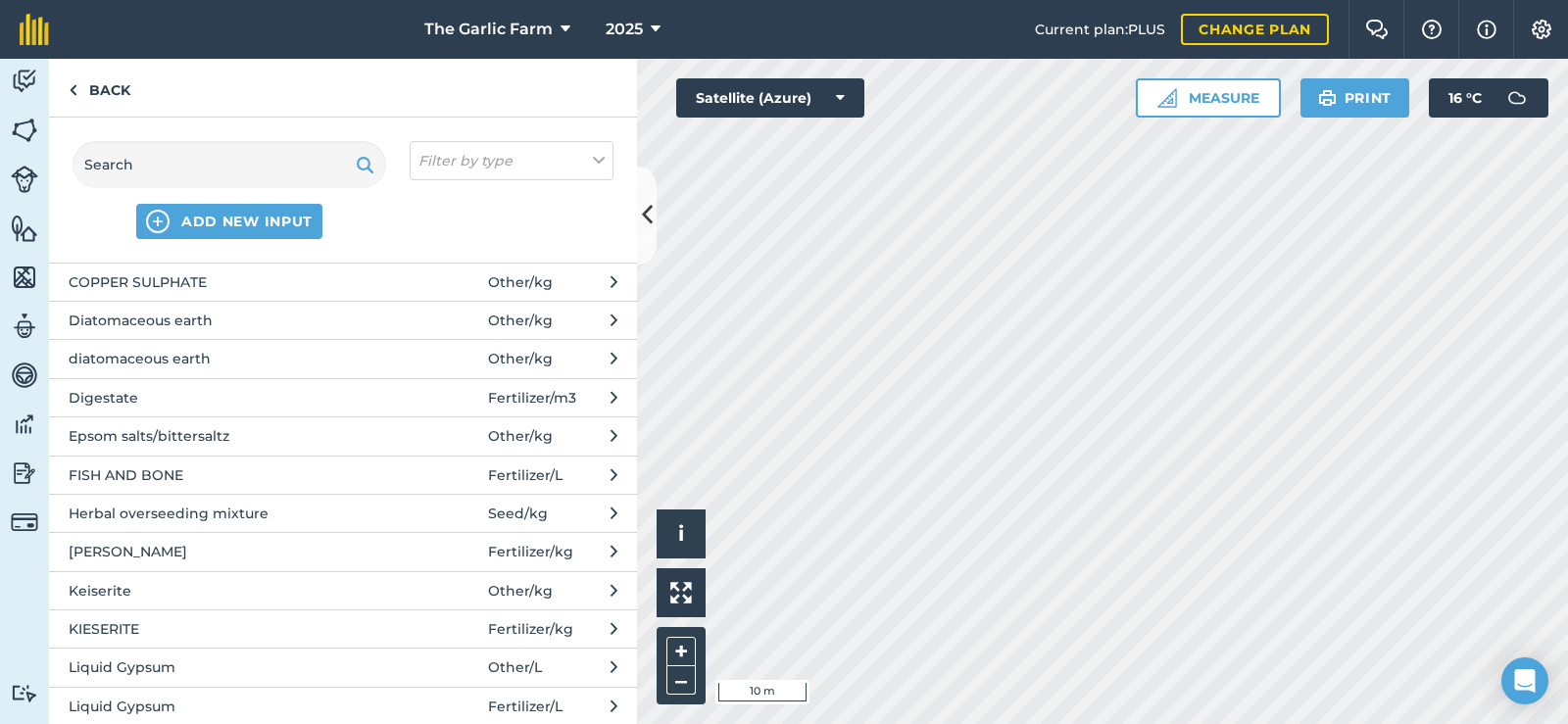
scroll to position [1176, 0]
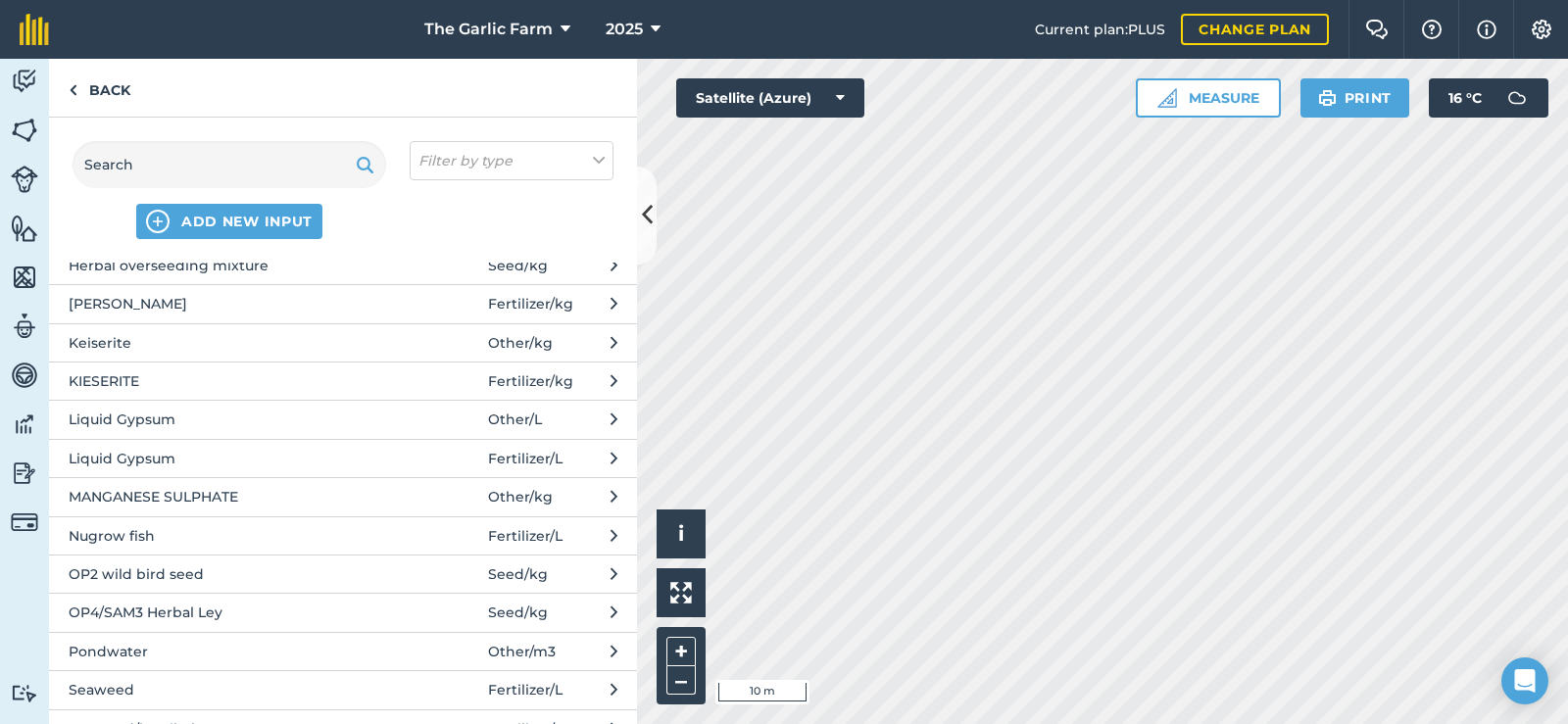
click at [152, 532] on span "Nugrow fish" at bounding box center [228, 537] width 320 height 22
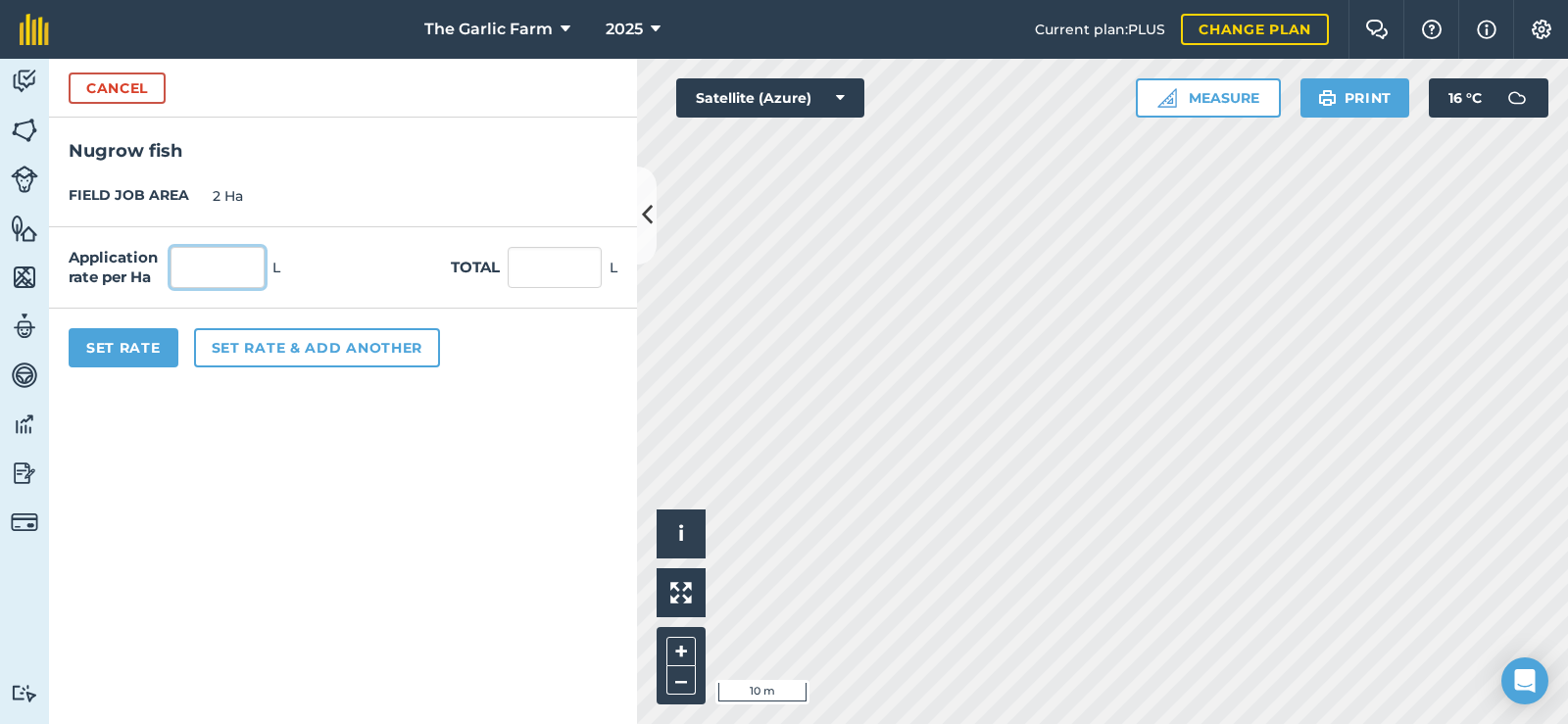
click at [240, 260] on input "text" at bounding box center [217, 267] width 94 height 41
type input "1"
type input "2"
click at [333, 344] on button "Set rate & add another" at bounding box center [317, 347] width 246 height 39
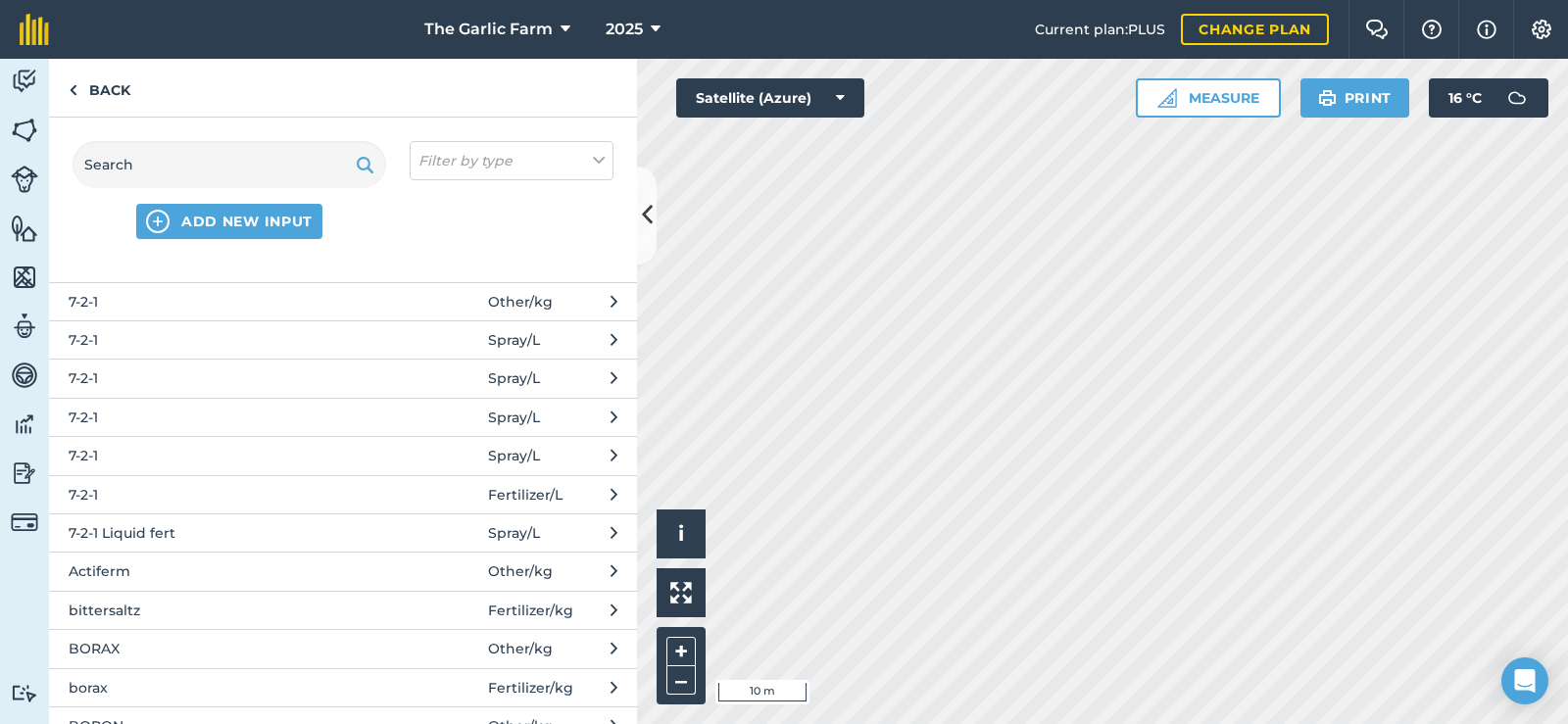
scroll to position [0, 0]
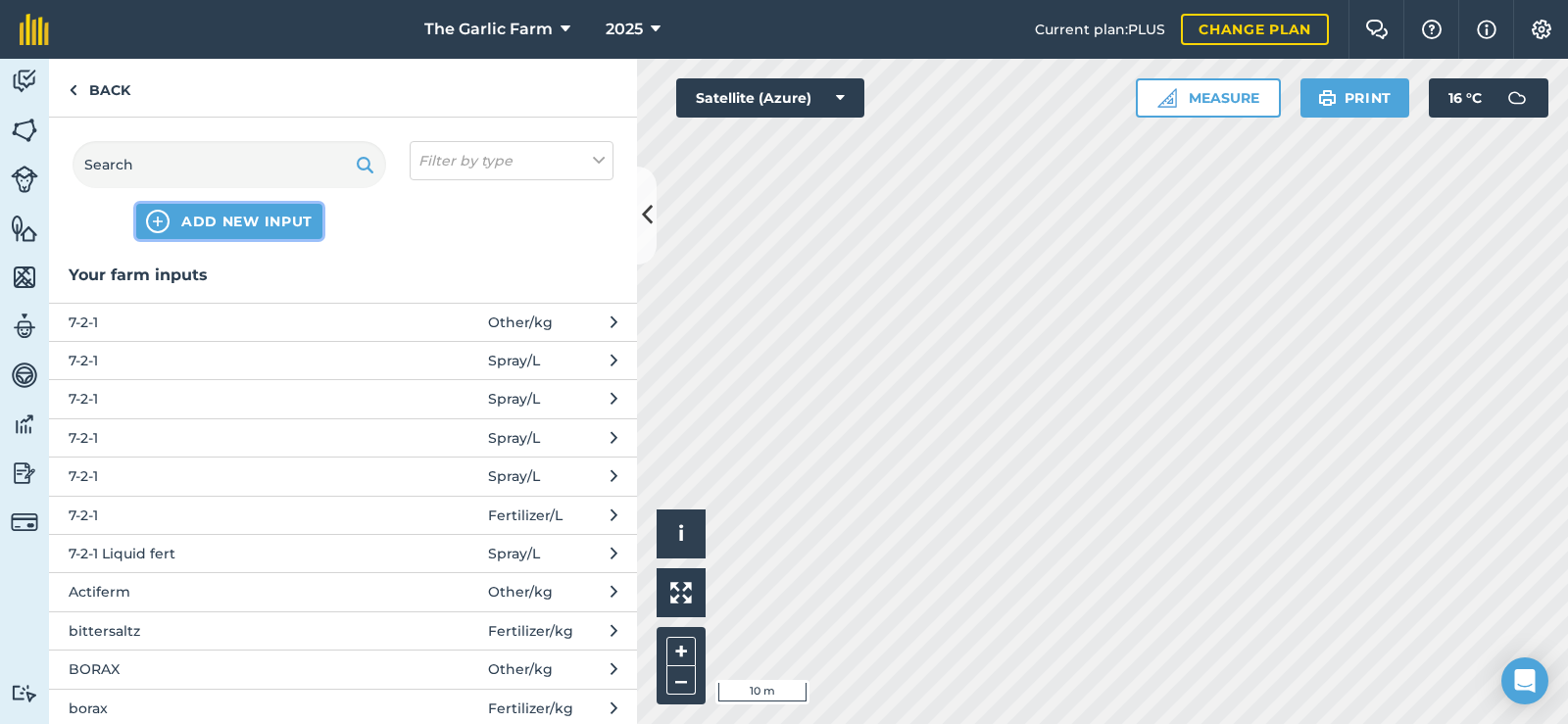
click at [219, 221] on span "ADD NEW INPUT" at bounding box center [247, 221] width 132 height 20
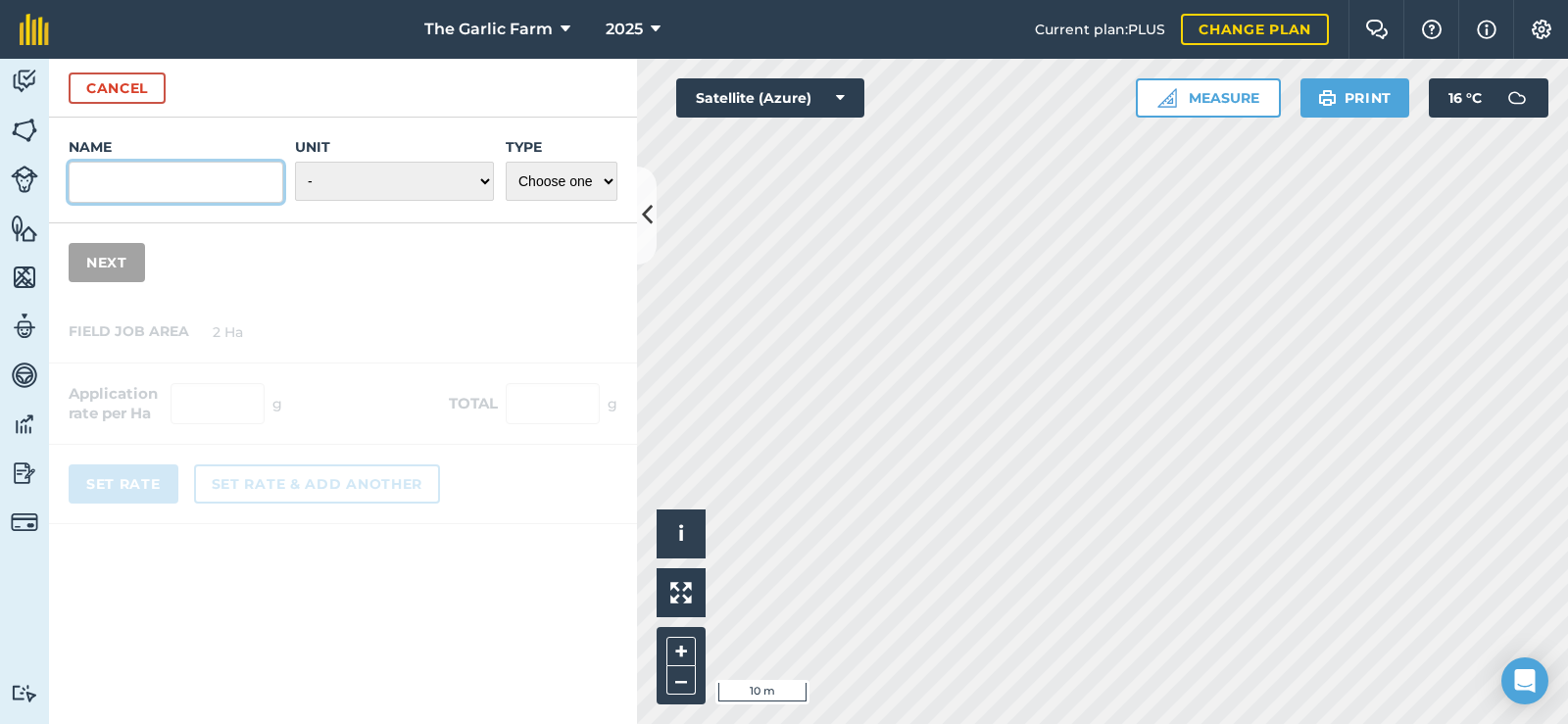
click at [189, 191] on input "Name" at bounding box center [176, 181] width 214 height 41
type input "bio-plus"
click at [318, 179] on select "- Grams/g Kilograms/kg Metric tonnes/t Millilitres/ml Litres/L Ounces/oz Pounds…" at bounding box center [394, 181] width 198 height 39
select select "KILOGRAMS"
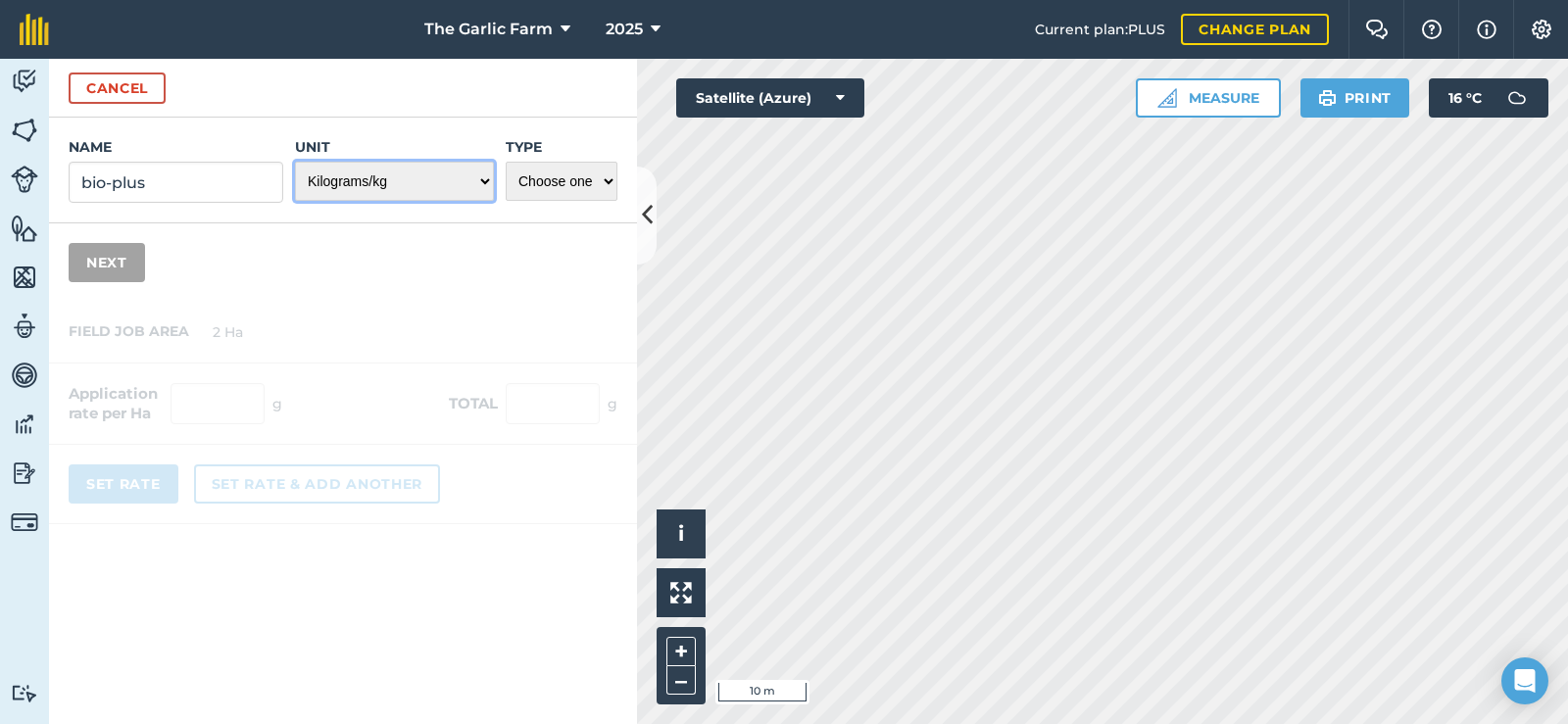
click at [295, 162] on select "- Grams/g Kilograms/kg Metric tonnes/t Millilitres/ml Litres/L Ounces/oz Pounds…" at bounding box center [394, 181] width 198 height 39
click at [577, 182] on select "Choose one Fertilizer Seed Spray Fuel Other" at bounding box center [562, 181] width 112 height 39
click at [506, 162] on select "Choose one Fertilizer Seed Spray Fuel Other" at bounding box center [562, 181] width 112 height 39
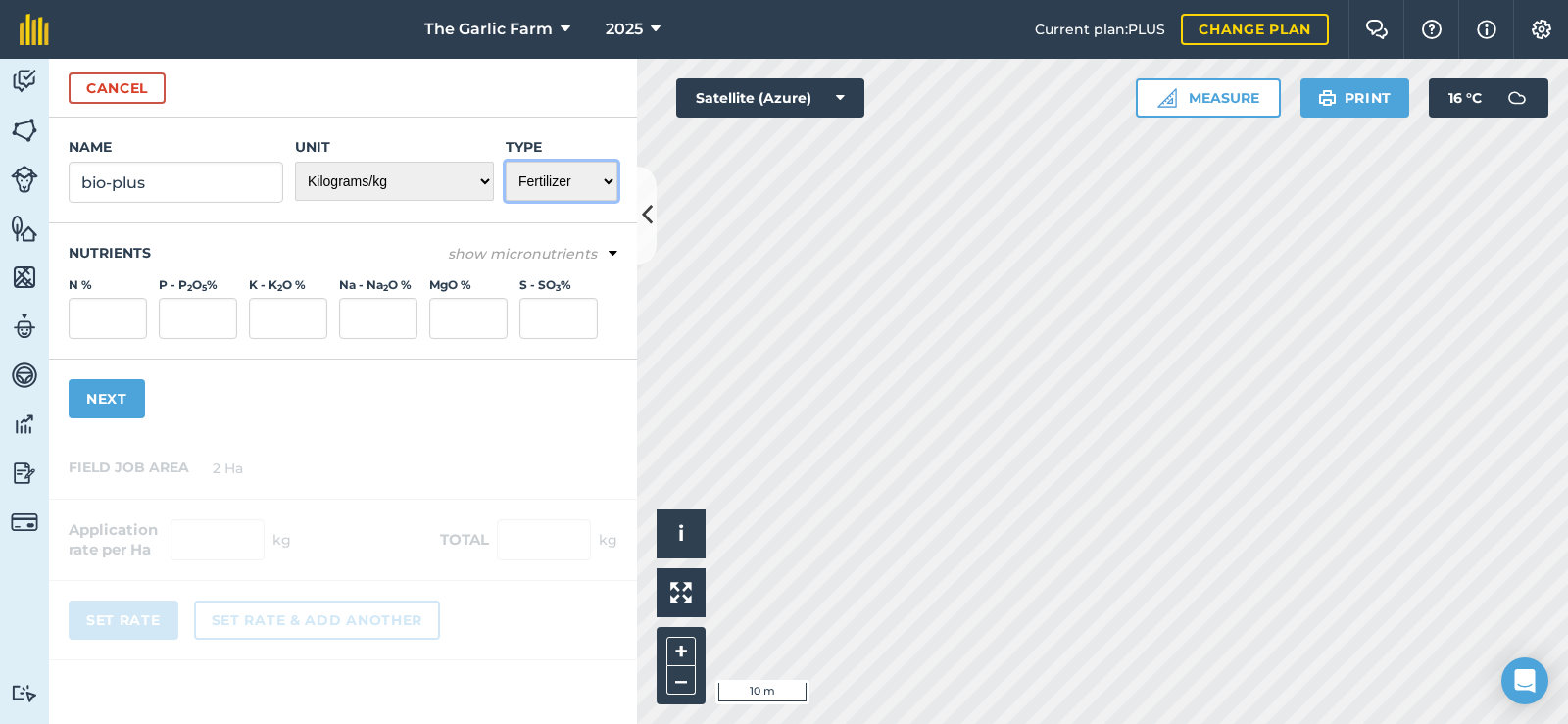
drag, startPoint x: 586, startPoint y: 176, endPoint x: 576, endPoint y: 198, distance: 24.2
click at [584, 178] on select "Choose one Fertilizer Seed Spray Fuel Other" at bounding box center [562, 181] width 112 height 39
select select "OTHER"
click at [506, 162] on select "Choose one Fertilizer Seed Spray Fuel Other" at bounding box center [562, 181] width 112 height 39
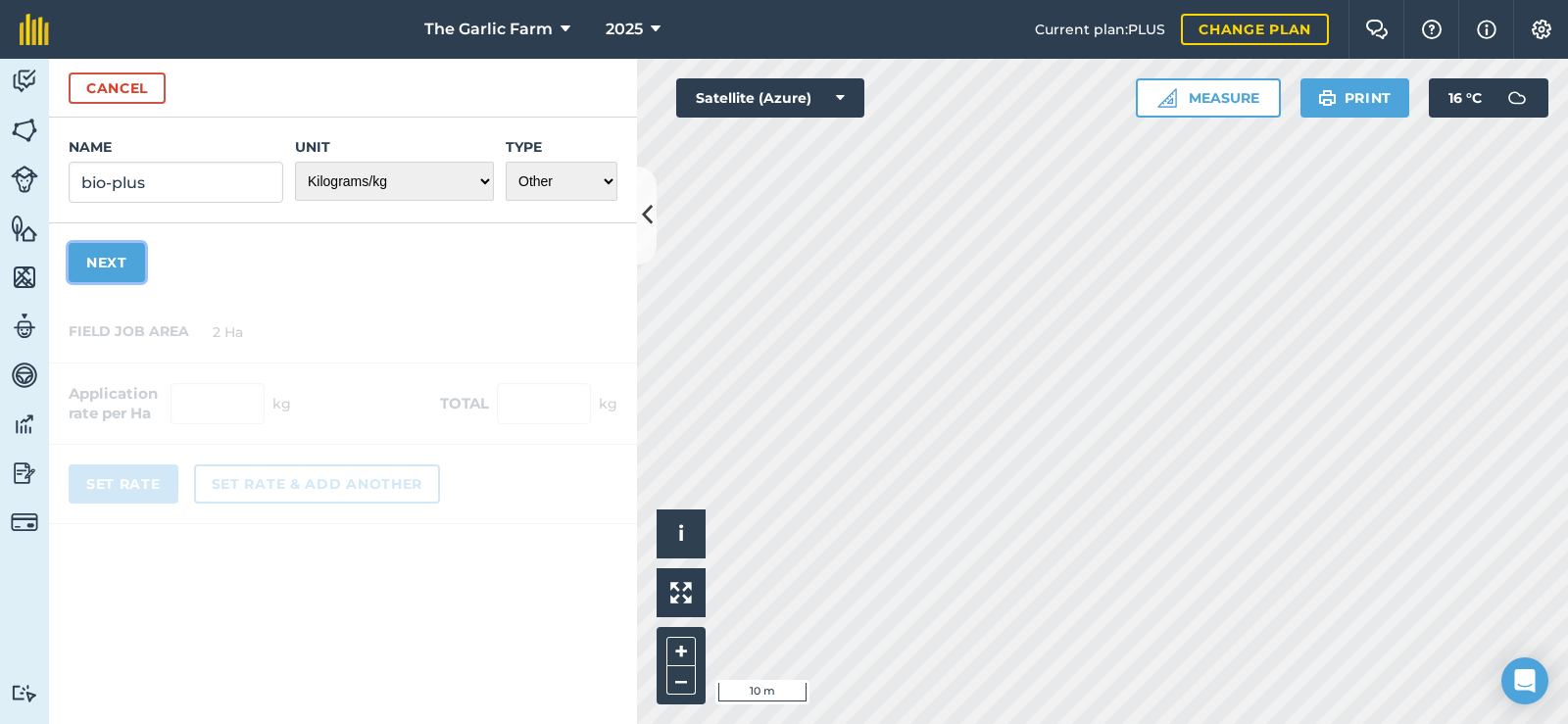
click at [122, 261] on button "Next" at bounding box center [107, 262] width 77 height 39
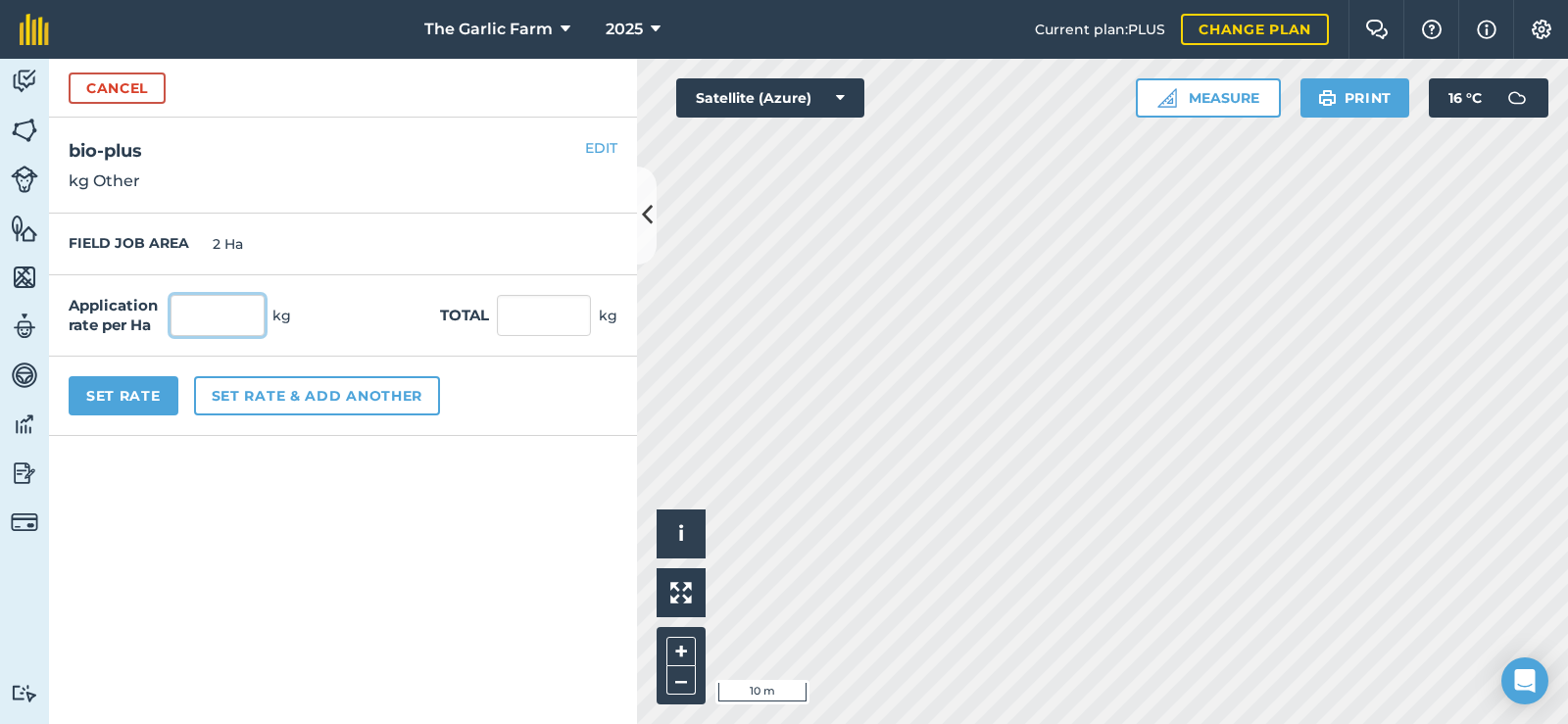
click at [236, 312] on input "text" at bounding box center [217, 315] width 94 height 41
type input "0.3"
type input "0.6"
click at [142, 396] on button "Set Rate" at bounding box center [124, 395] width 110 height 39
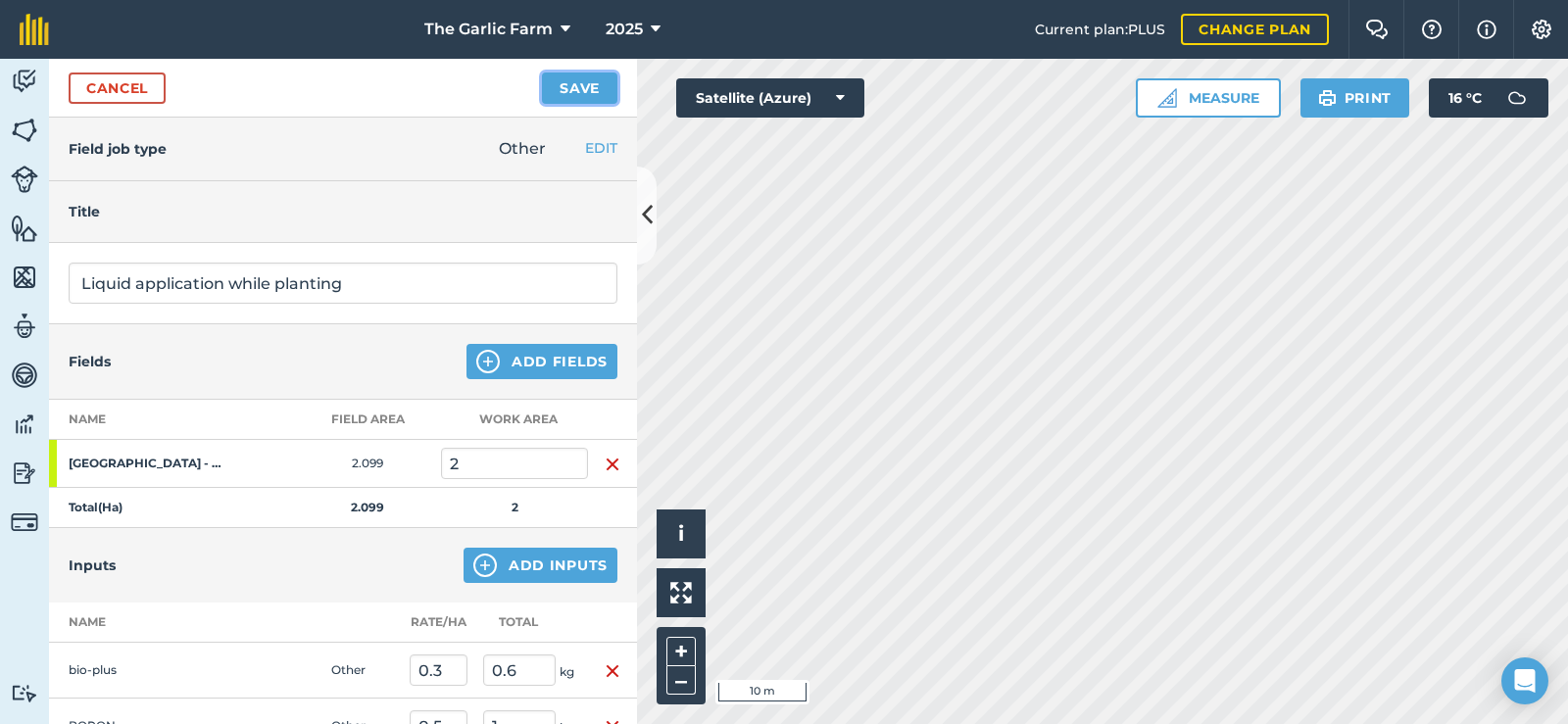
click at [577, 79] on button "Save" at bounding box center [580, 88] width 76 height 31
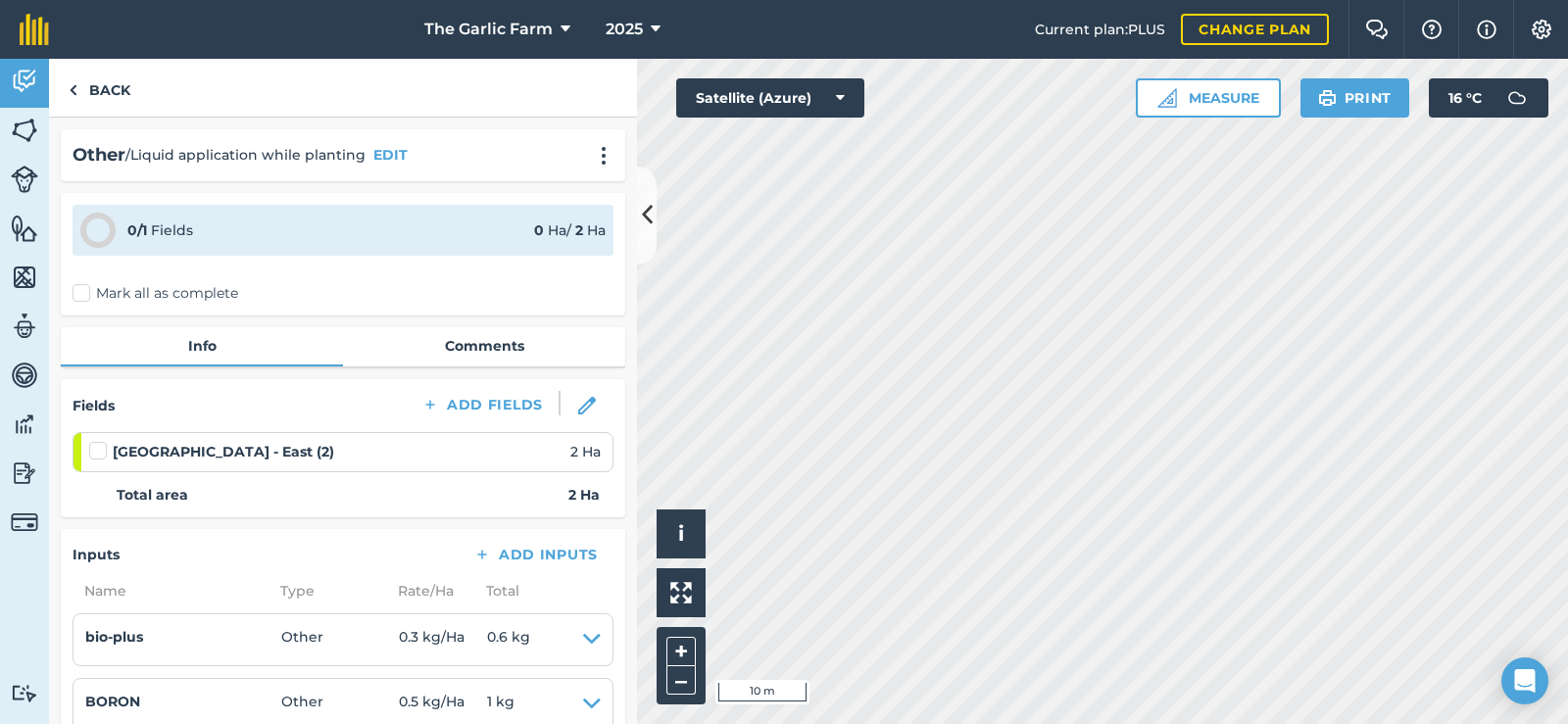
click at [142, 291] on label "Mark all as complete" at bounding box center [156, 293] width 166 height 21
click at [85, 291] on input "Mark all as complete" at bounding box center [79, 289] width 13 height 13
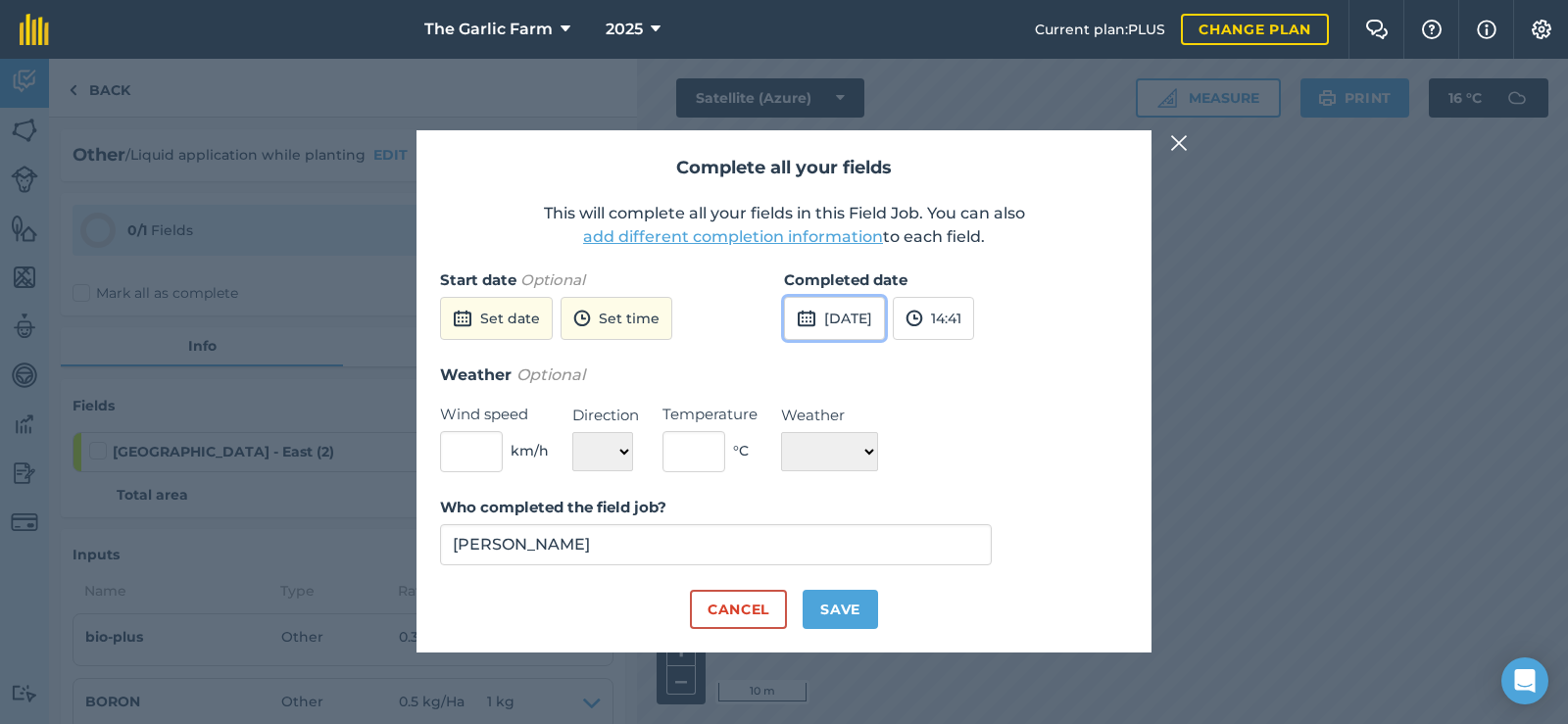
click at [864, 308] on button "[DATE]" at bounding box center [834, 318] width 101 height 43
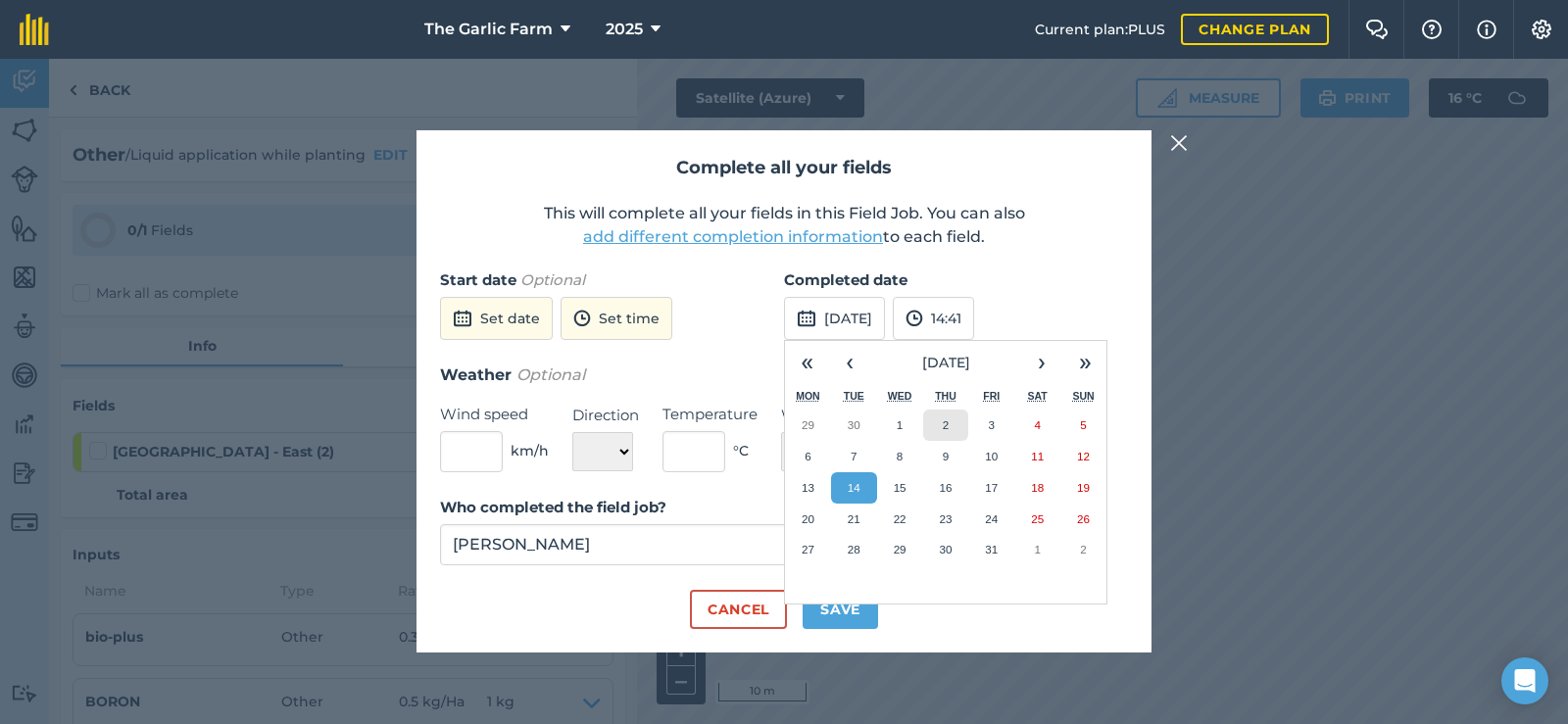
click at [943, 417] on button "2" at bounding box center [946, 425] width 46 height 31
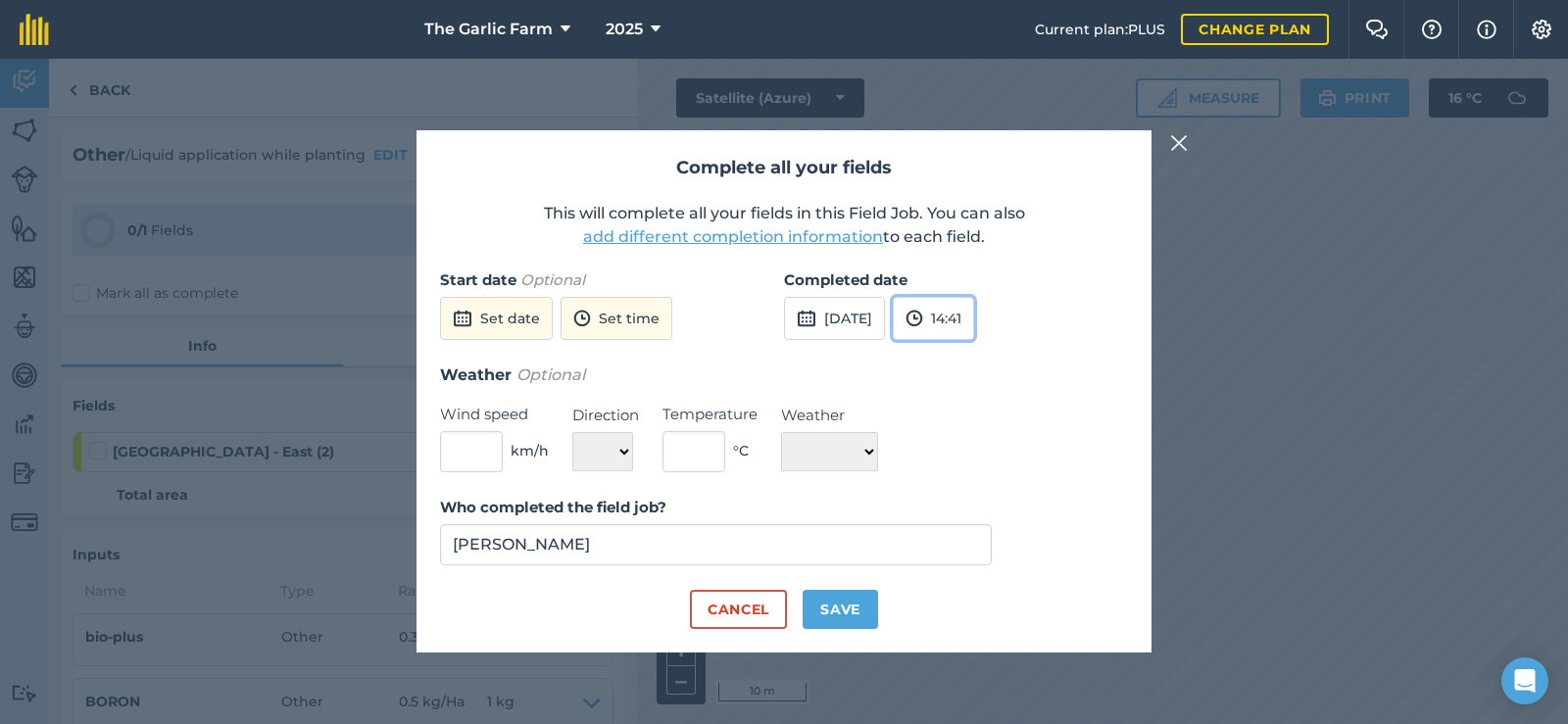
click at [975, 321] on button "14:41" at bounding box center [934, 318] width 82 height 43
click at [973, 389] on button "11:00" at bounding box center [940, 395] width 92 height 31
drag, startPoint x: 976, startPoint y: 419, endPoint x: 913, endPoint y: 511, distance: 111.5
click at [974, 419] on div "Weather Optional Wind speed km/h Direction N NE E SE S SW W NW Temperature ° C …" at bounding box center [784, 417] width 688 height 110
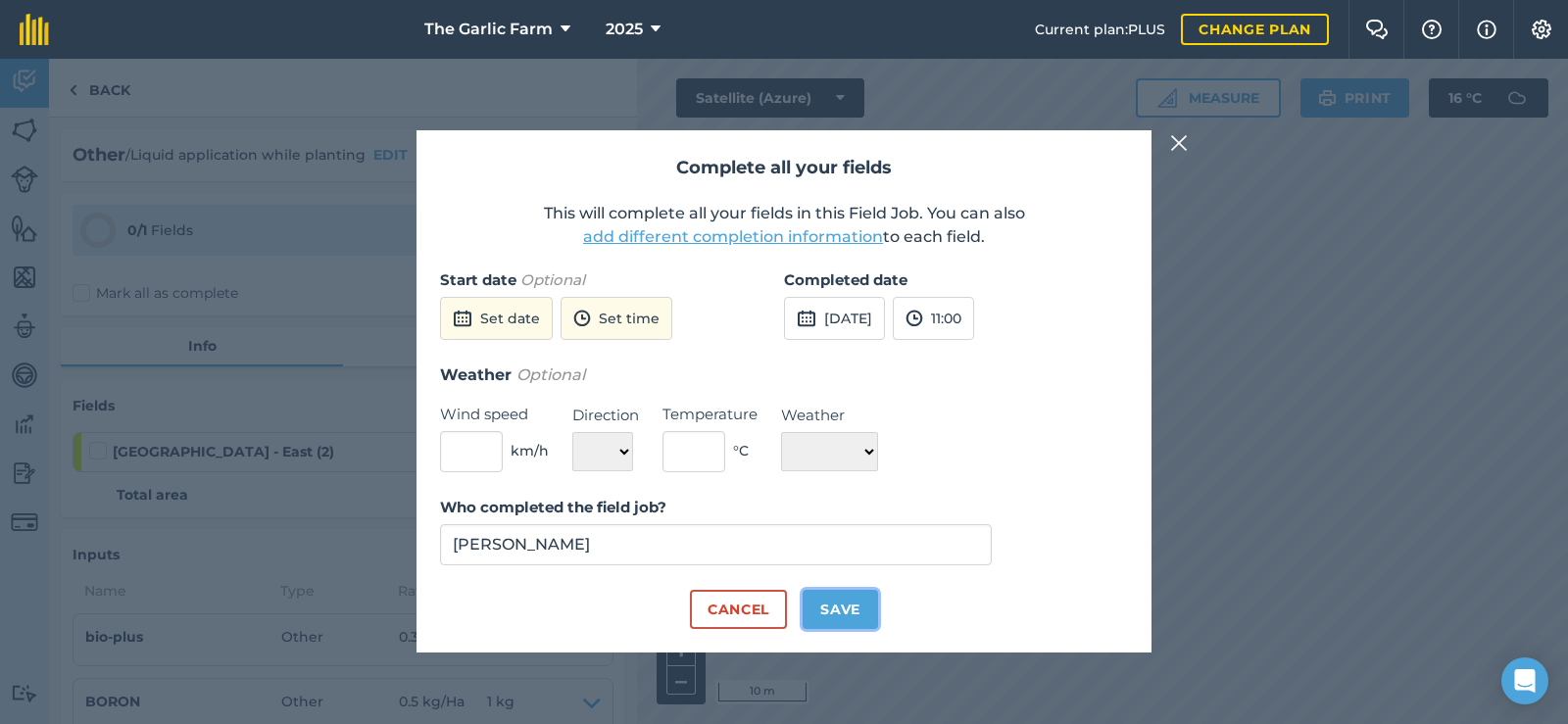
click at [859, 610] on button "Save" at bounding box center [841, 608] width 76 height 39
checkbox input "true"
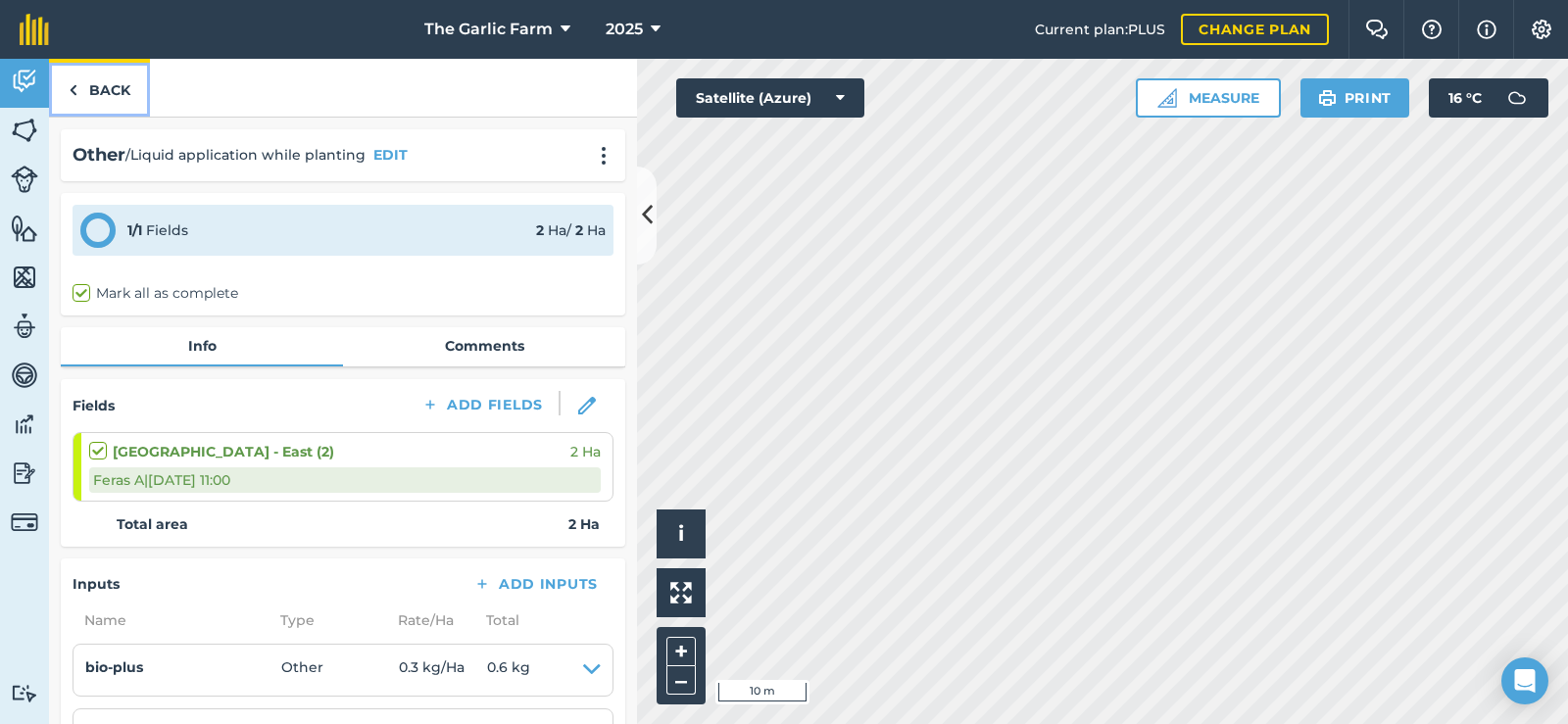
click at [91, 85] on link "Back" at bounding box center [99, 88] width 101 height 58
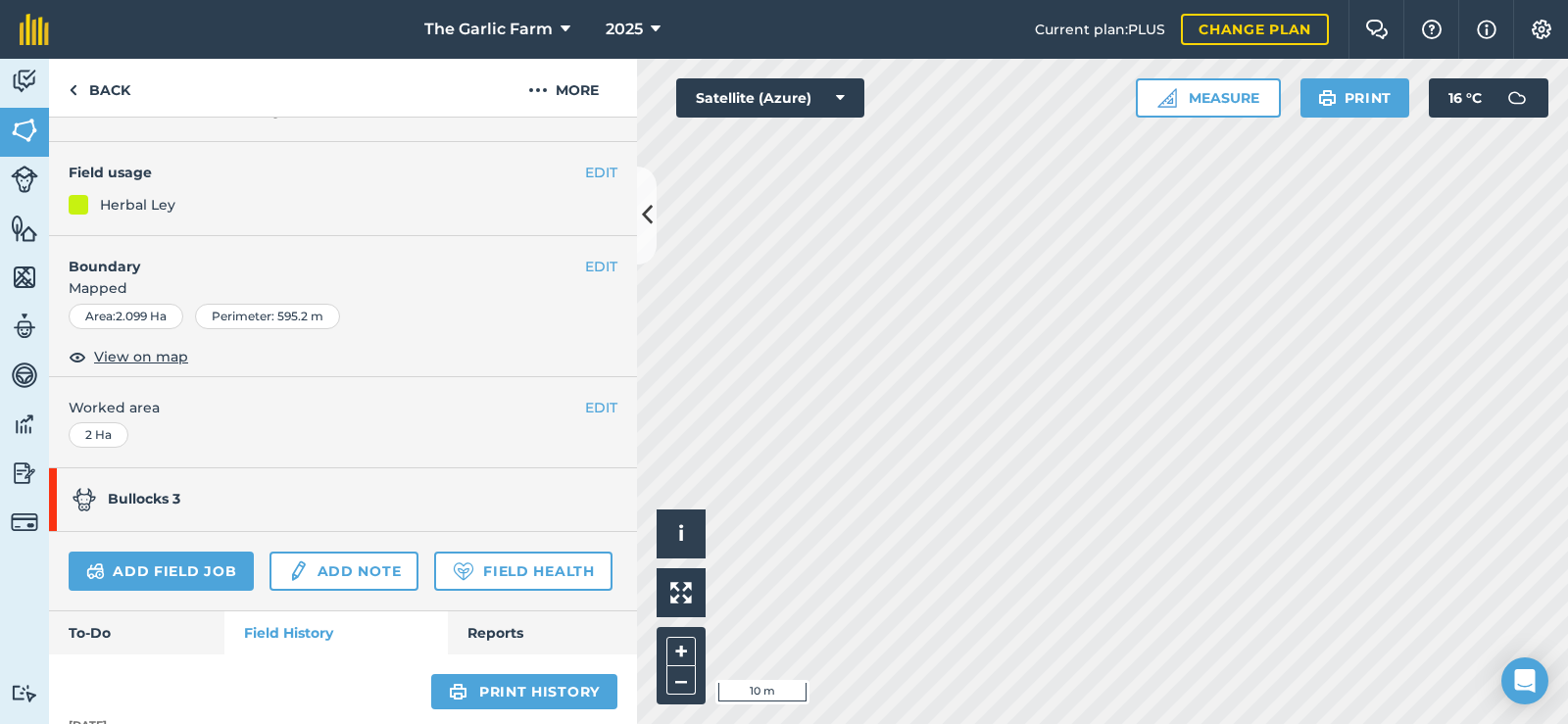
scroll to position [490, 0]
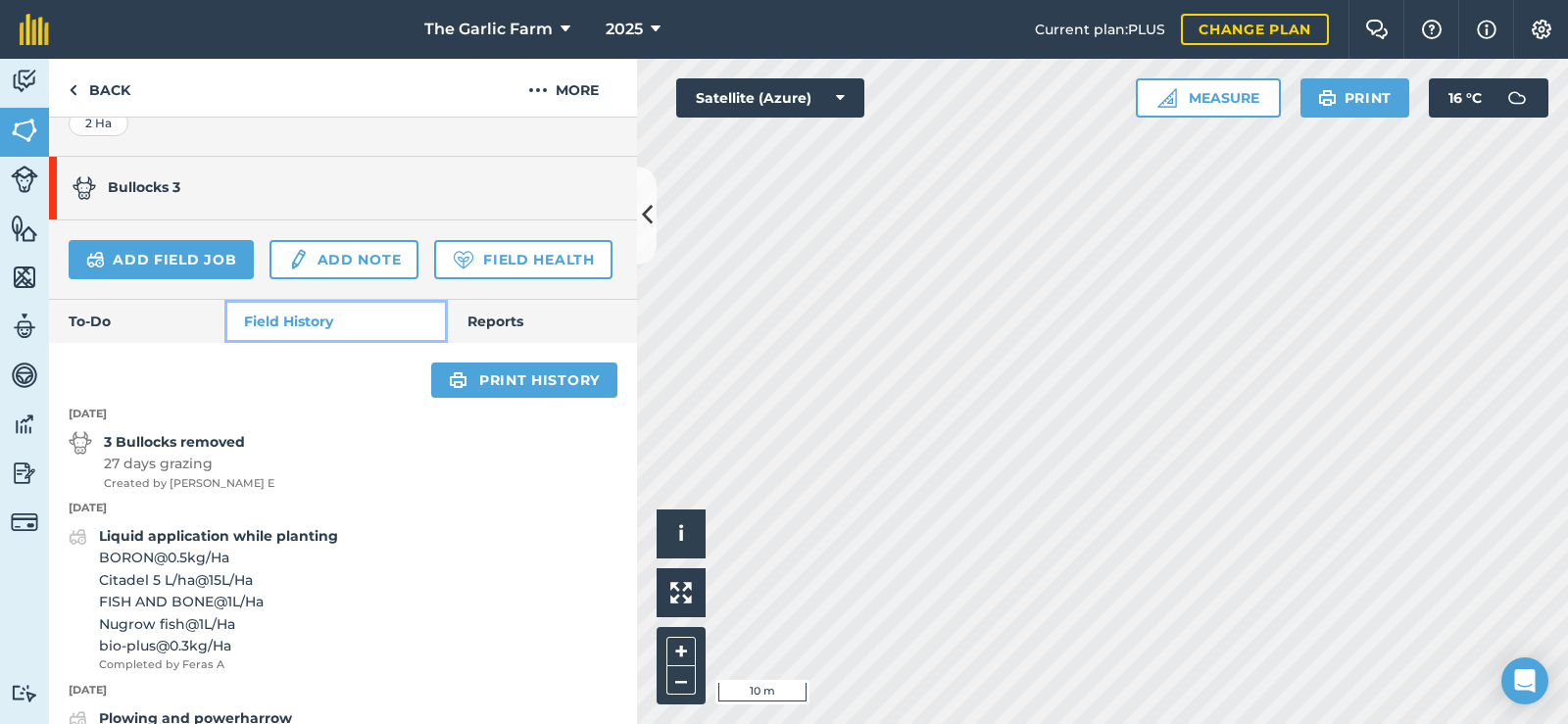
click at [292, 343] on link "Field History" at bounding box center [335, 321] width 222 height 43
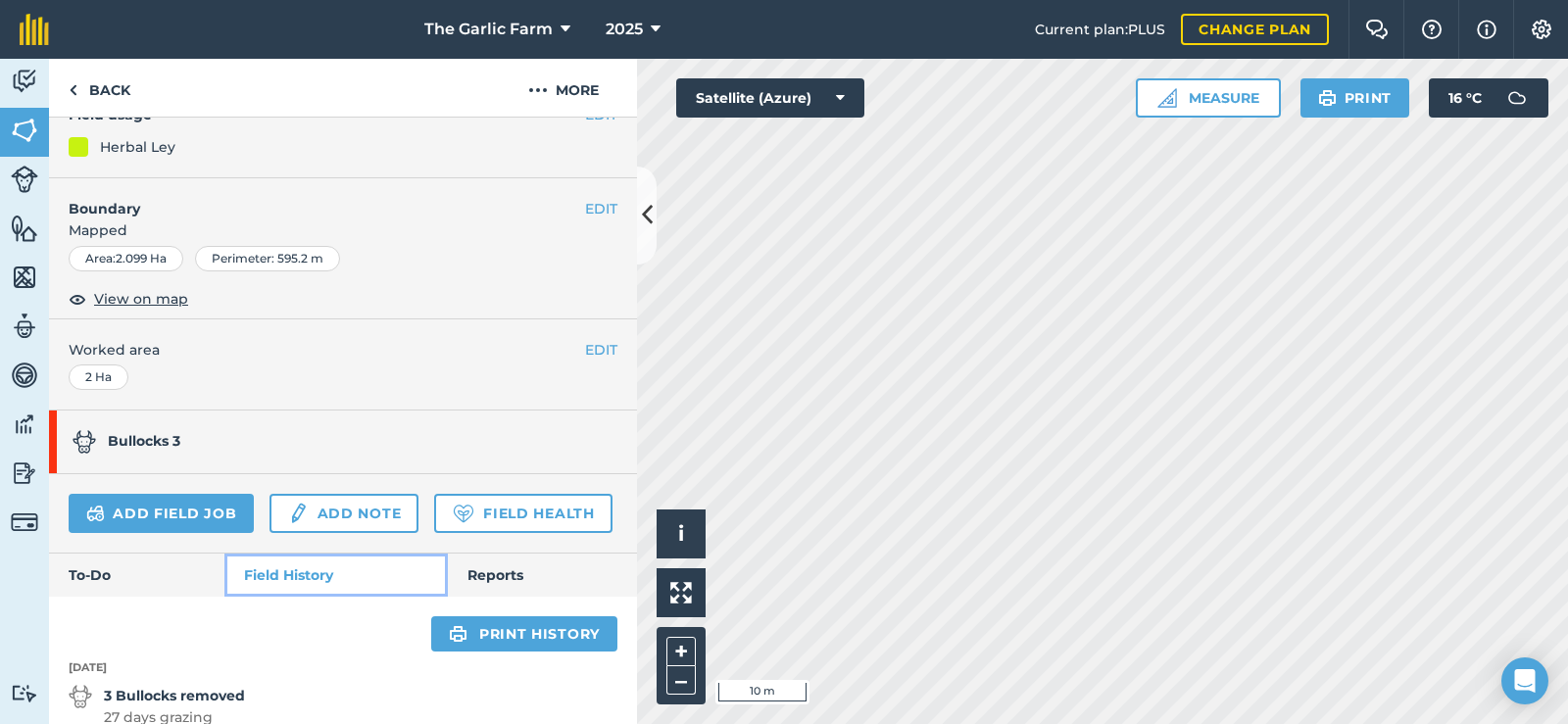
scroll to position [587, 0]
